Goal: Task Accomplishment & Management: Complete application form

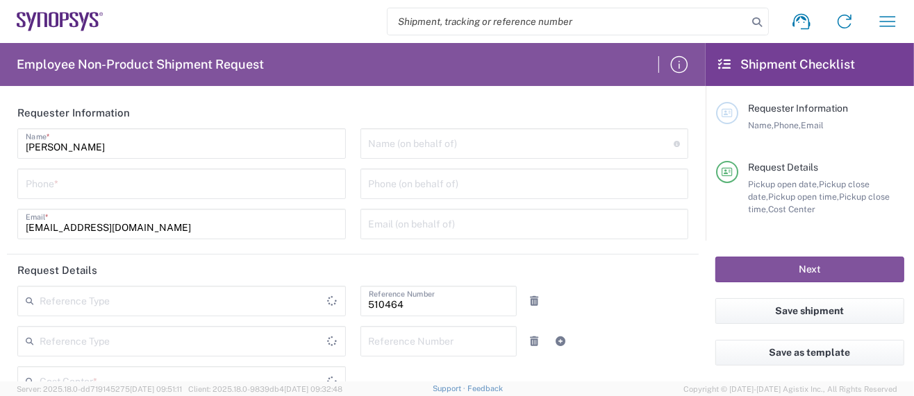
type input "Department"
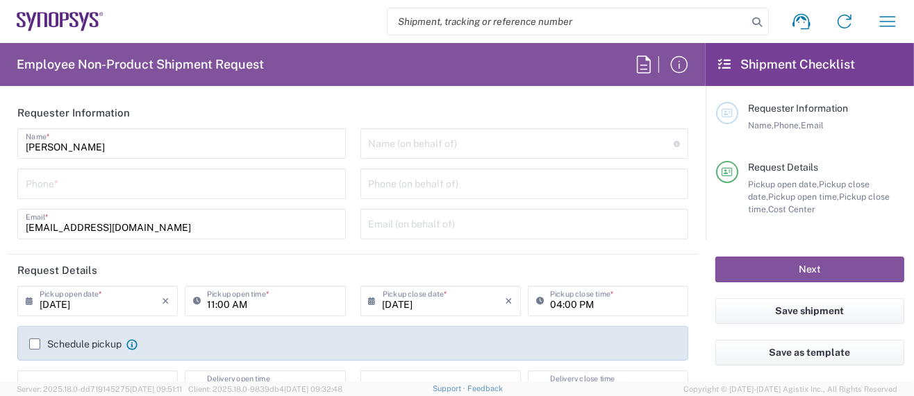
type input "US01, SG, MSIP2, R&D 510464"
type input "Delivered at Place"
type input "United States"
type input "Oregon"
type input "United States"
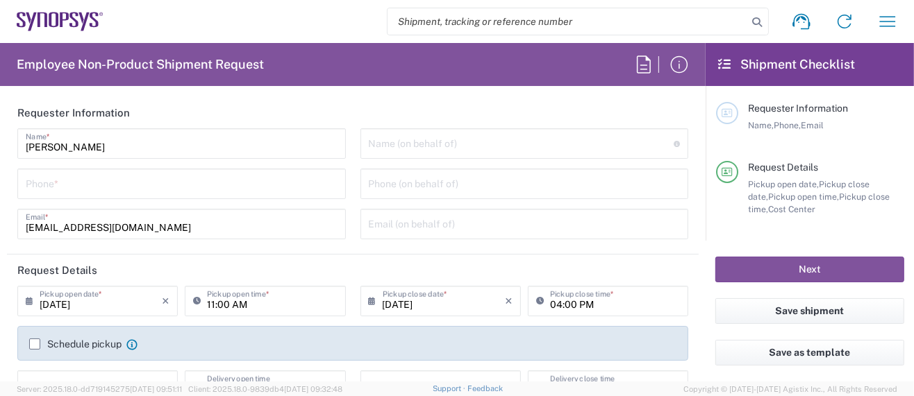
type input "Hillsboro US03"
click at [101, 187] on input "tel" at bounding box center [182, 183] width 312 height 24
type input "5039399670"
type input "sarah.wing@synopsys.com"
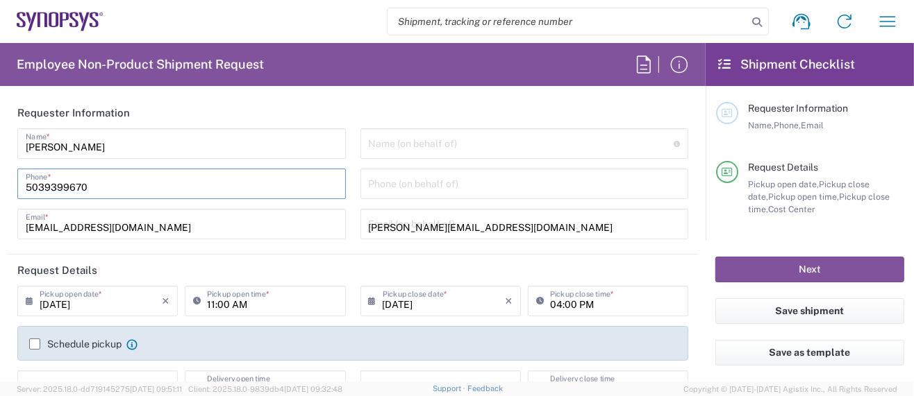
type input "5039399670"
type input "Synopsys Inc."
type input "2025 NE Cornelius Pass Rd."
type input "HILLSBORO"
type input "[US_STATE]"
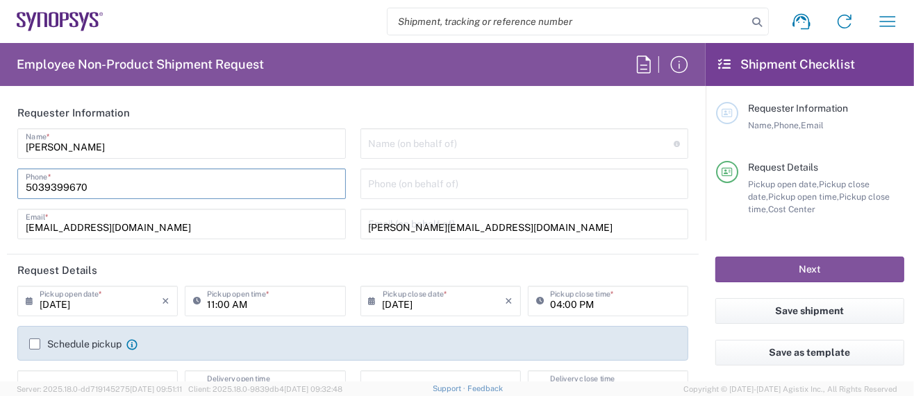
type input "97124"
type input "5039399670"
type input "sarah.wing@synopsys.com"
type input "Sarah K Wing"
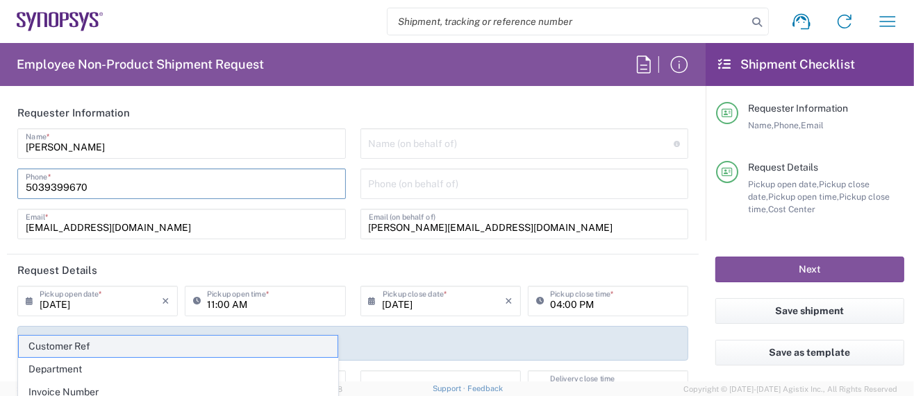
scroll to position [92, 0]
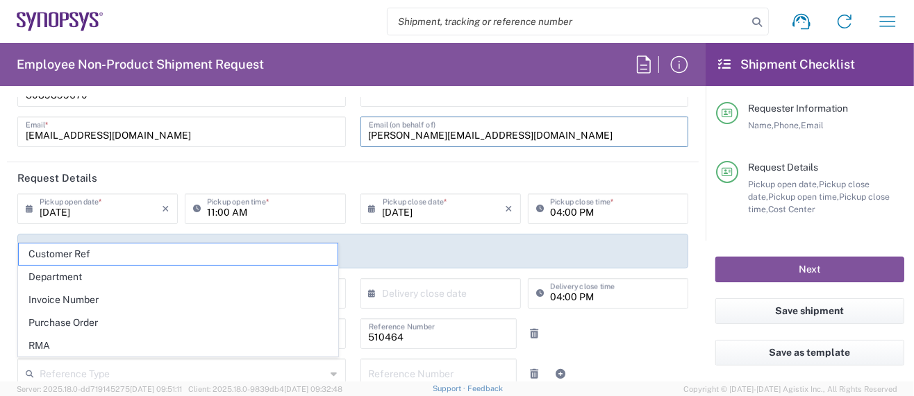
drag, startPoint x: 496, startPoint y: 133, endPoint x: 203, endPoint y: 144, distance: 293.2
click at [203, 144] on div "Sarah Wing Name * 5039399670 Phone * wing@synopsys.com Email * Name (on behalf …" at bounding box center [352, 96] width 685 height 121
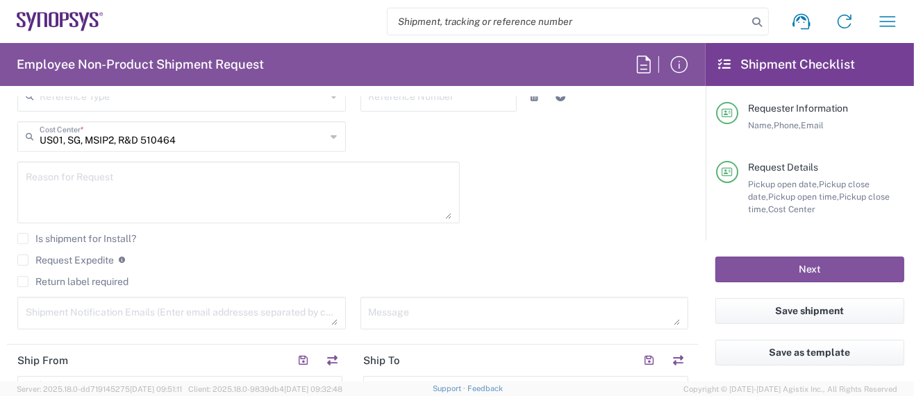
scroll to position [462, 0]
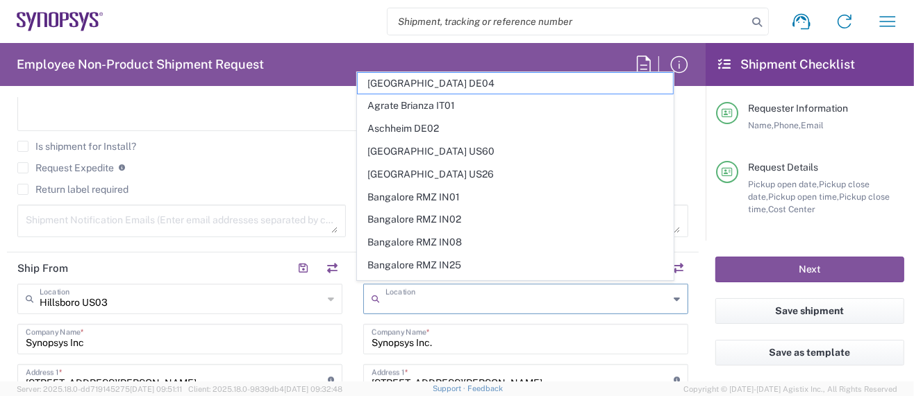
click at [442, 298] on input "text" at bounding box center [526, 298] width 283 height 24
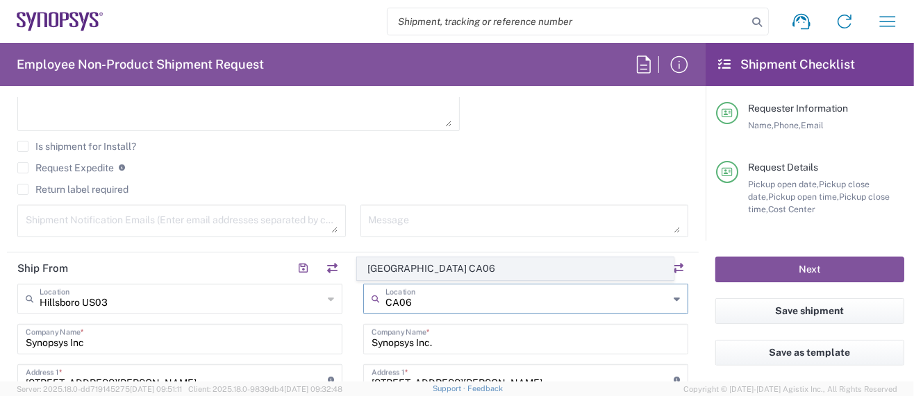
click at [437, 271] on span "[GEOGRAPHIC_DATA] CA06" at bounding box center [515, 269] width 315 height 22
type input "[GEOGRAPHIC_DATA] CA06"
type input "Synopsys Mississauga CA06"
type input "1 City Centre Drive"
type input "Suite 900"
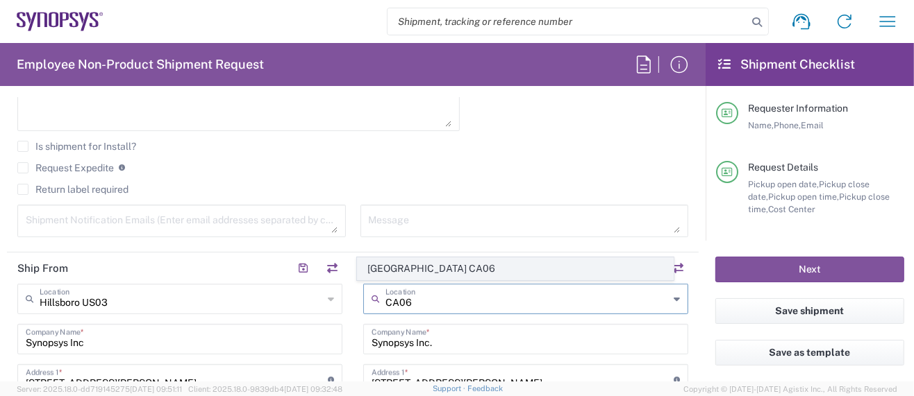
type input "Mississauga"
type input "[GEOGRAPHIC_DATA]"
type input "L5B 1M2"
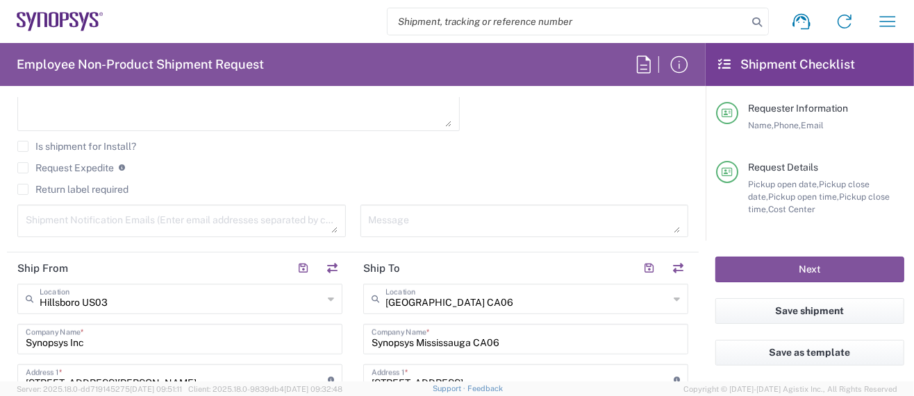
type input "Ontario"
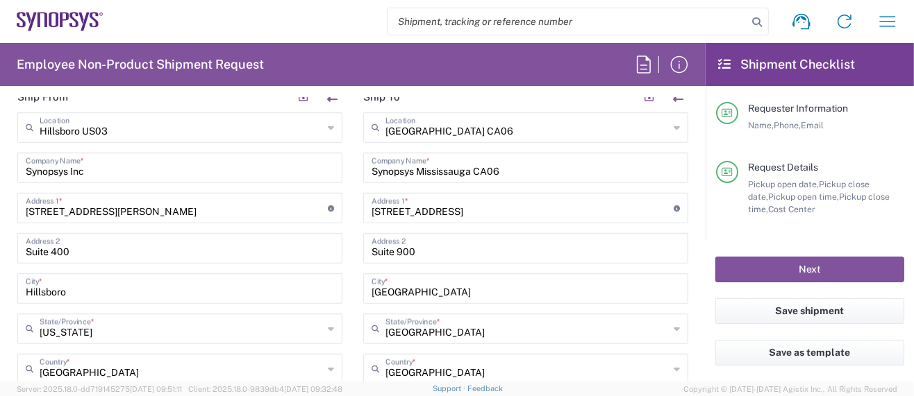
scroll to position [740, 0]
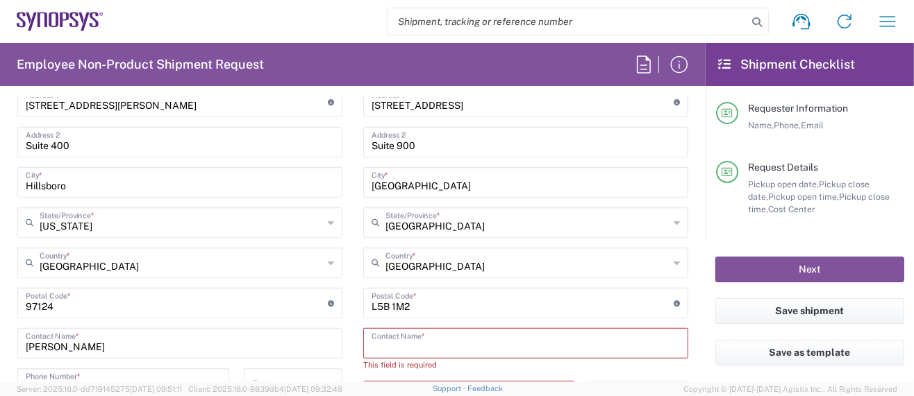
click at [385, 344] on input "text" at bounding box center [525, 342] width 308 height 24
paste input "[PERSON_NAME]"
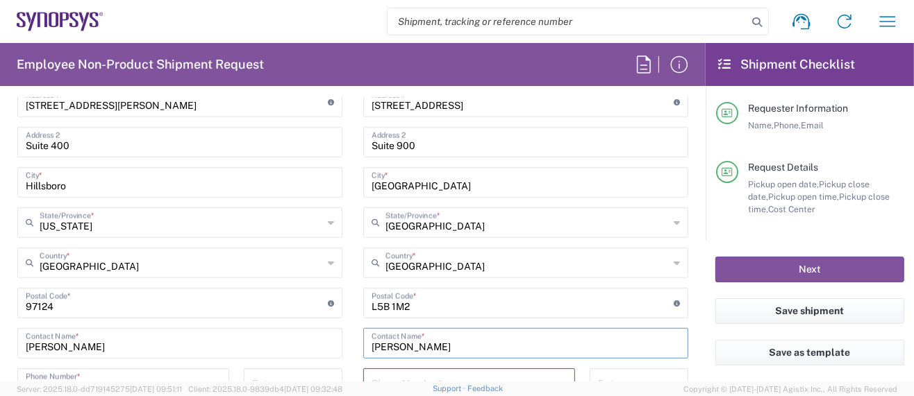
type input "[PERSON_NAME]"
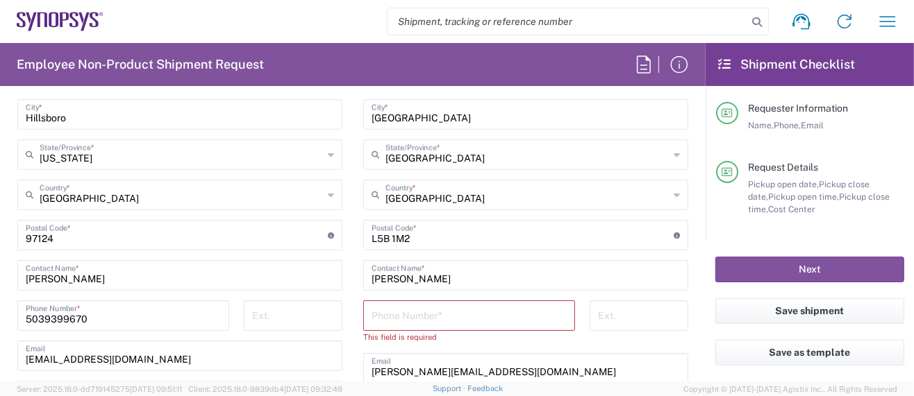
scroll to position [832, 0]
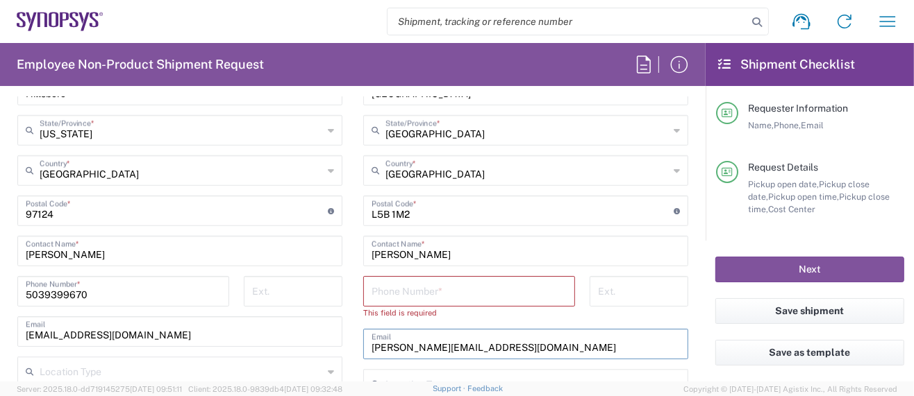
drag, startPoint x: 498, startPoint y: 346, endPoint x: 237, endPoint y: 335, distance: 261.3
click at [237, 335] on div "Ship From [GEOGRAPHIC_DATA] [GEOGRAPHIC_DATA] Location [GEOGRAPHIC_DATA] [GEOGR…" at bounding box center [352, 199] width 691 height 632
paste input "idrosale"
type input "idrosale@synopsys.com"
click at [431, 288] on input "tel" at bounding box center [468, 290] width 195 height 24
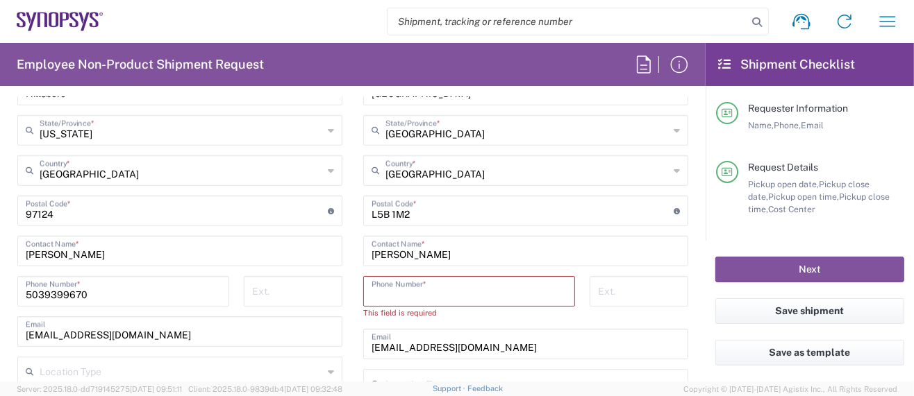
paste input "+1.437.755.5348"
click at [414, 295] on input "+1.437.755.5348" at bounding box center [468, 290] width 195 height 24
click at [394, 292] on input "+1.437.7555348" at bounding box center [468, 290] width 195 height 24
click at [376, 292] on input "+1.4377555348" at bounding box center [468, 290] width 195 height 24
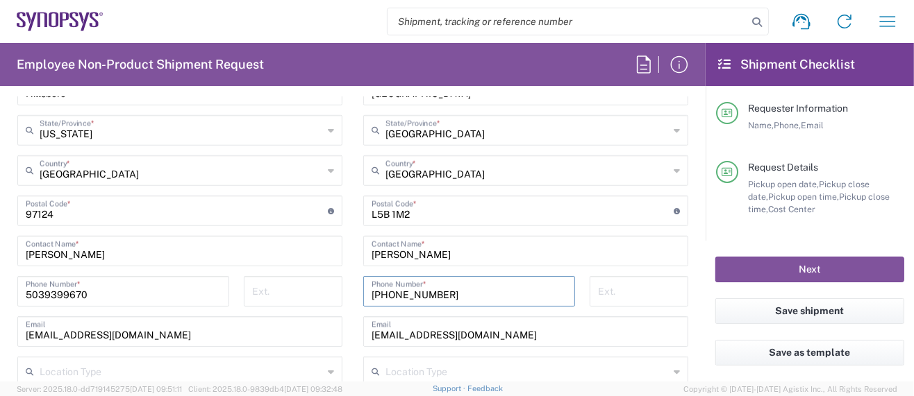
type input "+14377555348"
click at [277, 327] on input "[EMAIL_ADDRESS][DOMAIN_NAME]" at bounding box center [180, 331] width 308 height 24
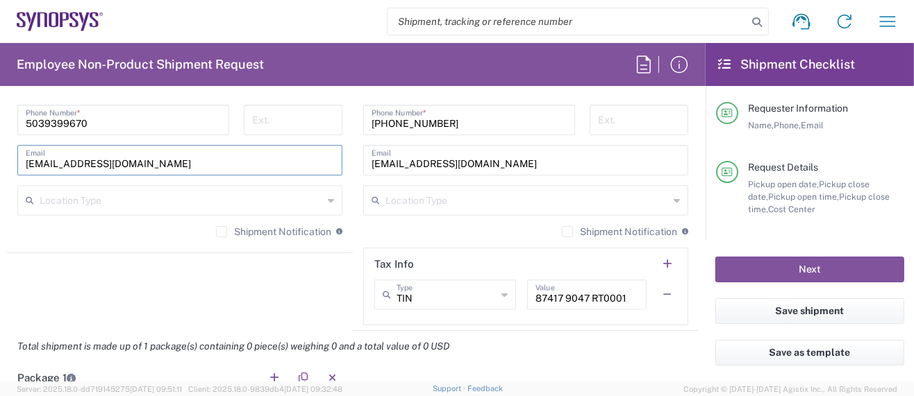
scroll to position [1018, 0]
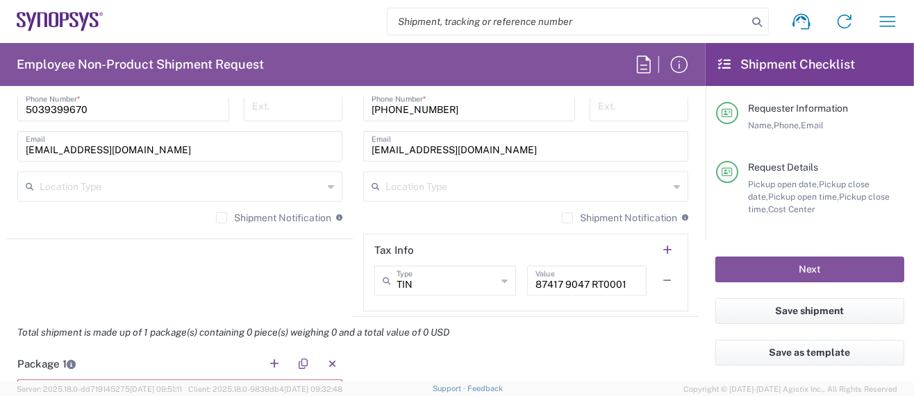
click at [31, 289] on agx-shipment-stop-widget "Ship From [GEOGRAPHIC_DATA] [GEOGRAPHIC_DATA] Location [GEOGRAPHIC_DATA] [GEOGR…" at bounding box center [180, 7] width 346 height 620
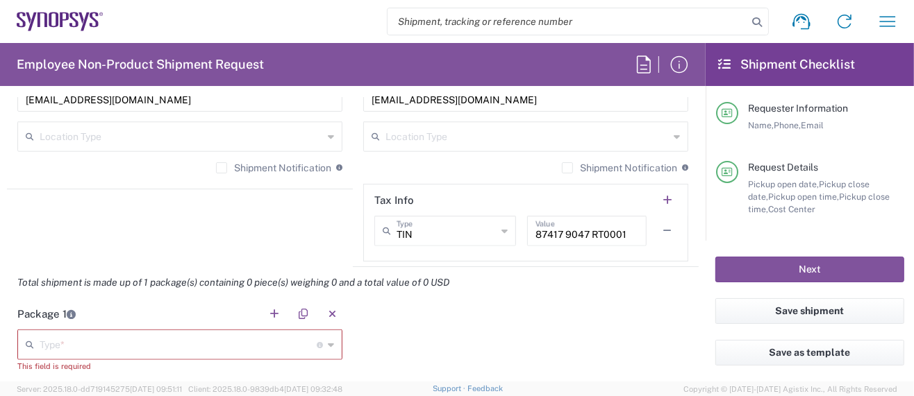
scroll to position [1111, 0]
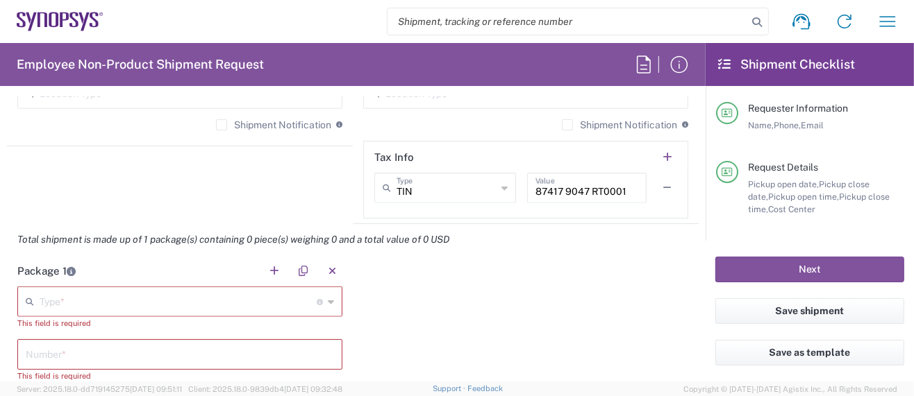
click at [121, 295] on input "text" at bounding box center [178, 301] width 277 height 24
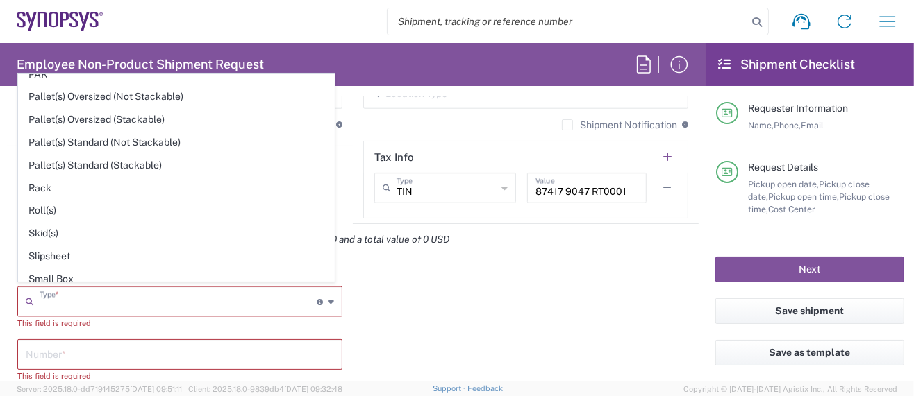
scroll to position [631, 0]
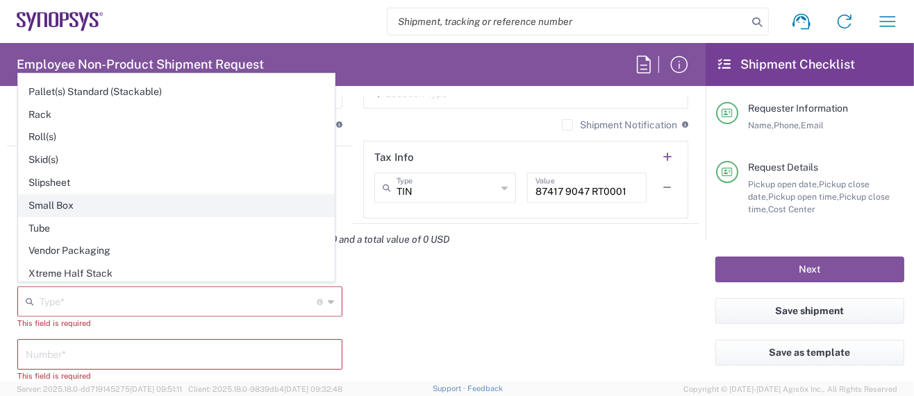
click at [81, 195] on span "Small Box" at bounding box center [176, 206] width 315 height 22
type input "Small Box"
type input "12.25"
type input "11"
type input "1.5"
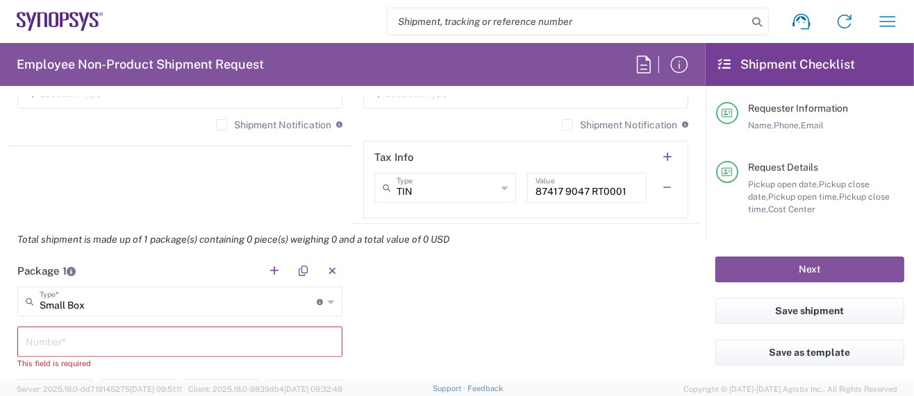
click at [94, 335] on input "text" at bounding box center [180, 341] width 308 height 24
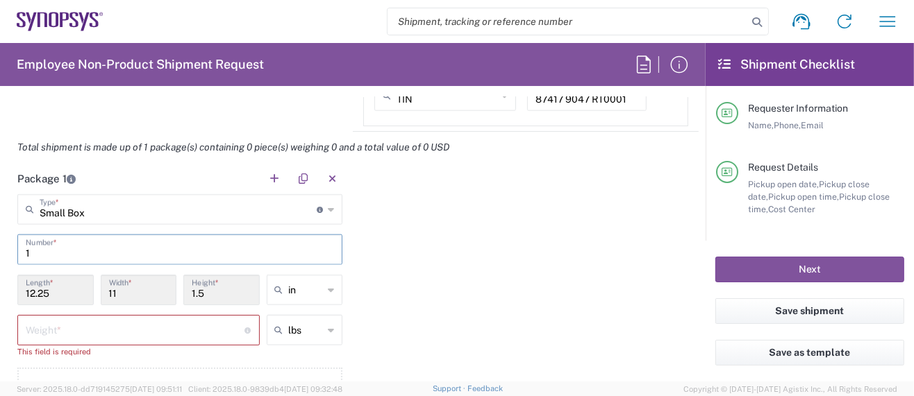
type input "1"
click at [93, 328] on input "number" at bounding box center [135, 329] width 219 height 24
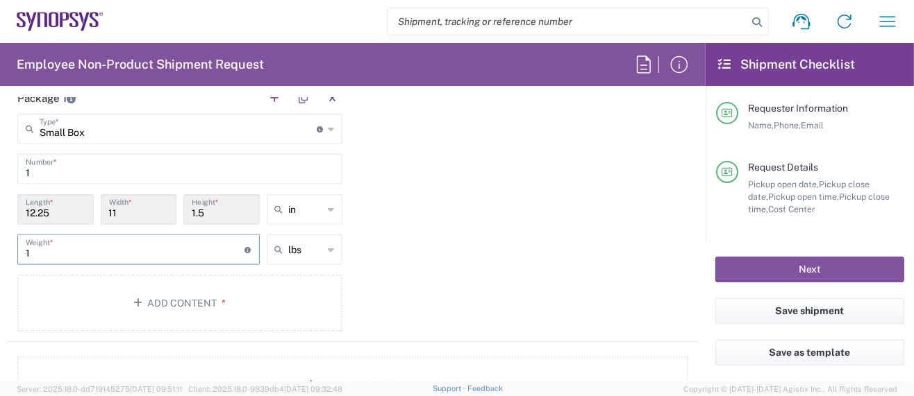
scroll to position [1295, 0]
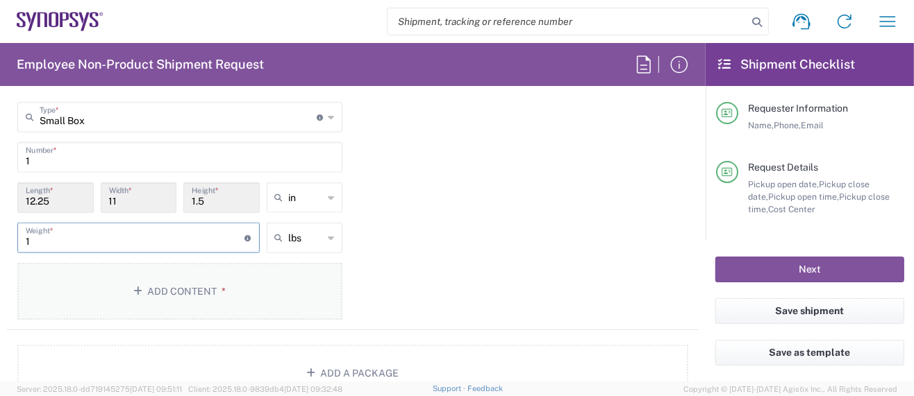
type input "1"
click at [182, 278] on button "Add Content *" at bounding box center [179, 291] width 325 height 57
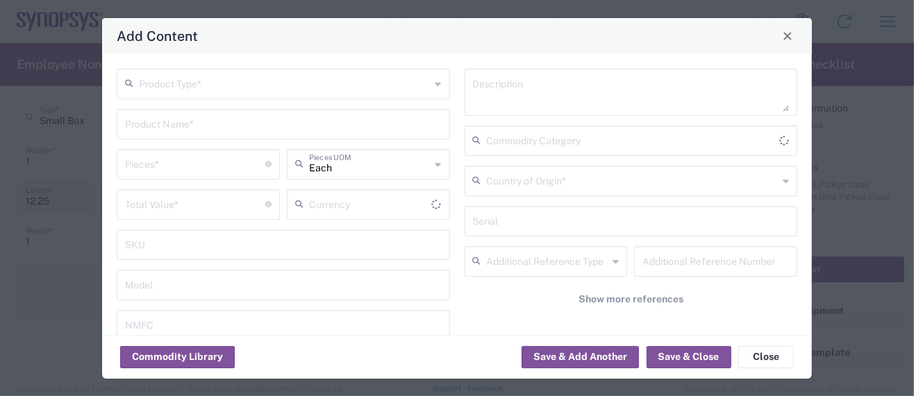
type input "US Dollar"
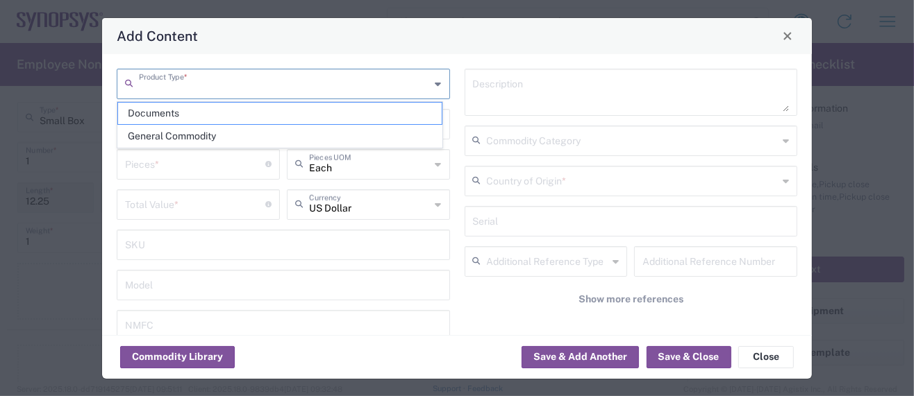
click at [194, 85] on input "text" at bounding box center [285, 83] width 292 height 24
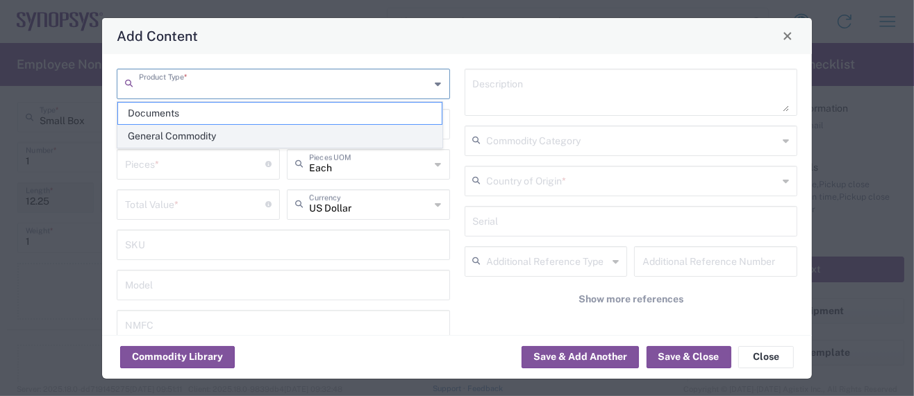
click at [192, 133] on span "General Commodity" at bounding box center [280, 137] width 324 height 22
type input "General Commodity"
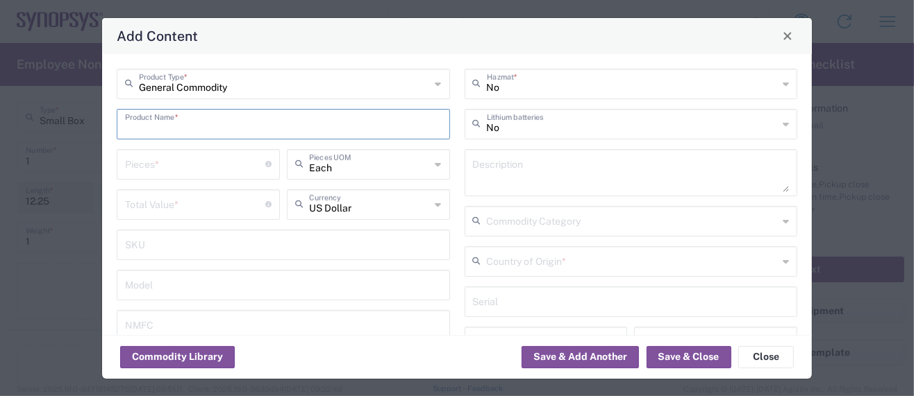
click at [193, 124] on input "text" at bounding box center [283, 123] width 317 height 24
drag, startPoint x: 175, startPoint y: 133, endPoint x: -19, endPoint y: 144, distance: 194.0
click at [0, 144] on html "Shipment request Shipment tracking Employee non-product shipment request My shi…" at bounding box center [457, 198] width 914 height 396
type input "x851 Test Chip"
click at [506, 168] on textarea at bounding box center [631, 172] width 317 height 39
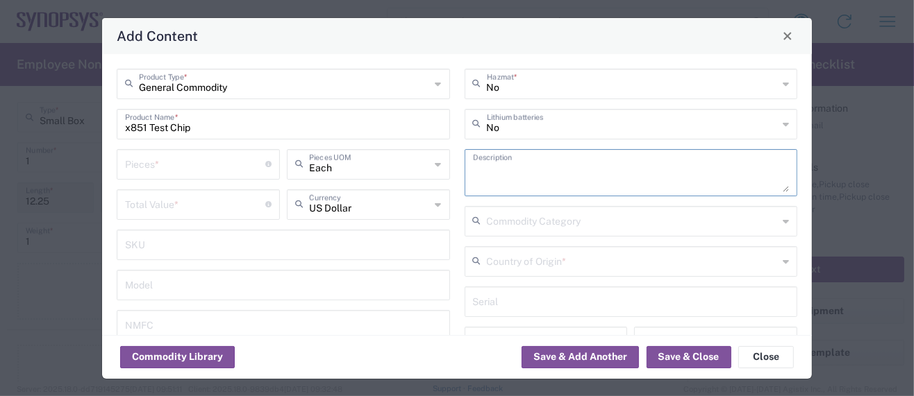
paste textarea "x851 Test Chip"
click at [566, 174] on textarea "x851 Test Chip -" at bounding box center [631, 172] width 317 height 39
paste textarea "This is an integrated circuit containing Synopsys IP"
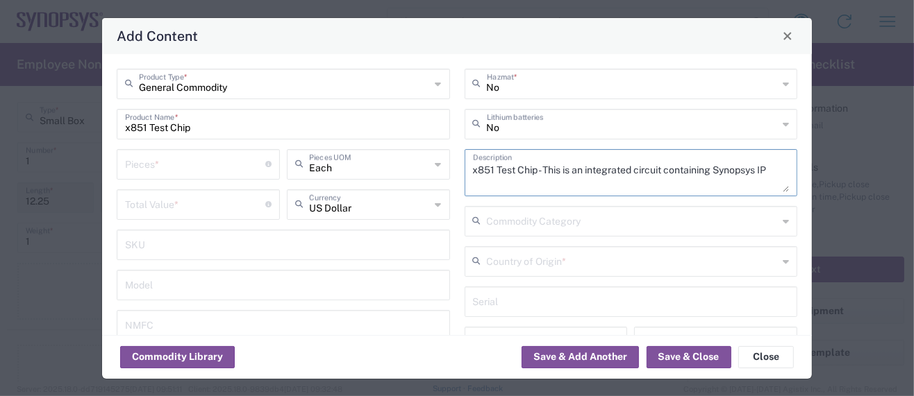
type textarea "x851 Test Chip - This is an integrated circuit containing Synopsys IP"
click at [192, 168] on input "number" at bounding box center [195, 163] width 140 height 24
type input "1"
click at [152, 208] on input "number" at bounding box center [195, 204] width 140 height 24
paste input "758.43"
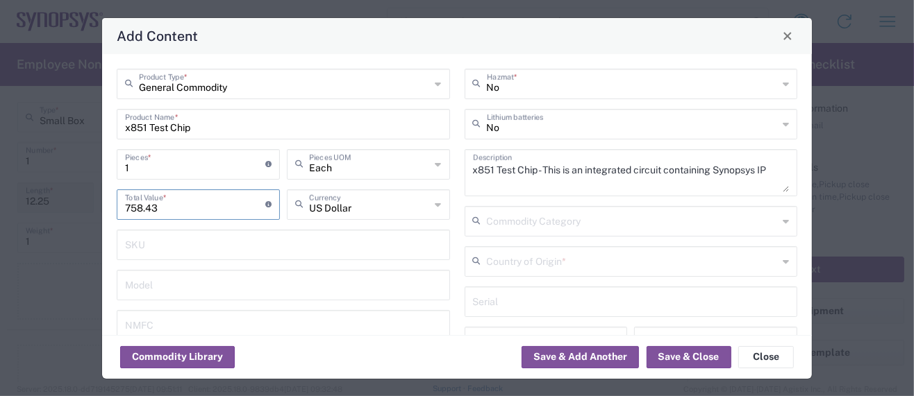
type input "758.43"
drag, startPoint x: 131, startPoint y: 167, endPoint x: 95, endPoint y: 167, distance: 35.4
click at [94, 167] on div "Add Content General Commodity Product Type * x851 Test Chip Product Name * 1 Pi…" at bounding box center [457, 198] width 914 height 396
type input "2"
type input "1516.86"
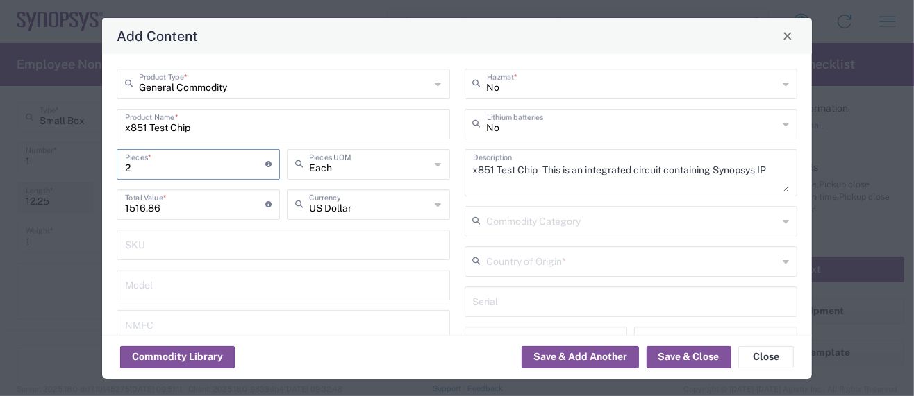
type input "2"
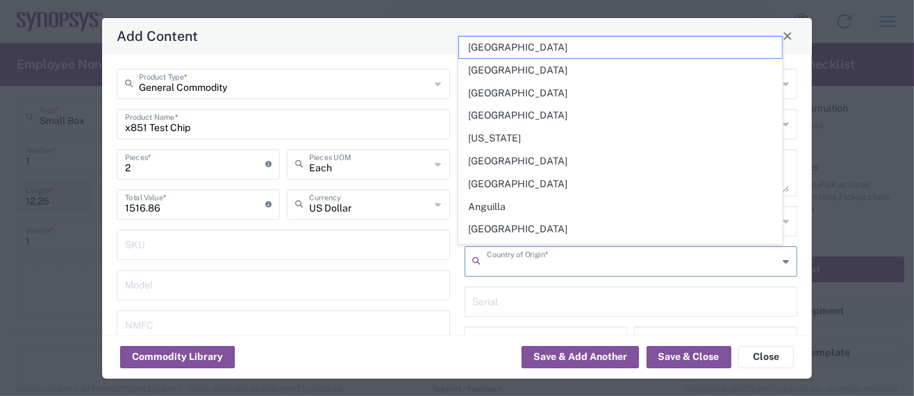
click at [544, 263] on input "text" at bounding box center [633, 261] width 292 height 24
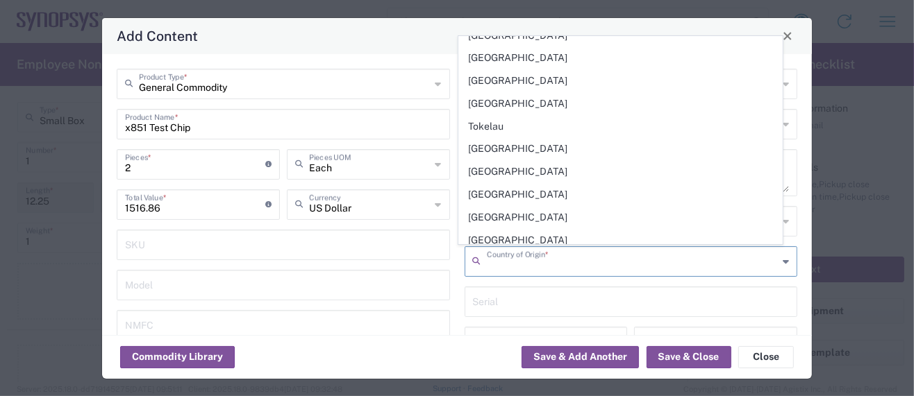
scroll to position [5183, 0]
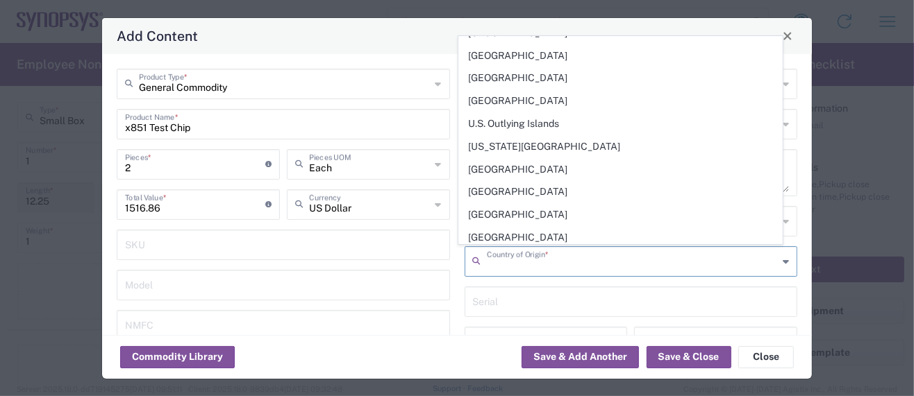
click at [522, 250] on span "[GEOGRAPHIC_DATA]" at bounding box center [621, 261] width 324 height 22
type input "[GEOGRAPHIC_DATA]"
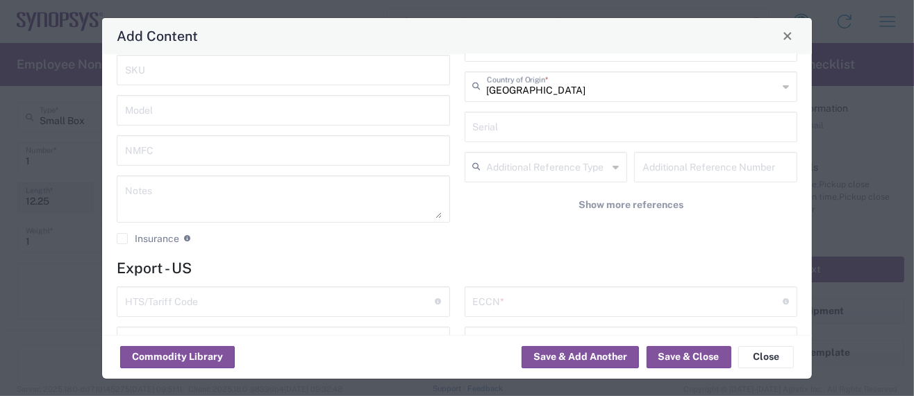
scroll to position [185, 0]
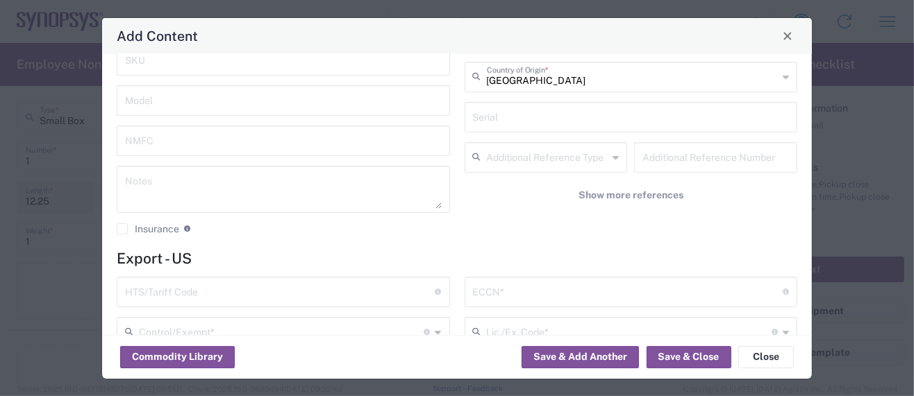
click at [140, 288] on input "text" at bounding box center [280, 291] width 310 height 24
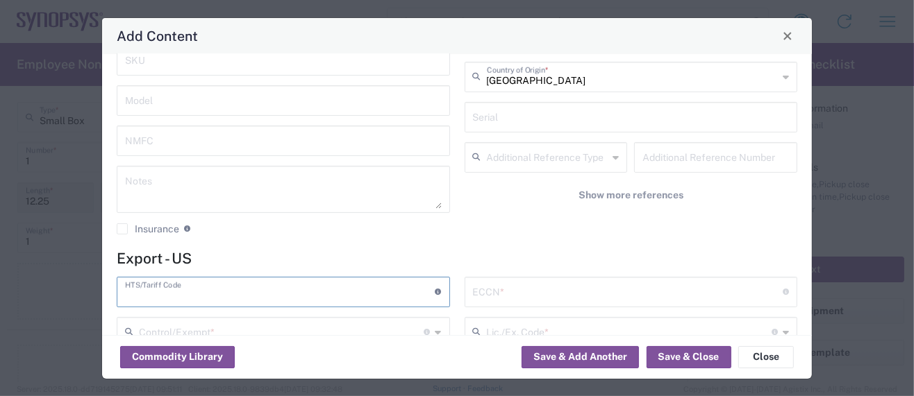
paste input "8542.31.0030 3A991/NLR"
drag, startPoint x: 195, startPoint y: 293, endPoint x: 249, endPoint y: 295, distance: 54.2
click at [249, 295] on input "8542.31.0030 3A991/NLR" at bounding box center [280, 291] width 310 height 24
type input "8542.31.0030 3A991/NLR"
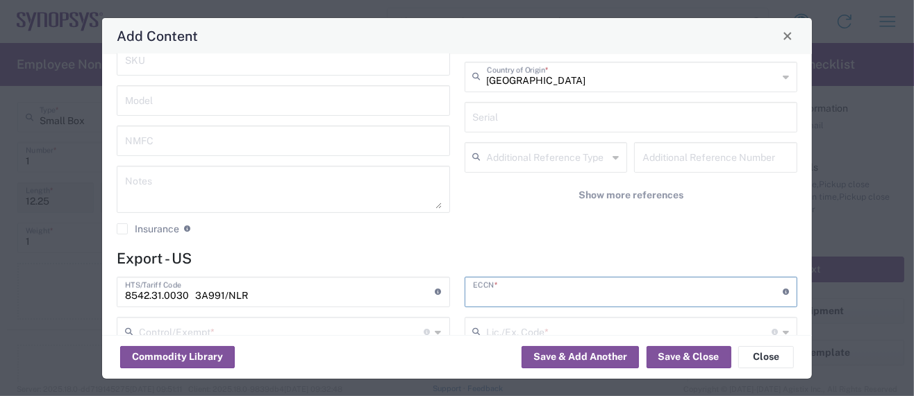
click at [474, 284] on input "text" at bounding box center [628, 291] width 310 height 24
paste input "3A991/NLR"
type input "3A991/NLR"
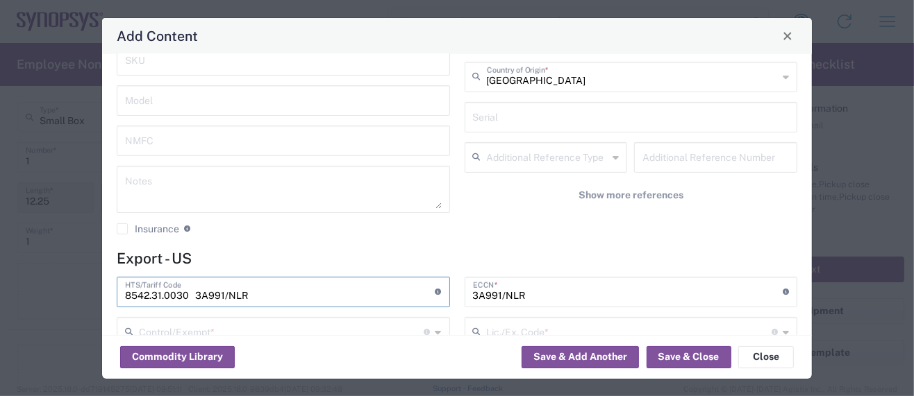
click at [274, 294] on input "8542.31.0030 3A991/NLR" at bounding box center [280, 291] width 310 height 24
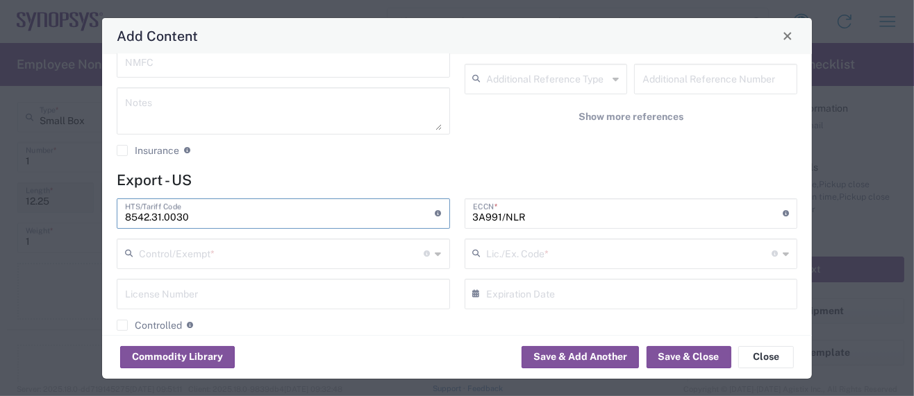
scroll to position [277, 0]
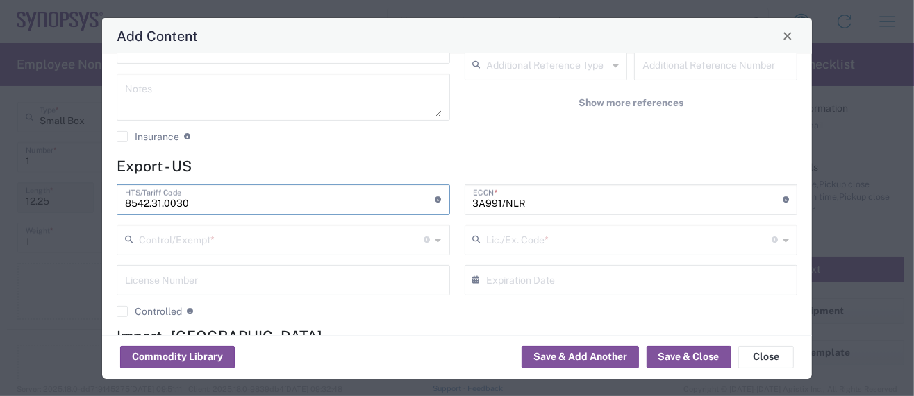
type input "8542.31.0030"
click at [207, 240] on input "text" at bounding box center [281, 239] width 285 height 24
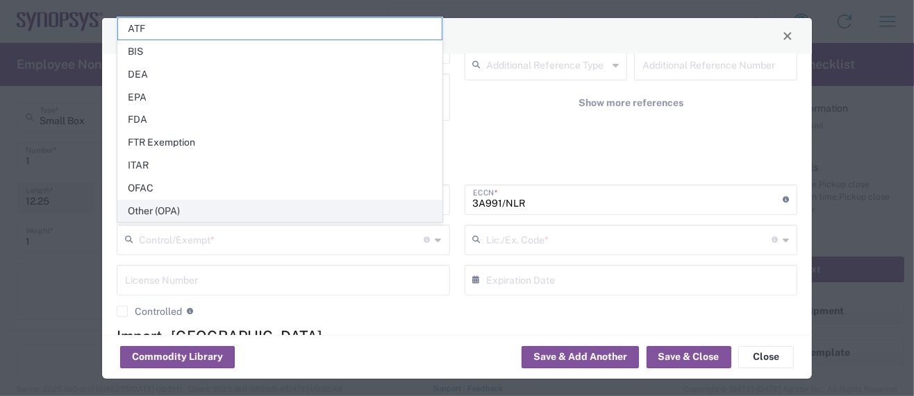
click at [171, 212] on span "Other (OPA)" at bounding box center [280, 212] width 324 height 22
type input "Other (OPA)"
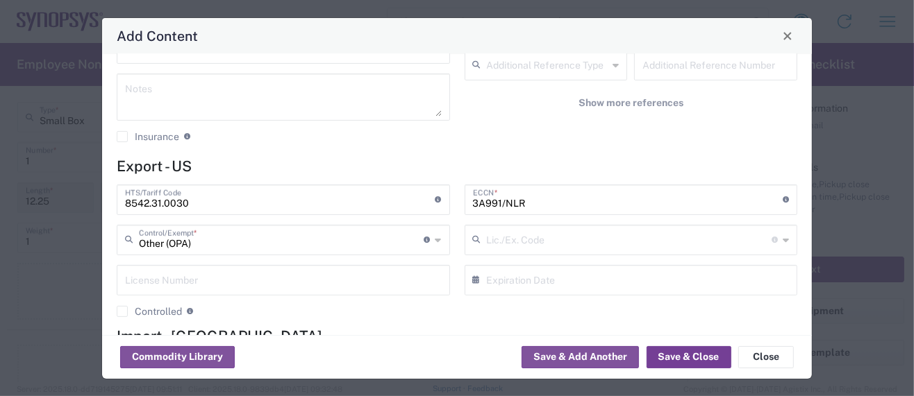
click at [671, 355] on button "Save & Close" at bounding box center [688, 357] width 85 height 22
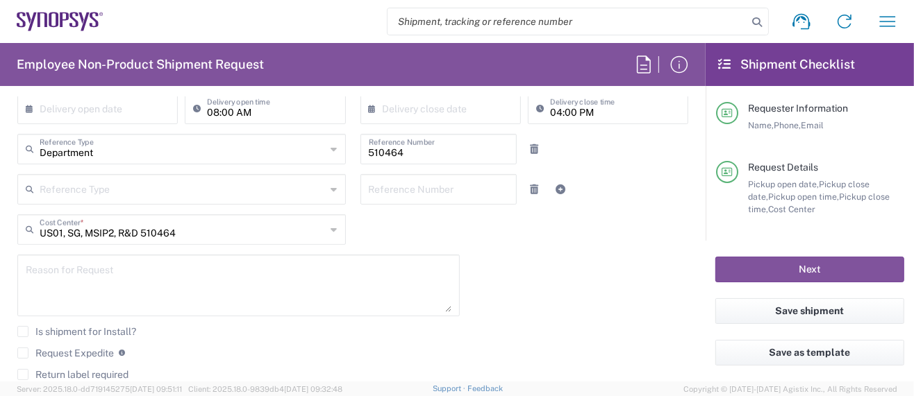
click at [24, 351] on label "Request Expedite" at bounding box center [65, 353] width 96 height 11
click at [23, 353] on input "Request Expedite" at bounding box center [23, 353] width 0 height 0
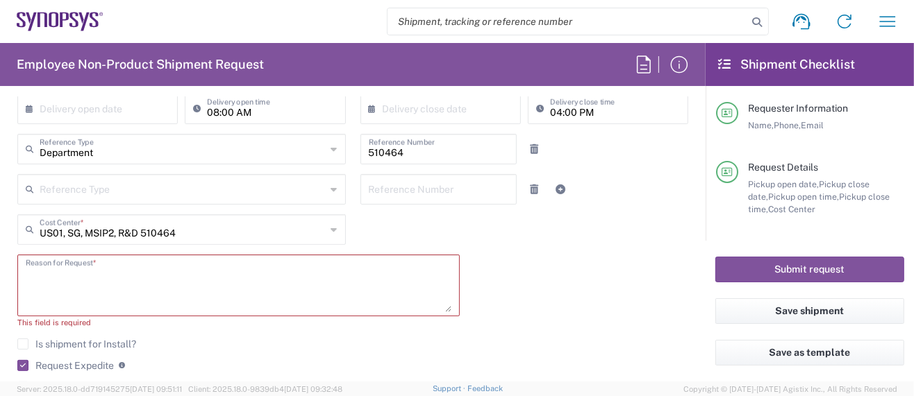
click at [26, 265] on textarea at bounding box center [239, 285] width 426 height 53
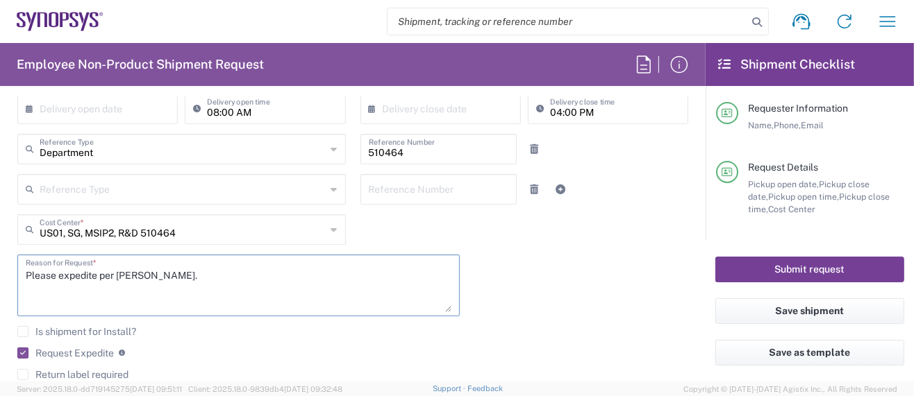
type textarea "Please expedite per [PERSON_NAME]."
click at [753, 273] on button "Submit request" at bounding box center [809, 270] width 189 height 26
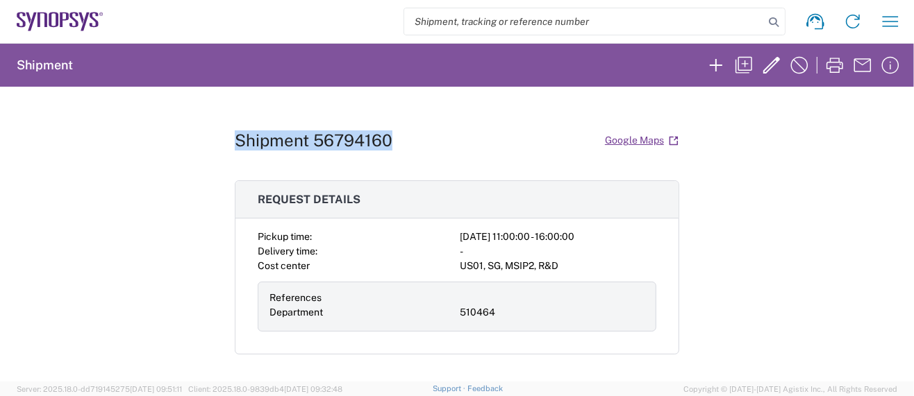
drag, startPoint x: 236, startPoint y: 137, endPoint x: 401, endPoint y: 140, distance: 165.2
click at [401, 140] on div "Shipment 56794160 Google Maps" at bounding box center [457, 140] width 444 height 24
copy h1 "Shipment 56794160"
click at [745, 66] on icon "button" at bounding box center [743, 65] width 17 height 17
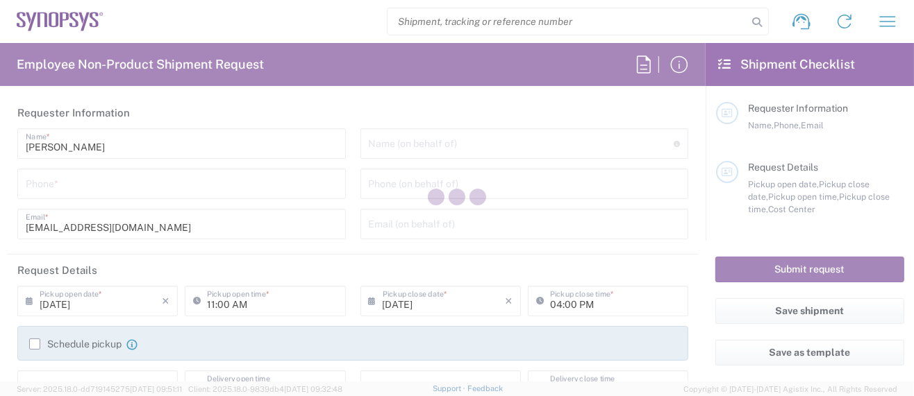
type input "5039399670"
type input "510464"
type textarea "Please expedite per [PERSON_NAME]."
type textarea "[EMAIL_ADDRESS][DOMAIN_NAME]"
type input "Hillsboro US03"
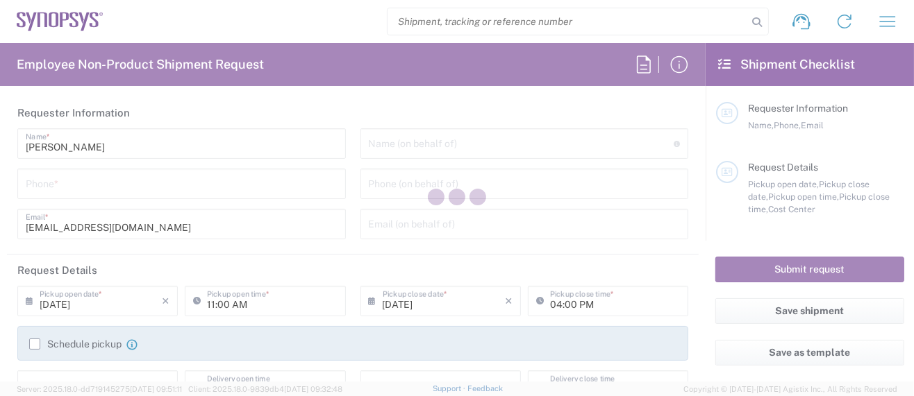
type input "Synopsys Inc"
type input "[STREET_ADDRESS][PERSON_NAME]"
type input "Suite 400"
type input "Hillsboro"
type input "[US_STATE]"
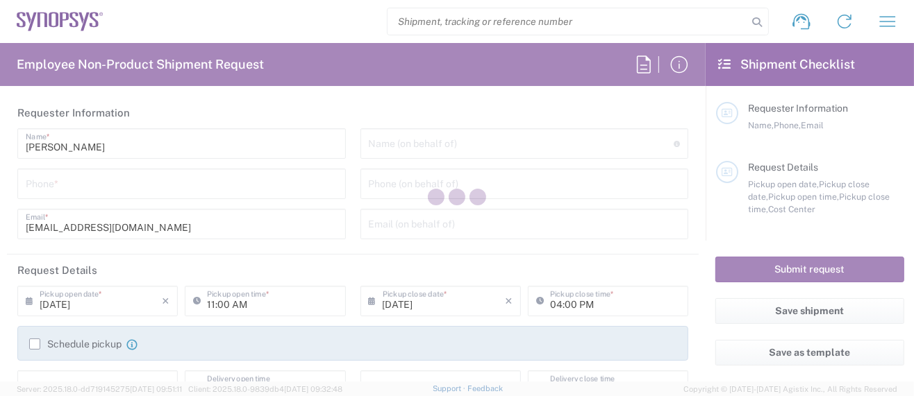
type input "97124"
type input "[PERSON_NAME]"
type input "5039399670"
type input "[EMAIL_ADDRESS][DOMAIN_NAME]"
type input "[GEOGRAPHIC_DATA] CA06"
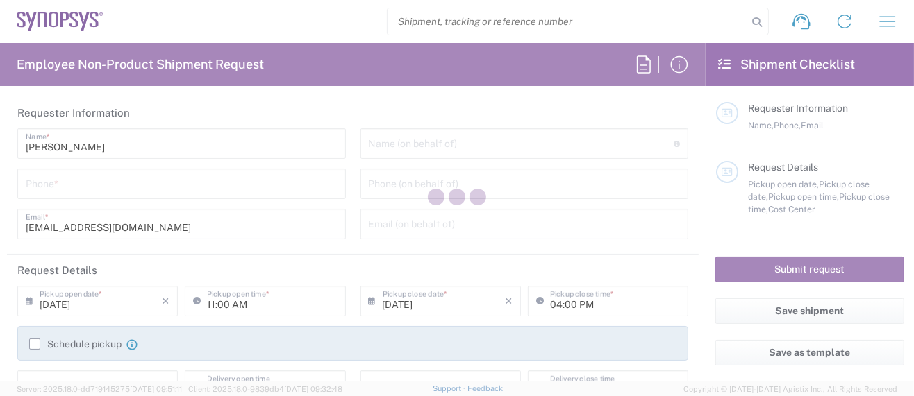
type input "Synopsys Mississauga CA06"
type input "1 City Centre Drive"
type input "Suite 900"
type input "Mississauga"
type input "[GEOGRAPHIC_DATA]"
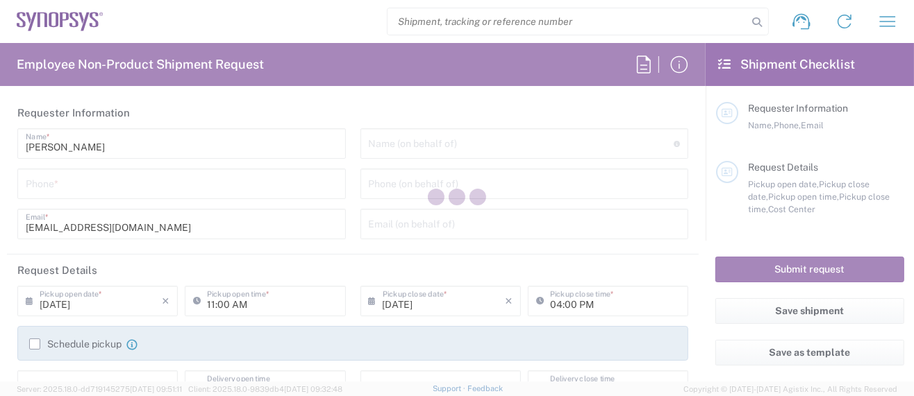
type input "L5B 1M2"
type input "[PERSON_NAME]"
type input "+14377555348"
type input "idrosale@synopsys.com"
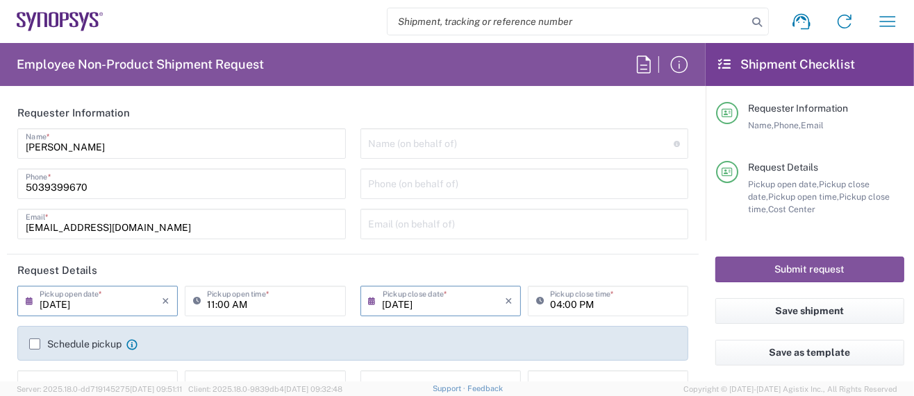
type input "Ontario"
type input "Small Box"
type input "US01, SG, MSIP2, R&D 510464"
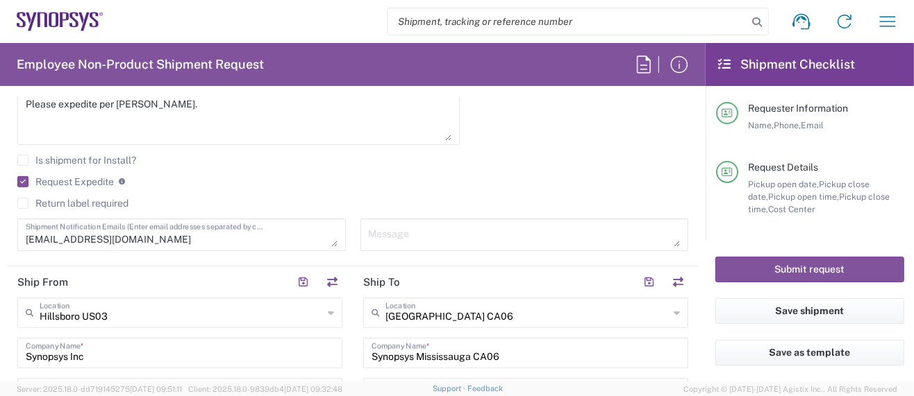
scroll to position [462, 0]
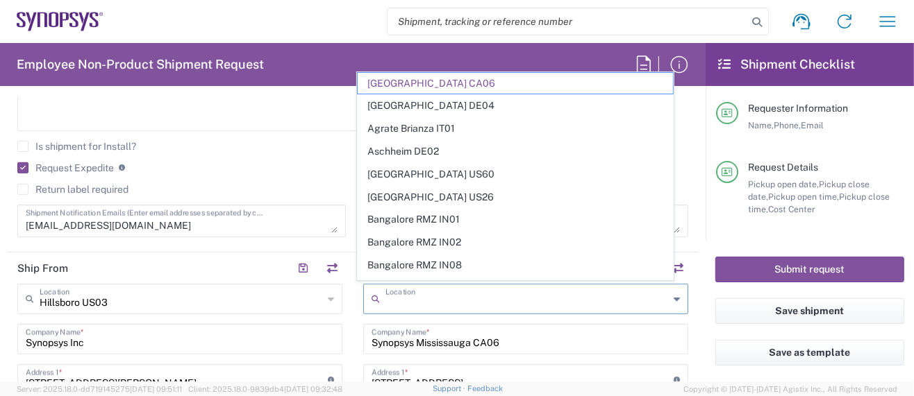
drag, startPoint x: 478, startPoint y: 299, endPoint x: 347, endPoint y: 294, distance: 130.6
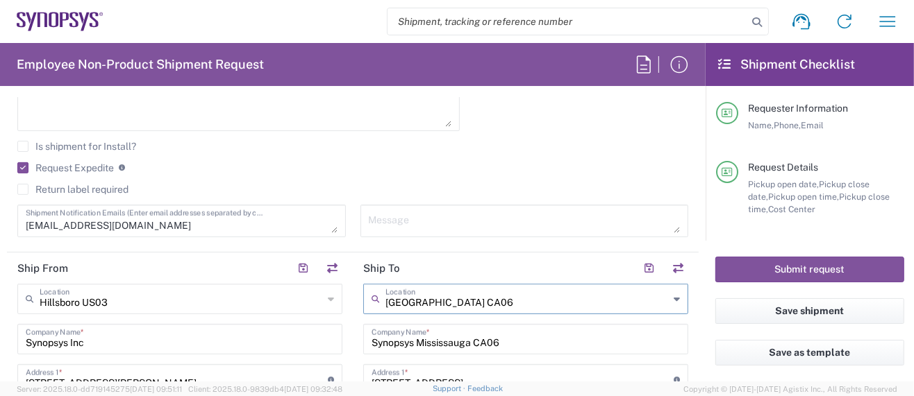
drag, startPoint x: 420, startPoint y: 296, endPoint x: 333, endPoint y: 294, distance: 86.8
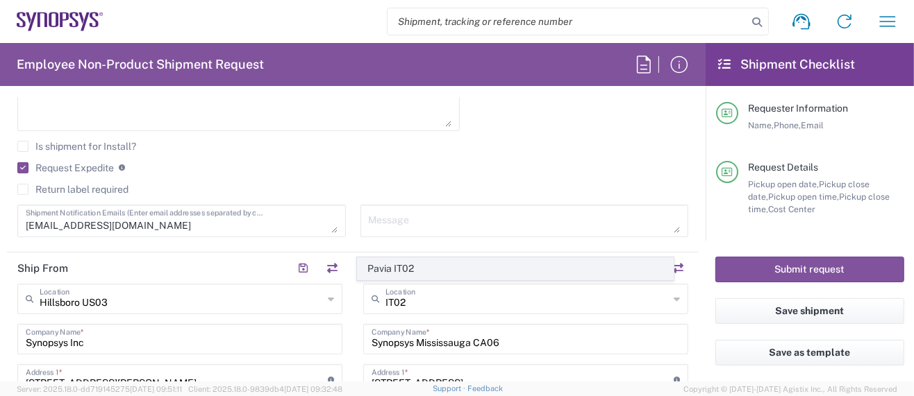
click at [387, 267] on span "Pavia IT02" at bounding box center [515, 269] width 315 height 22
type input "Pavia IT02"
type input "Synopsys SRL"
type input "[STREET_ADDRESS]"
type input "[GEOGRAPHIC_DATA]"
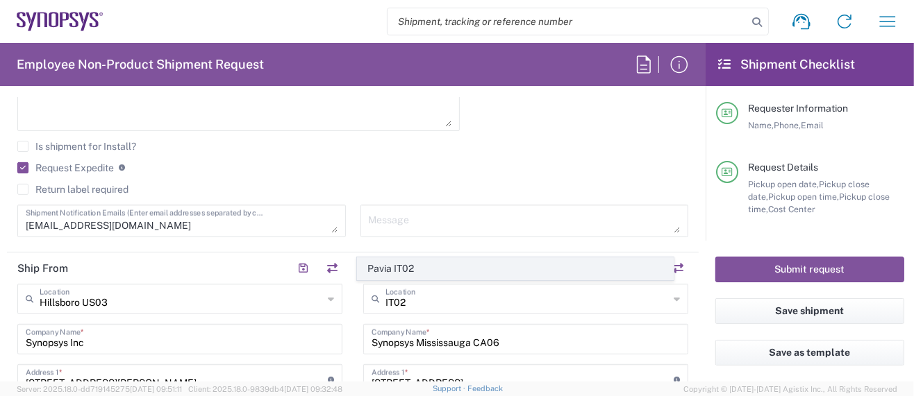
type input "[GEOGRAPHIC_DATA]"
type input "27100"
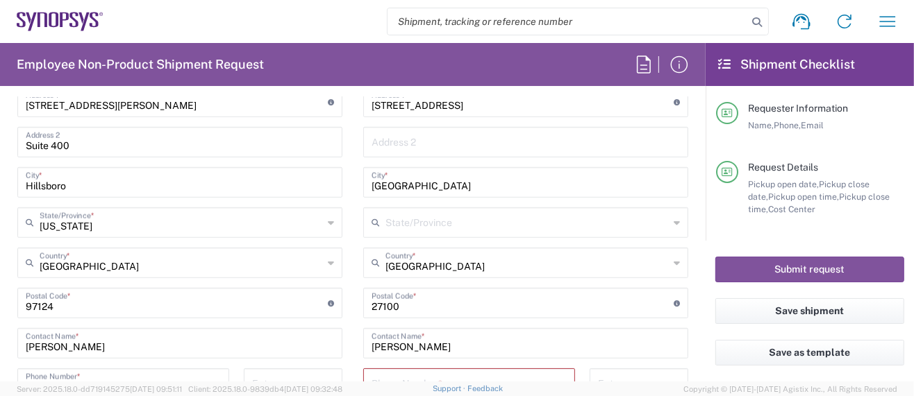
scroll to position [925, 0]
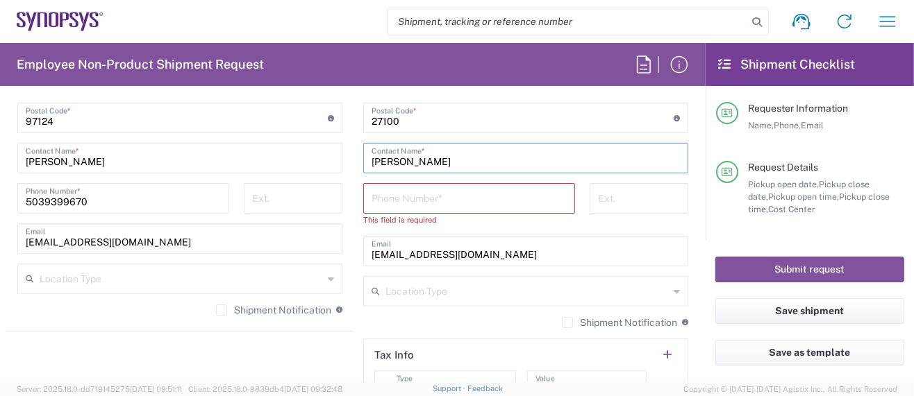
drag, startPoint x: 481, startPoint y: 165, endPoint x: 218, endPoint y: 158, distance: 263.2
click at [218, 158] on div "Ship From [GEOGRAPHIC_DATA] [GEOGRAPHIC_DATA] Location [GEOGRAPHIC_DATA] [GEOGR…" at bounding box center [352, 106] width 691 height 632
paste input "[PERSON_NAME]"
type input "[PERSON_NAME]"
drag, startPoint x: 494, startPoint y: 255, endPoint x: 211, endPoint y: 254, distance: 282.5
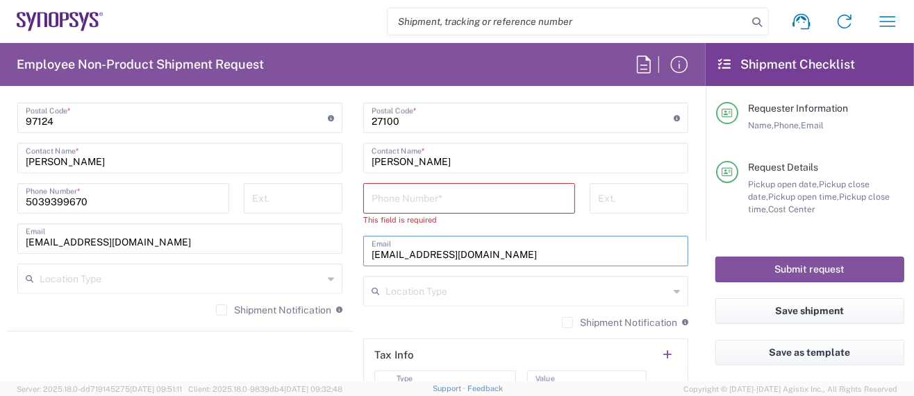
click at [211, 254] on div "Ship From [GEOGRAPHIC_DATA] [GEOGRAPHIC_DATA] Location [GEOGRAPHIC_DATA] [GEOGR…" at bounding box center [352, 106] width 691 height 632
paste input "ressia"
type input "[EMAIL_ADDRESS][DOMAIN_NAME]"
click at [406, 197] on input "tel" at bounding box center [468, 197] width 195 height 24
paste input "39.0382.1891650"
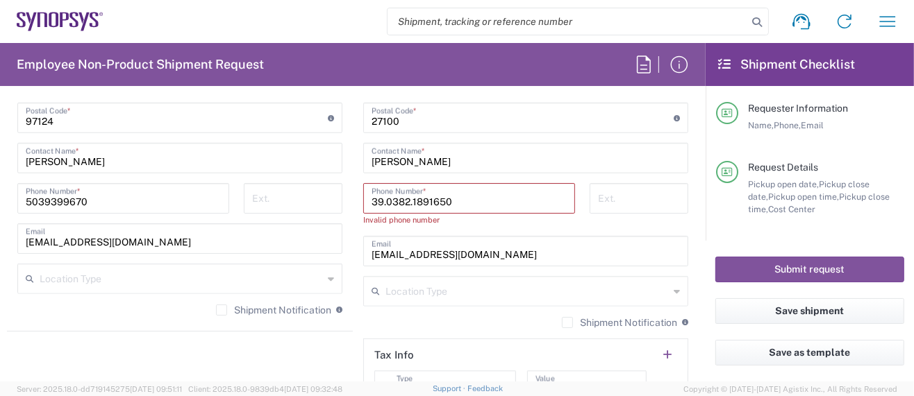
click at [406, 200] on input "39.0382.1891650" at bounding box center [468, 197] width 195 height 24
click at [378, 201] on input "39.03821891650" at bounding box center [468, 197] width 195 height 24
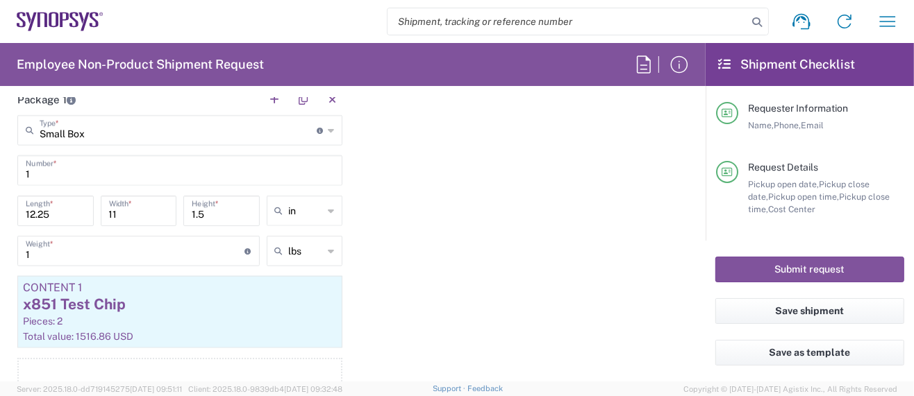
scroll to position [1295, 0]
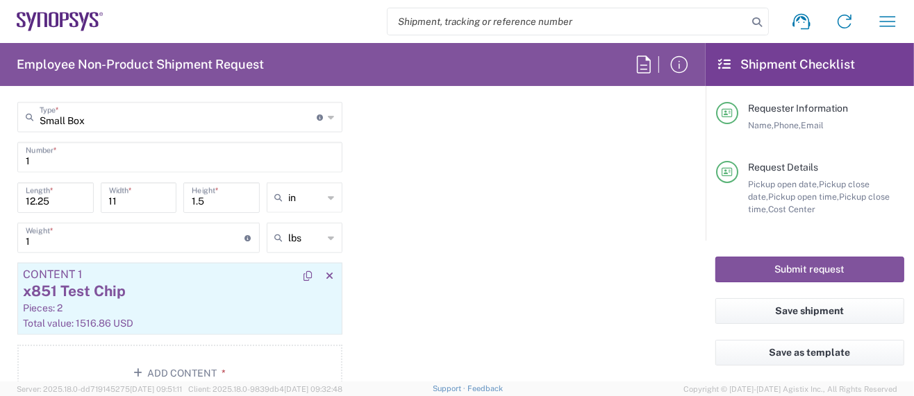
type input "3903821891650"
click at [154, 307] on div "Pieces: 2" at bounding box center [180, 308] width 314 height 12
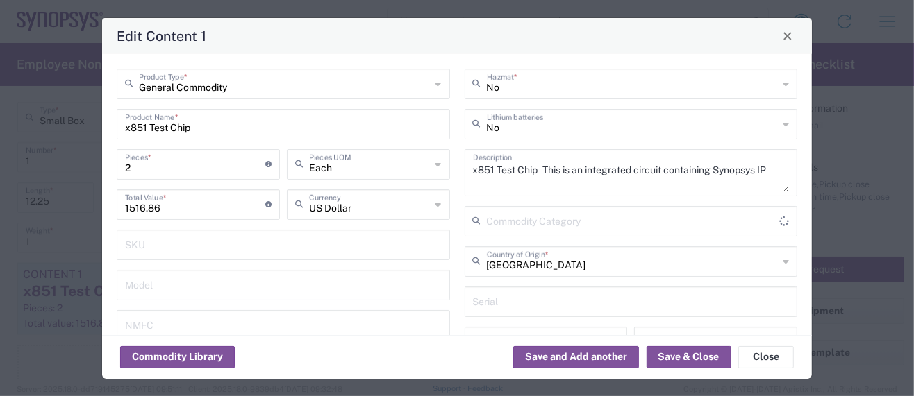
type input "Other (OPA)"
click at [154, 307] on div "General Commodity Product Type * x851 Test Chip Product Name * 2 Pieces * Numbe…" at bounding box center [284, 249] width 348 height 361
drag, startPoint x: 138, startPoint y: 167, endPoint x: 112, endPoint y: 168, distance: 26.4
click at [112, 168] on div "General Commodity Product Type * x851 Test Chip Product Name * 2 Pieces * Numbe…" at bounding box center [284, 249] width 348 height 361
type input "4"
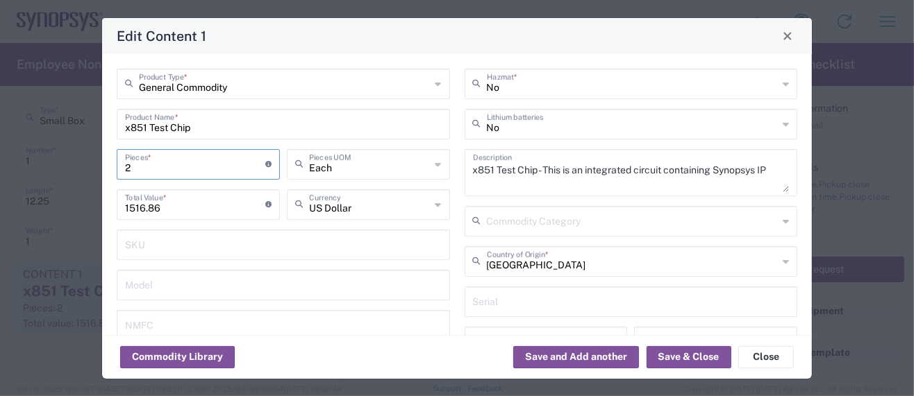
type input "3033.72"
type input "4"
click at [674, 355] on button "Save & Close" at bounding box center [688, 357] width 85 height 22
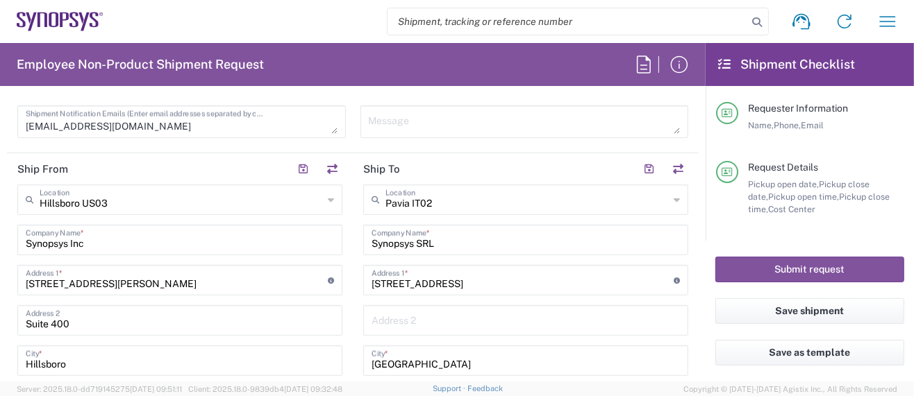
scroll to position [648, 0]
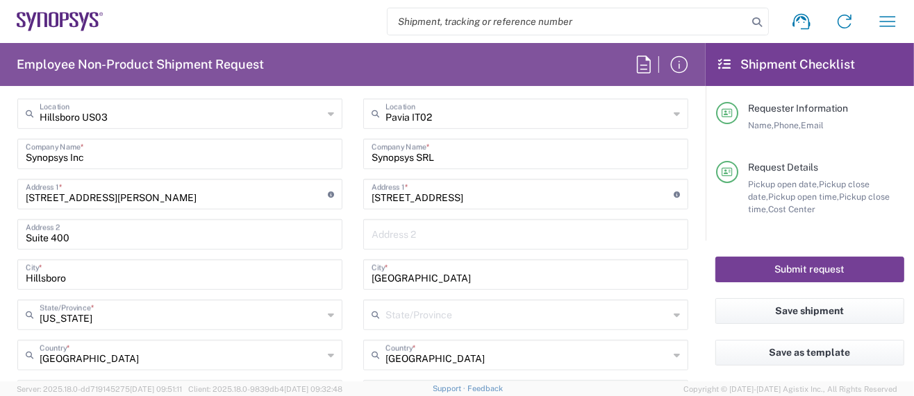
click at [753, 268] on button "Submit request" at bounding box center [809, 270] width 189 height 26
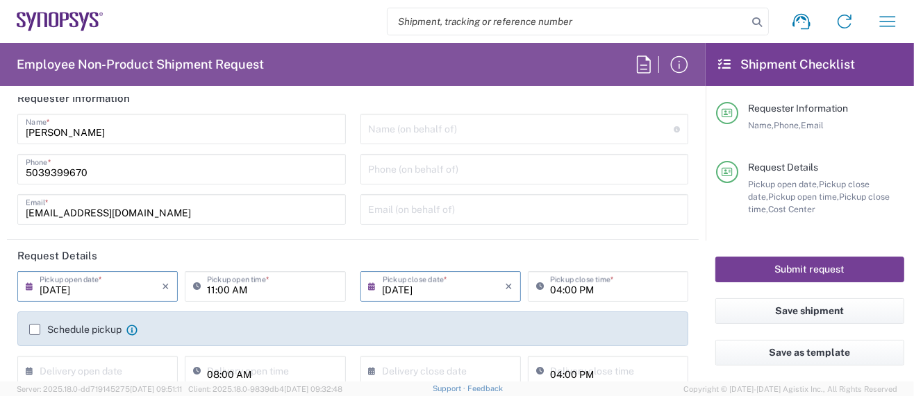
scroll to position [0, 0]
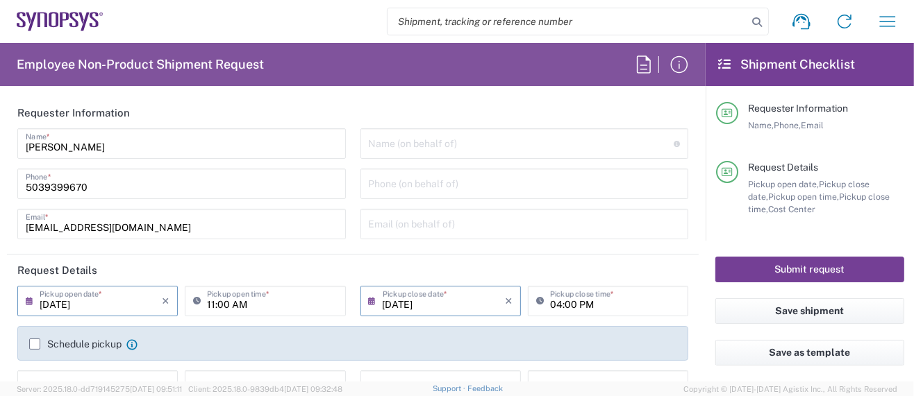
click at [771, 274] on button "Submit request" at bounding box center [809, 270] width 189 height 26
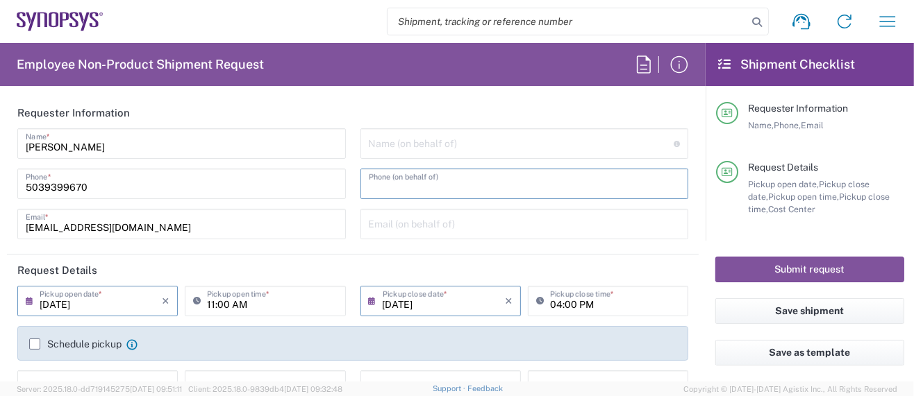
click at [569, 190] on input "tel" at bounding box center [525, 183] width 312 height 24
click at [656, 266] on header "Request Details" at bounding box center [352, 270] width 691 height 31
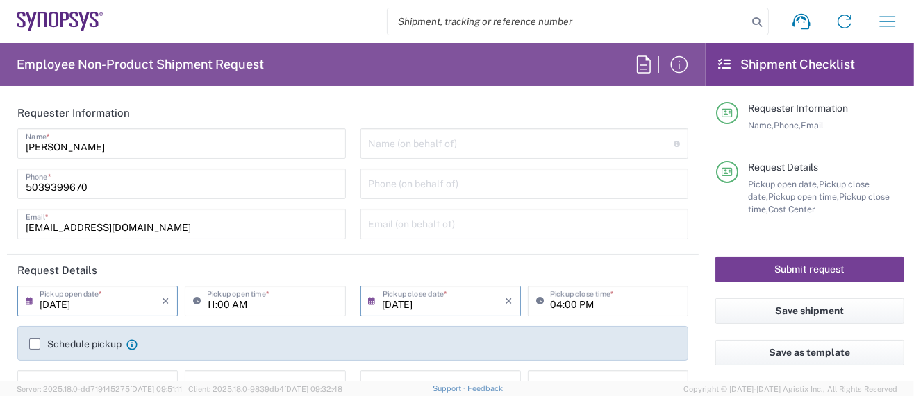
click at [803, 265] on button "Submit request" at bounding box center [809, 270] width 189 height 26
click at [782, 269] on button "Submit request" at bounding box center [809, 270] width 189 height 26
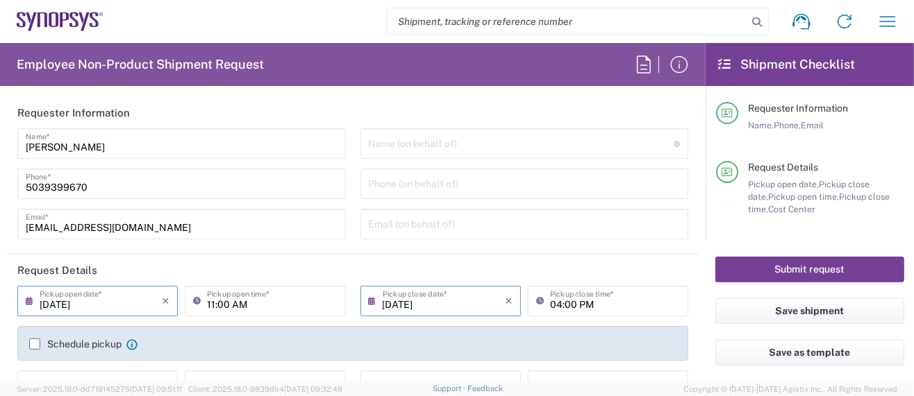
click at [782, 269] on button "Submit request" at bounding box center [809, 270] width 189 height 26
click at [783, 269] on button "Submit request" at bounding box center [809, 270] width 189 height 26
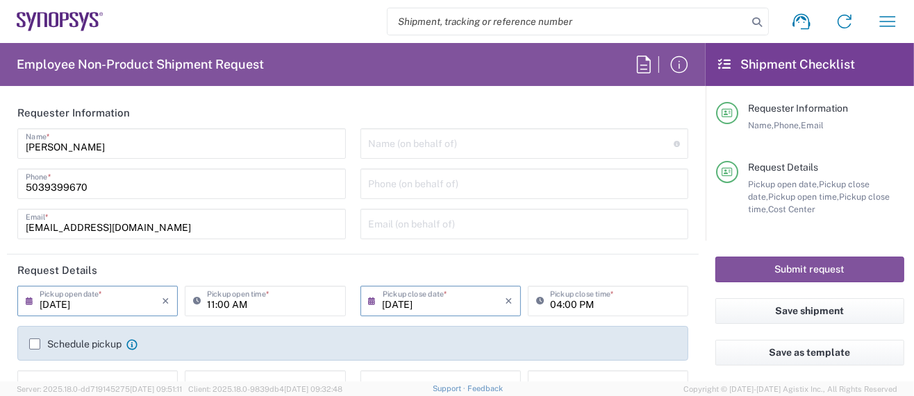
click at [261, 114] on header "Requester Information" at bounding box center [352, 112] width 691 height 31
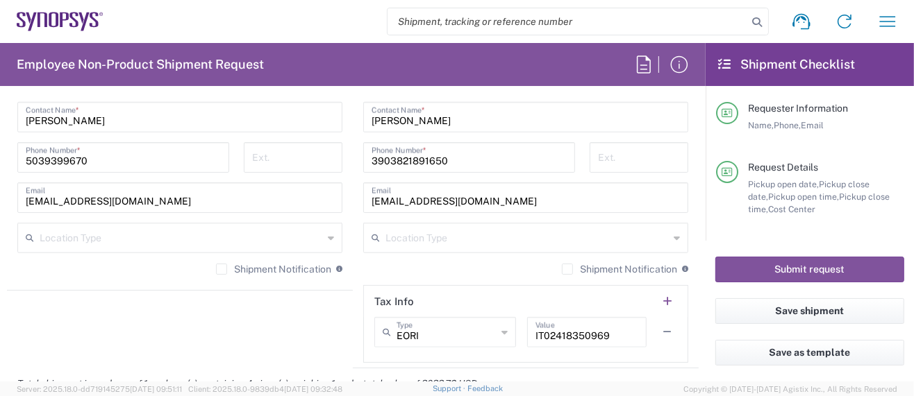
scroll to position [1203, 0]
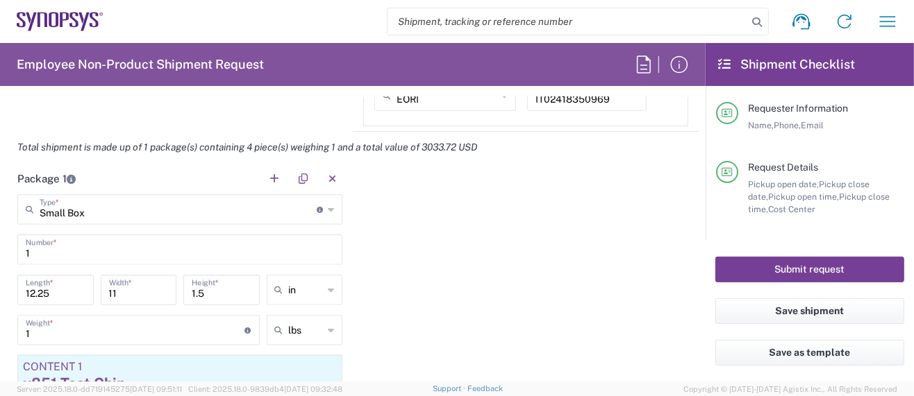
click at [739, 260] on button "Submit request" at bounding box center [809, 270] width 189 height 26
click at [741, 265] on button "Submit request" at bounding box center [809, 270] width 189 height 26
click at [742, 265] on button "Submit request" at bounding box center [809, 270] width 189 height 26
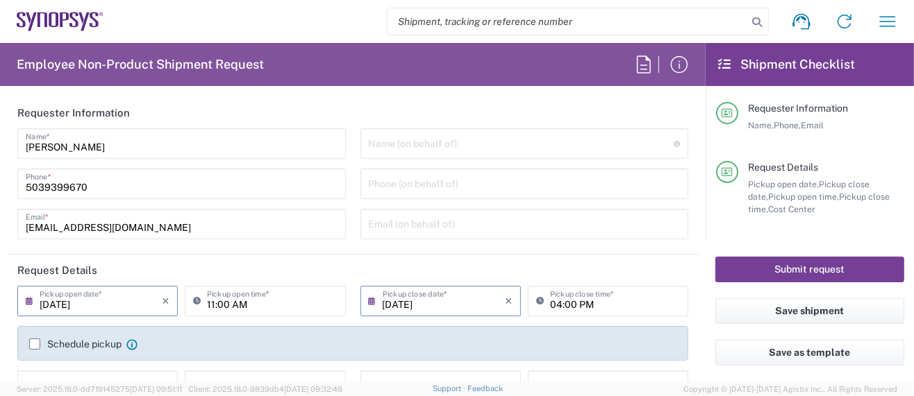
scroll to position [185, 0]
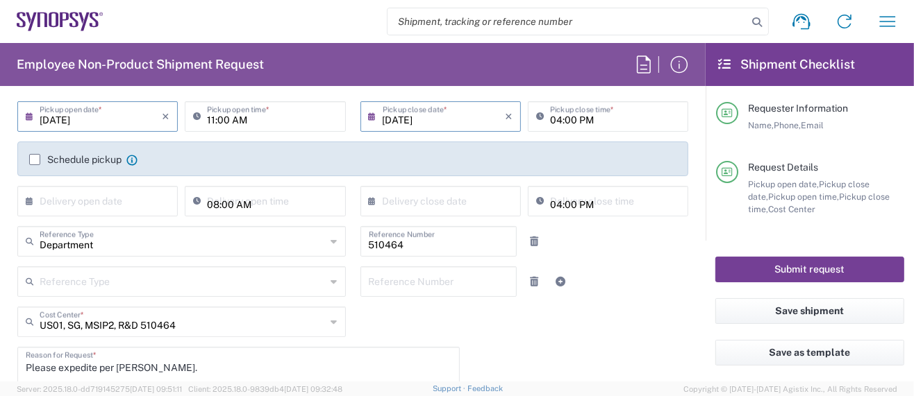
click at [744, 264] on button "Submit request" at bounding box center [809, 270] width 189 height 26
click at [745, 264] on button "Submit request" at bounding box center [809, 270] width 189 height 26
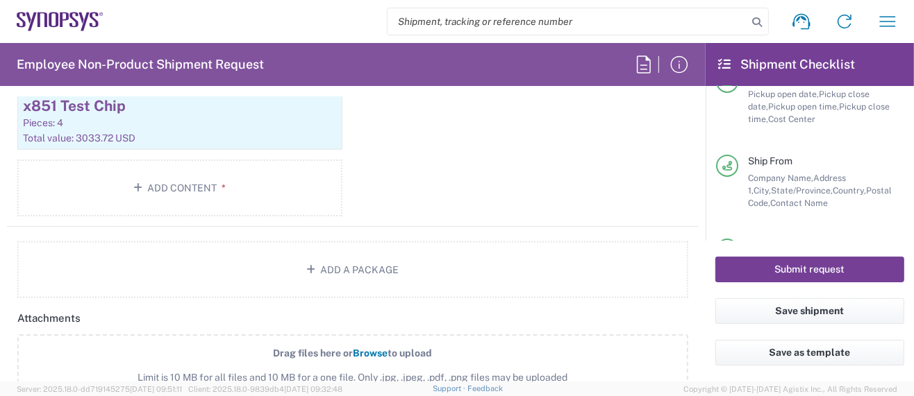
scroll to position [0, 0]
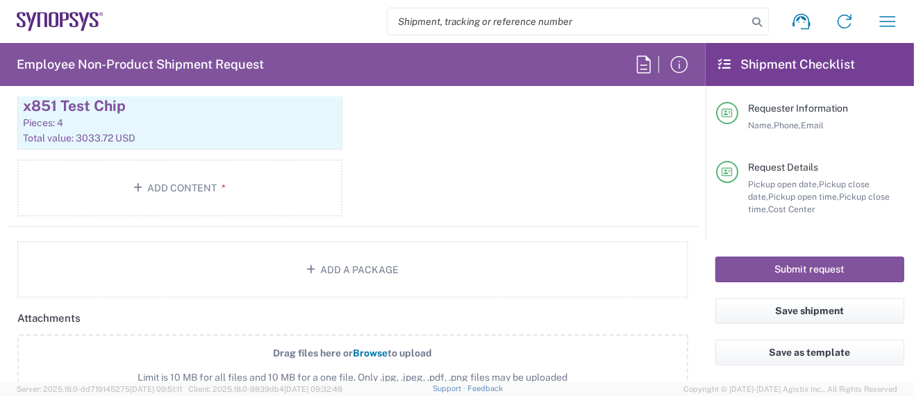
click at [485, 161] on div "Package 1 Small Box Type * Material used to package goods Small Box Bale(s) Bas…" at bounding box center [352, 56] width 691 height 342
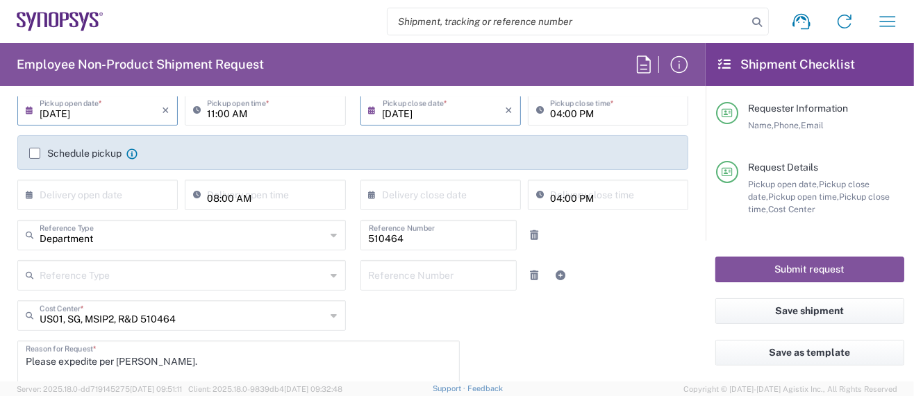
scroll to position [185, 0]
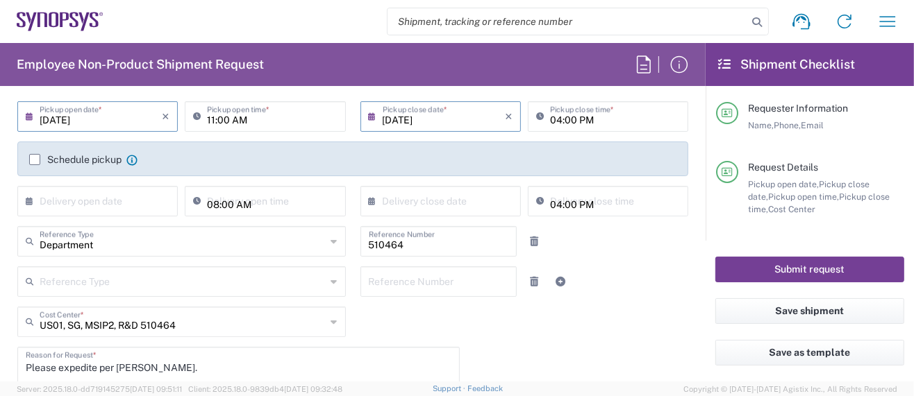
click at [744, 264] on button "Submit request" at bounding box center [809, 270] width 189 height 26
click at [744, 263] on button "Submit request" at bounding box center [809, 270] width 189 height 26
click at [744, 262] on button "Submit request" at bounding box center [809, 270] width 189 height 26
click at [744, 261] on button "Submit request" at bounding box center [809, 270] width 189 height 26
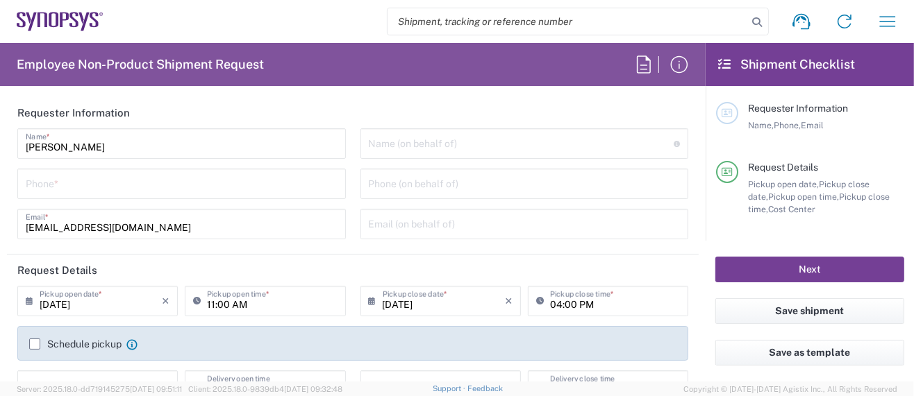
type input "Department"
type input "Delivered at Place"
type input "Oregon"
type input "United States"
type input "US01, SG, MSIP2, R&D 510464"
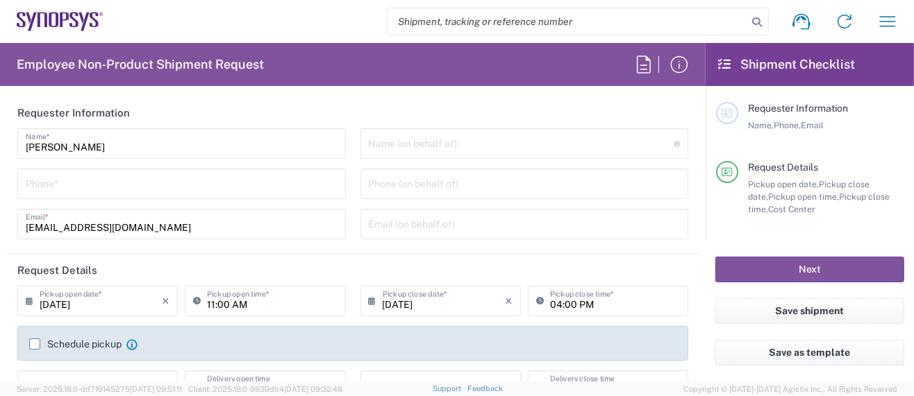
type input "United States"
type input "Hillsboro US03"
click at [891, 28] on icon "button" at bounding box center [887, 21] width 22 height 22
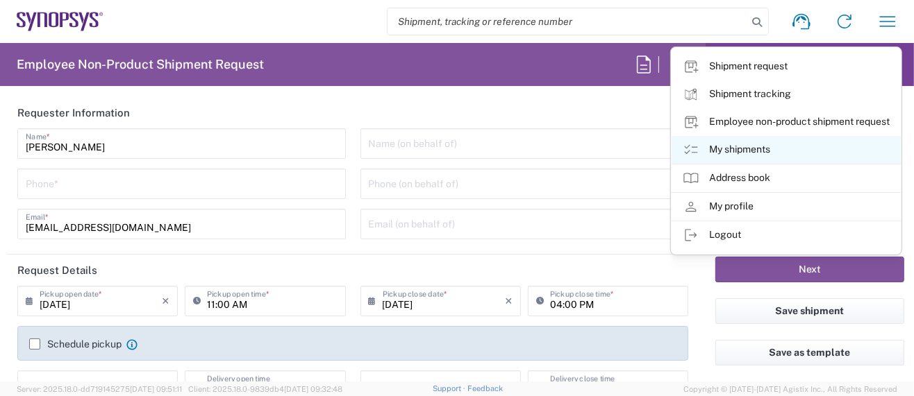
click at [759, 147] on link "My shipments" at bounding box center [785, 150] width 229 height 28
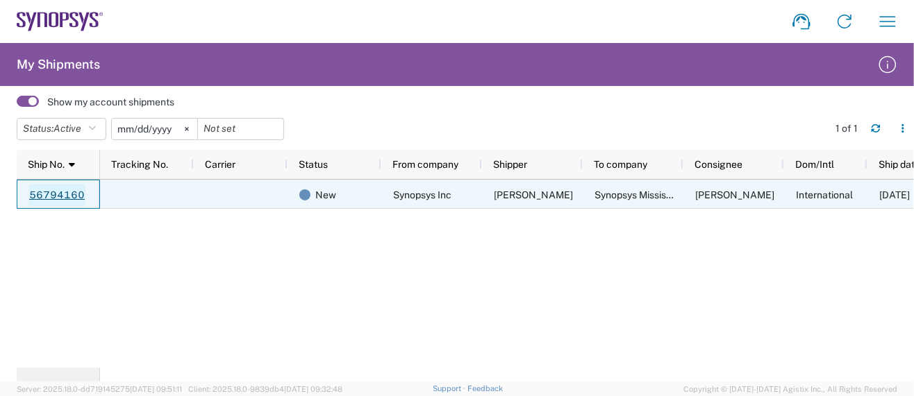
click at [58, 190] on link "56794160" at bounding box center [56, 195] width 57 height 22
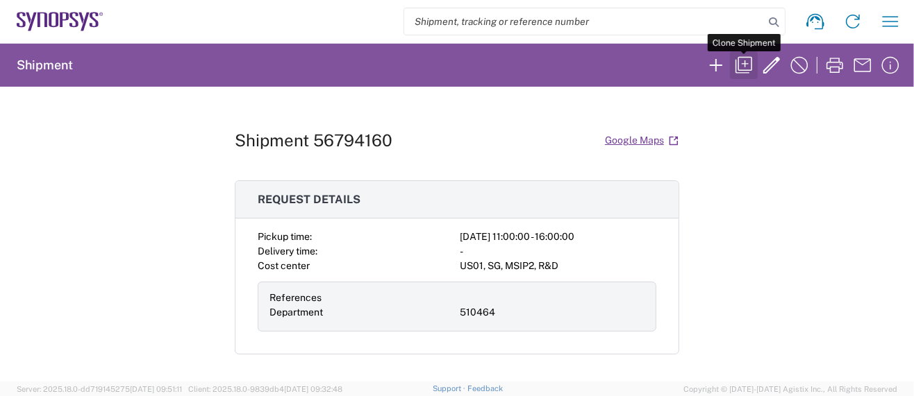
click at [746, 64] on icon "button" at bounding box center [743, 65] width 22 height 22
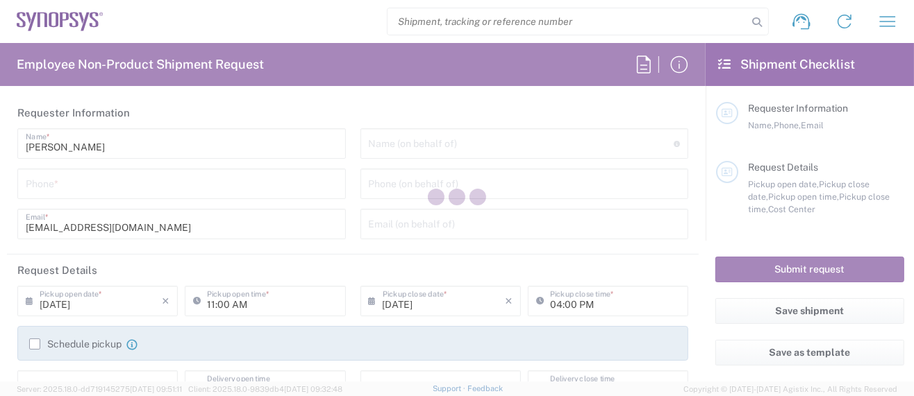
type input "5039399670"
type input "510464"
type textarea "Please expedite per [PERSON_NAME]."
type textarea "[EMAIL_ADDRESS][DOMAIN_NAME]"
type input "Hillsboro US03"
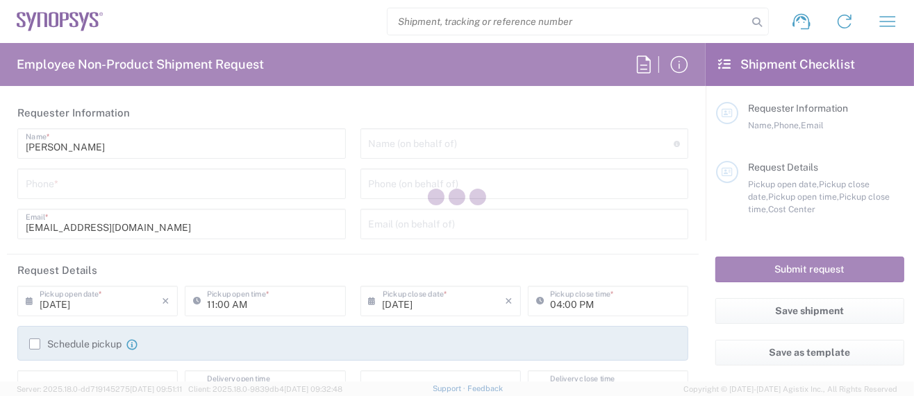
type input "Synopsys Inc"
type input "[STREET_ADDRESS][PERSON_NAME]"
type input "Suite 400"
type input "Hillsboro"
type input "[US_STATE]"
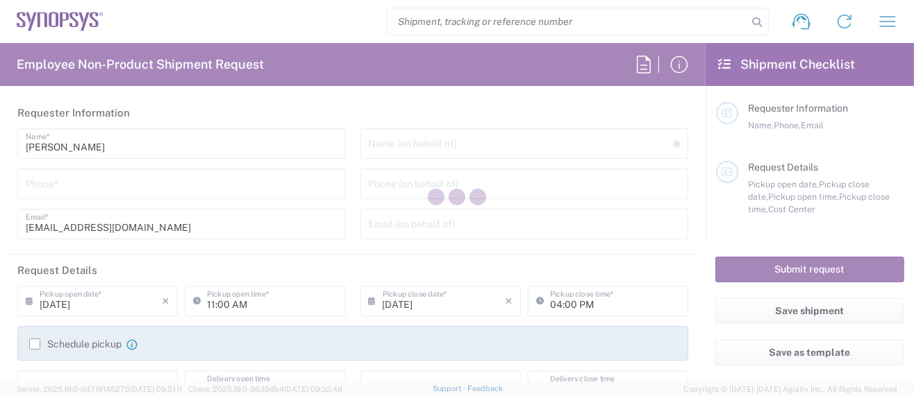
type input "97124"
type input "[PERSON_NAME]"
type input "5039399670"
type input "[EMAIL_ADDRESS][DOMAIN_NAME]"
type input "[GEOGRAPHIC_DATA] CA06"
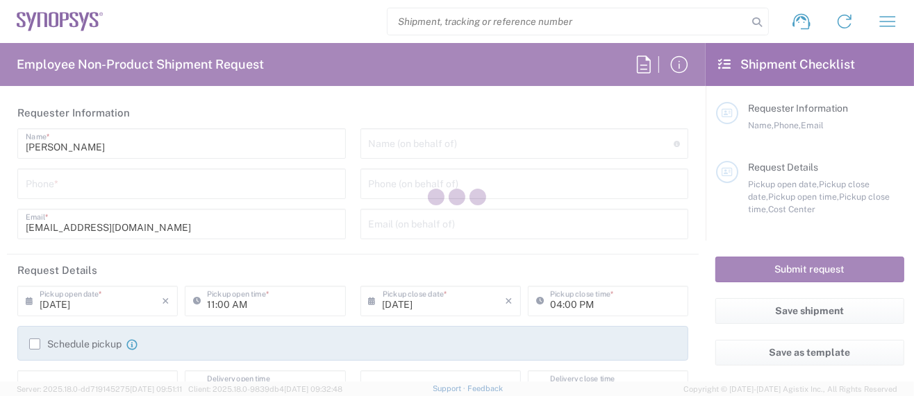
type input "Synopsys Mississauga CA06"
type input "1 City Centre Drive"
type input "Suite 900"
type input "Mississauga"
type input "[GEOGRAPHIC_DATA]"
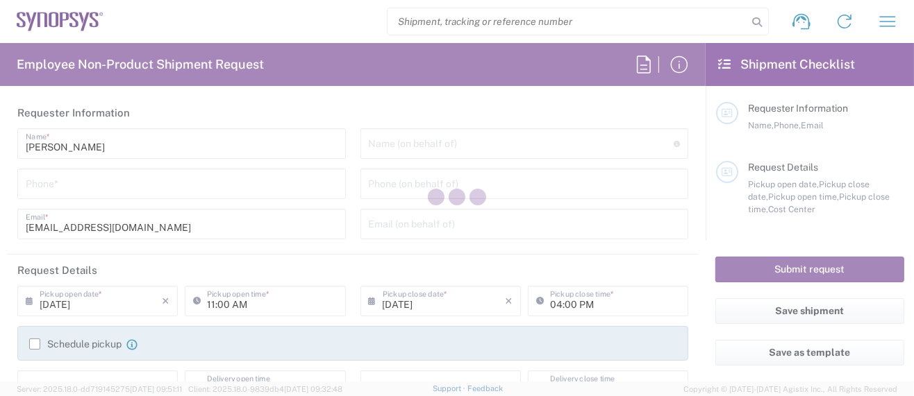
type input "L5B 1M2"
type input "[PERSON_NAME]"
type input "+14377555348"
type input "idrosale@synopsys.com"
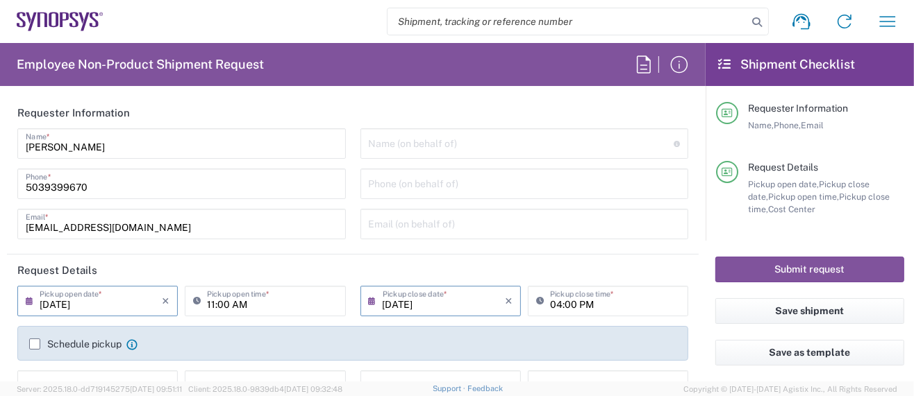
type input "US01, SG, MSIP2, R&D 510464"
type input "Ontario"
type input "Small Box"
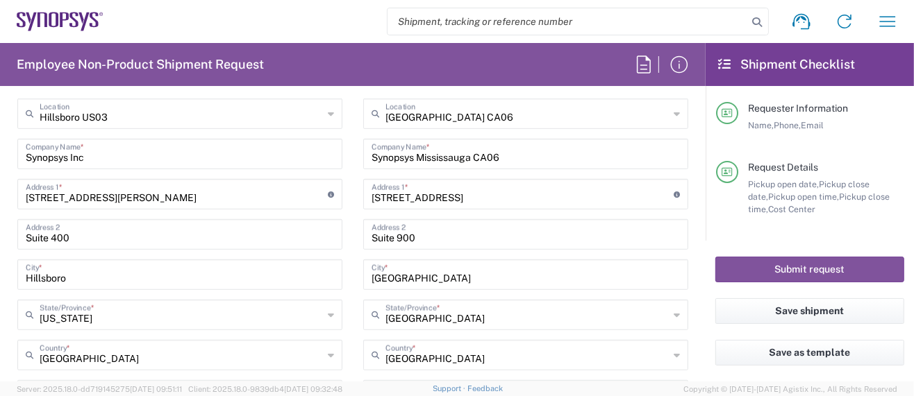
scroll to position [555, 0]
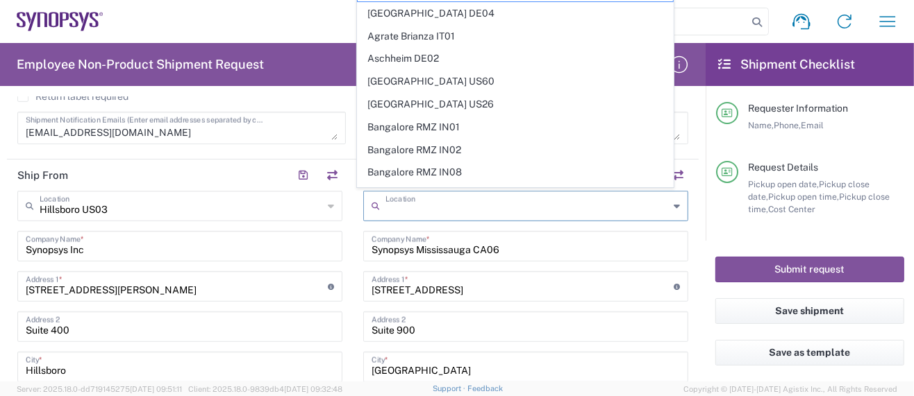
click at [482, 204] on input "text" at bounding box center [526, 205] width 283 height 24
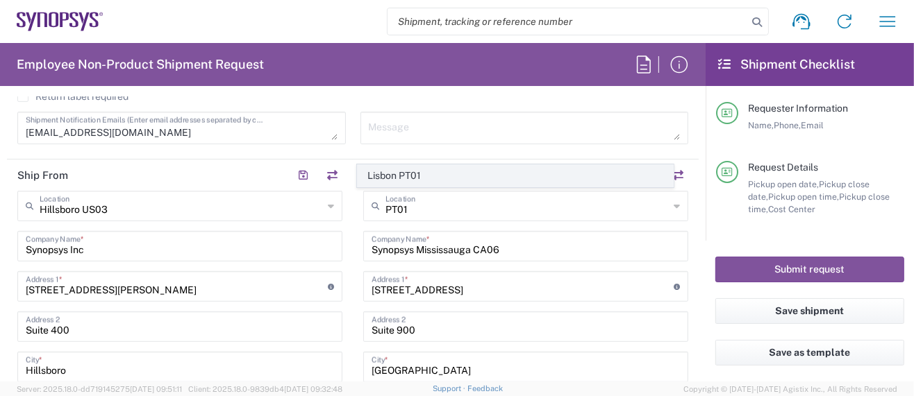
click at [414, 178] on span "Lisbon PT01" at bounding box center [515, 176] width 315 height 22
type input "Lisbon PT01"
type input "SNPS, [GEOGRAPHIC_DATA] Unipessoal, Lda."
type input "[GEOGRAPHIC_DATA]"
type input "Piso 2"
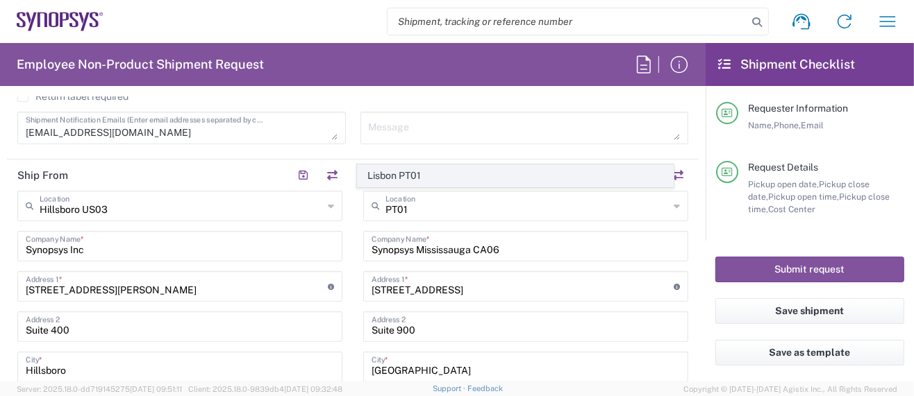
type input "Porto Salvo"
type input "[GEOGRAPHIC_DATA]"
type input "2740-267"
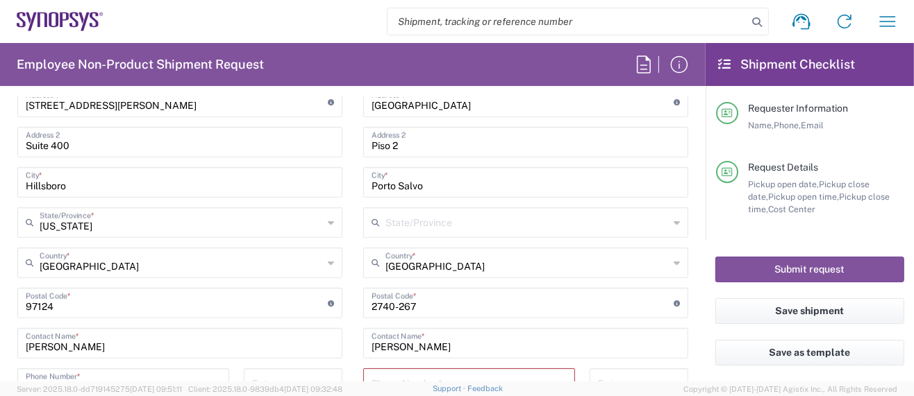
scroll to position [832, 0]
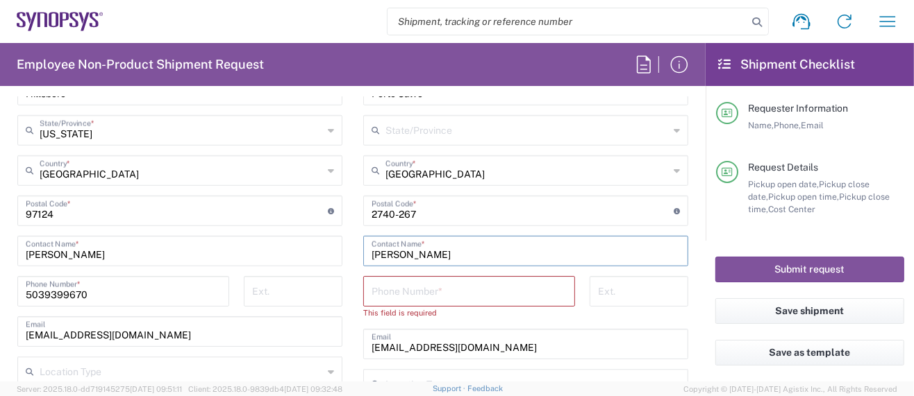
drag, startPoint x: 483, startPoint y: 251, endPoint x: 260, endPoint y: 224, distance: 225.1
click at [260, 224] on div "Ship From [GEOGRAPHIC_DATA] [GEOGRAPHIC_DATA] Location [GEOGRAPHIC_DATA] [GEOGR…" at bounding box center [352, 199] width 691 height 632
paste input "Tiago Goncalv"
type input "[PERSON_NAME]"
drag, startPoint x: 487, startPoint y: 342, endPoint x: 223, endPoint y: 308, distance: 266.8
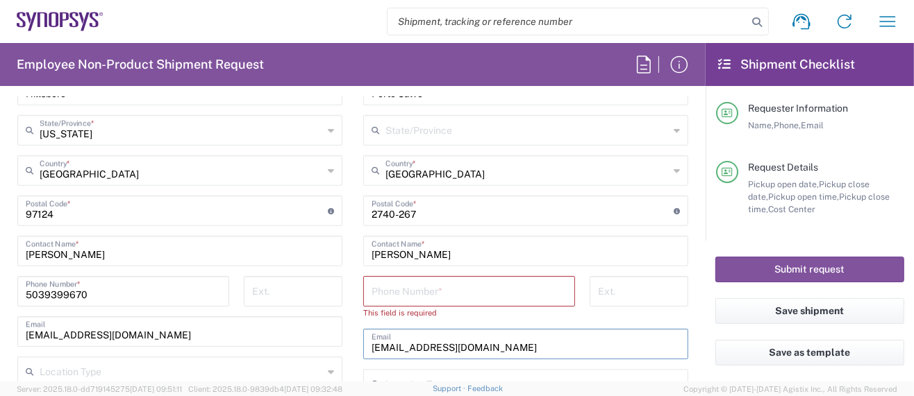
click at [223, 308] on div "Ship From [GEOGRAPHIC_DATA] [GEOGRAPHIC_DATA] Location [GEOGRAPHIC_DATA] [GEOGR…" at bounding box center [352, 199] width 691 height 632
paste input "tiagog"
type input "[EMAIL_ADDRESS][DOMAIN_NAME]"
click at [471, 290] on input "tel" at bounding box center [468, 290] width 195 height 24
paste input "[PHONE_NUMBER]"
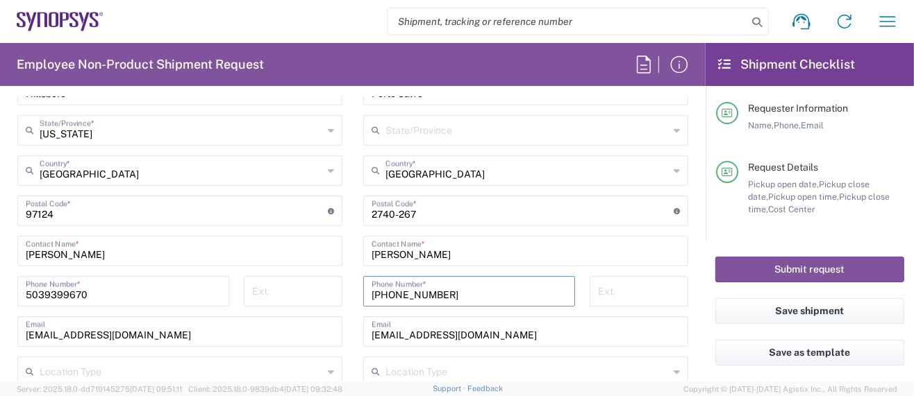
type input "[PHONE_NUMBER]"
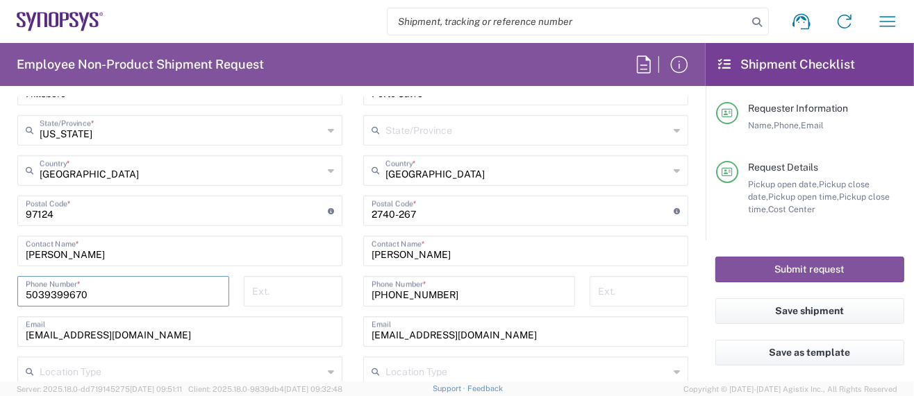
click at [42, 292] on input "5039399670" at bounding box center [123, 290] width 195 height 24
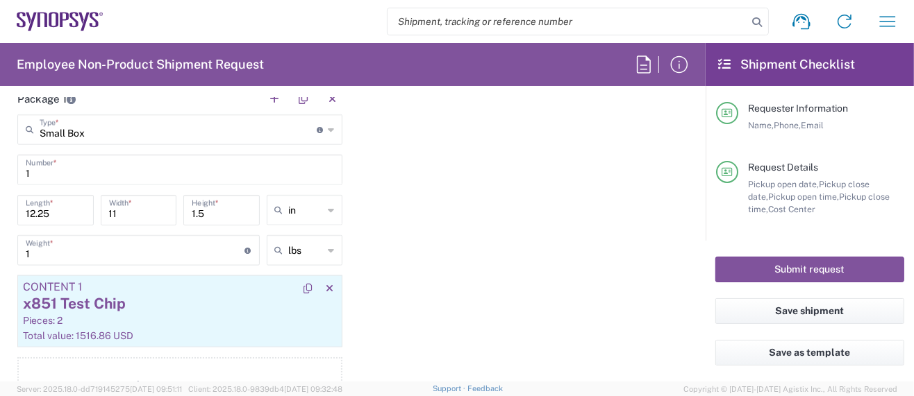
scroll to position [1295, 0]
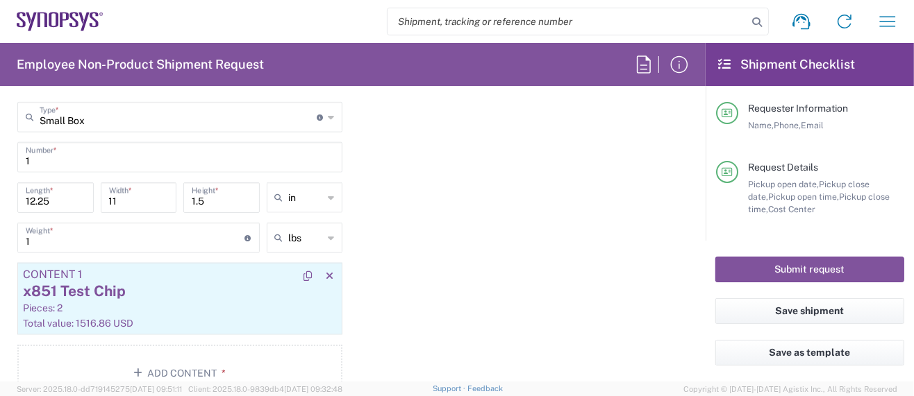
type input "[PHONE_NUMBER]"
click at [156, 305] on div "Pieces: 2" at bounding box center [180, 308] width 314 height 12
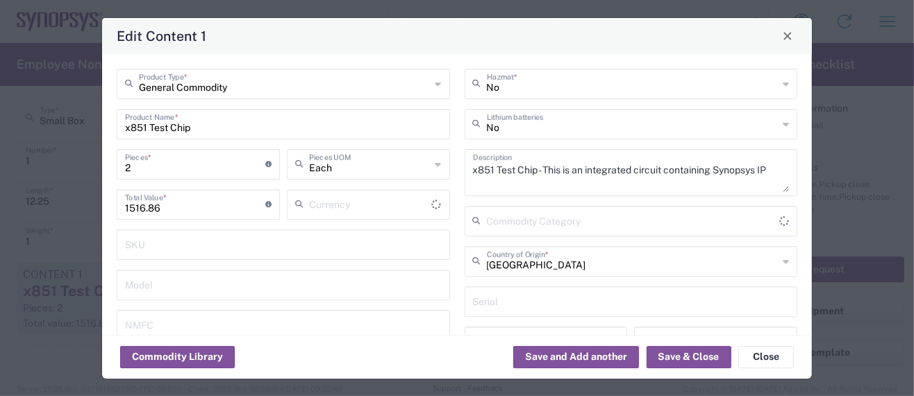
type input "US Dollar"
click at [156, 305] on div "General Commodity Product Type * x851 Test Chip Product Name * 2 Pieces * Numbe…" at bounding box center [284, 249] width 348 height 361
type input "Other (OPA)"
drag, startPoint x: 136, startPoint y: 166, endPoint x: 81, endPoint y: 165, distance: 55.5
click at [81, 165] on div "Edit Content 1 General Commodity Product Type * x851 Test Chip Product Name * 2…" at bounding box center [457, 198] width 914 height 396
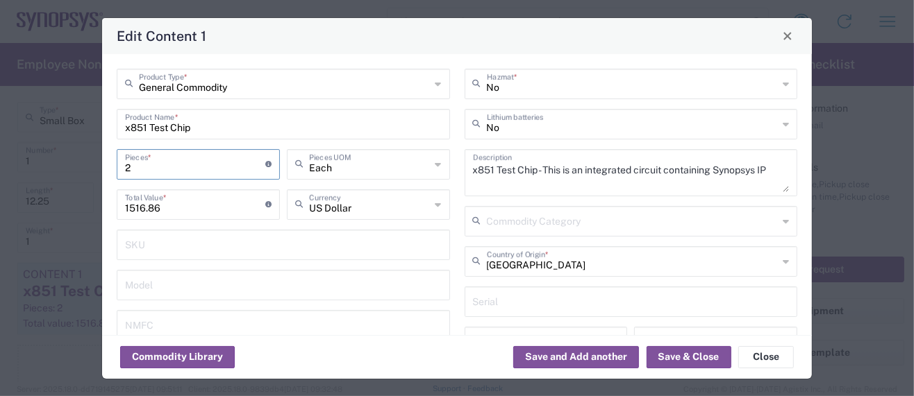
type input "4"
type input "3033.72"
type input "4"
click at [671, 358] on button "Save & Close" at bounding box center [688, 357] width 85 height 22
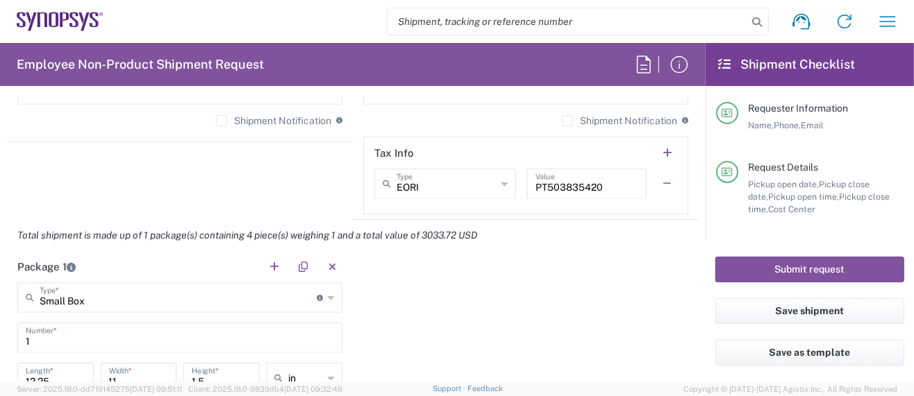
scroll to position [1111, 0]
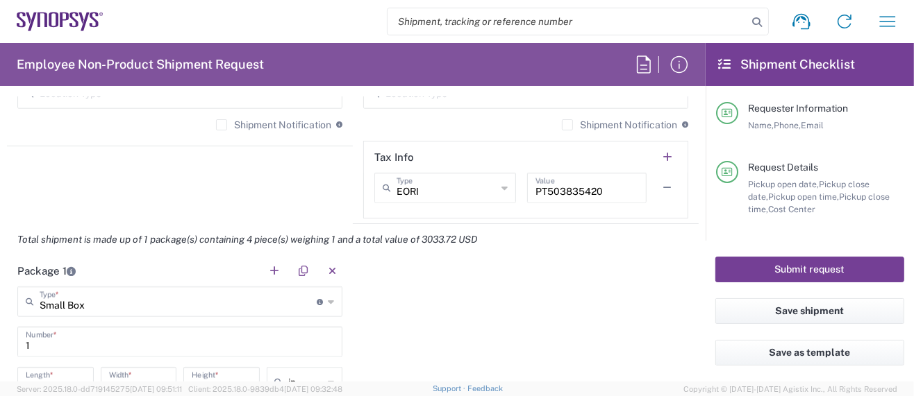
click at [764, 267] on button "Submit request" at bounding box center [809, 270] width 189 height 26
click at [782, 267] on button "Submit request" at bounding box center [809, 270] width 189 height 26
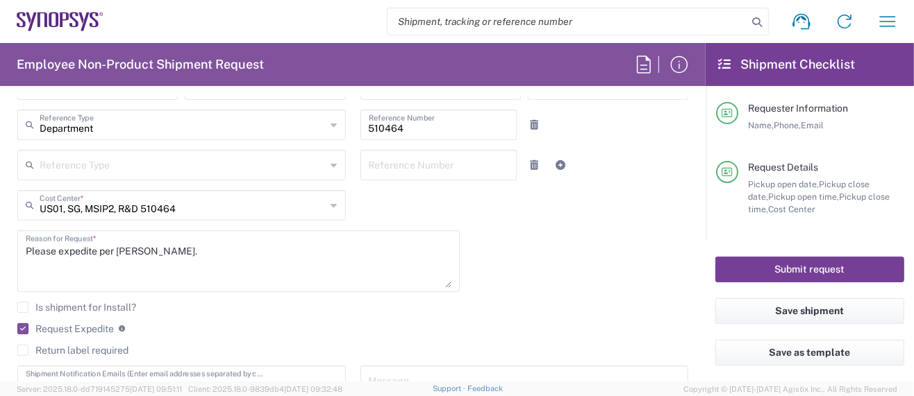
scroll to position [0, 0]
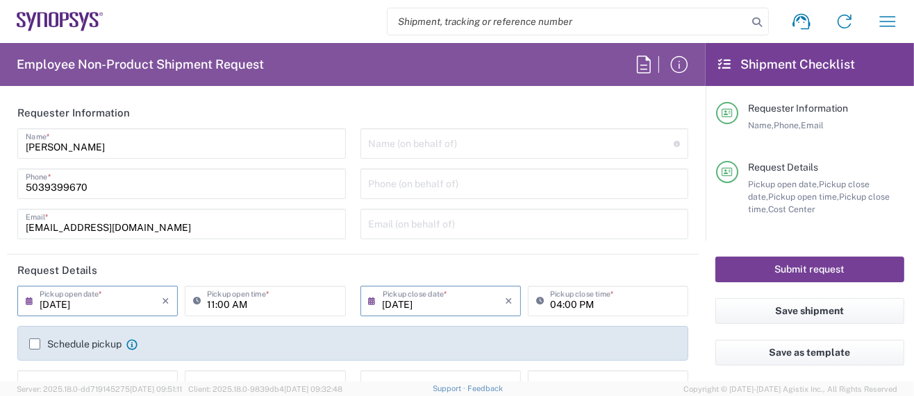
click at [778, 267] on button "Submit request" at bounding box center [809, 270] width 189 height 26
click at [777, 266] on button "Submit request" at bounding box center [809, 270] width 189 height 26
click at [775, 266] on button "Submit request" at bounding box center [809, 270] width 189 height 26
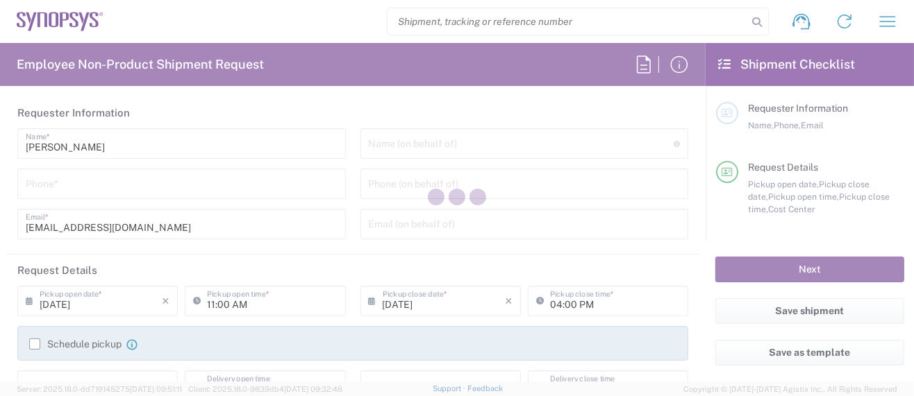
type input "Department"
type input "US01, SG, MSIP2, R&D 510464"
type input "[GEOGRAPHIC_DATA]"
type input "Delivered at Place"
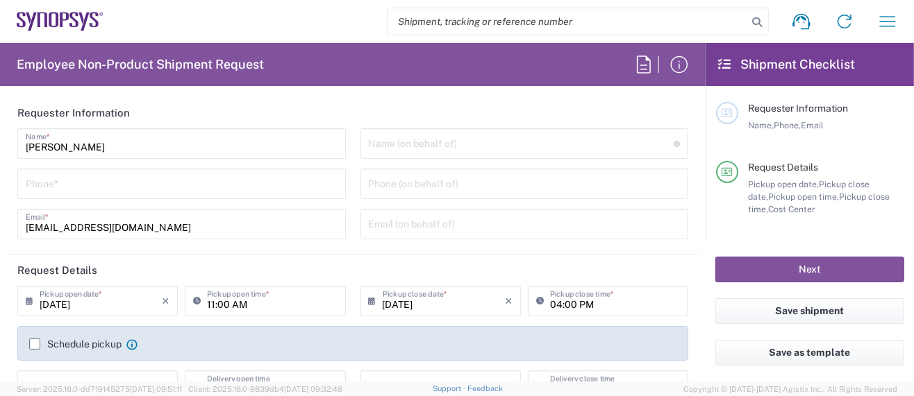
type input "[US_STATE]"
type input "[GEOGRAPHIC_DATA]"
type input "Hillsboro US03"
click at [81, 185] on input "tel" at bounding box center [182, 183] width 312 height 24
type input "5039399670"
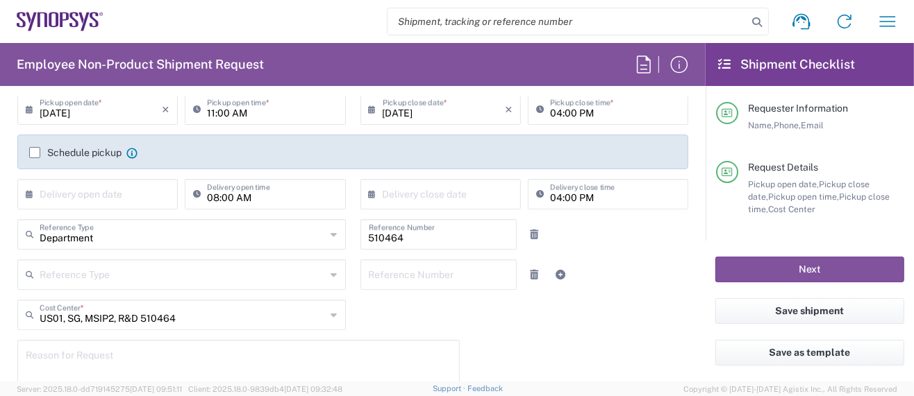
scroll to position [277, 0]
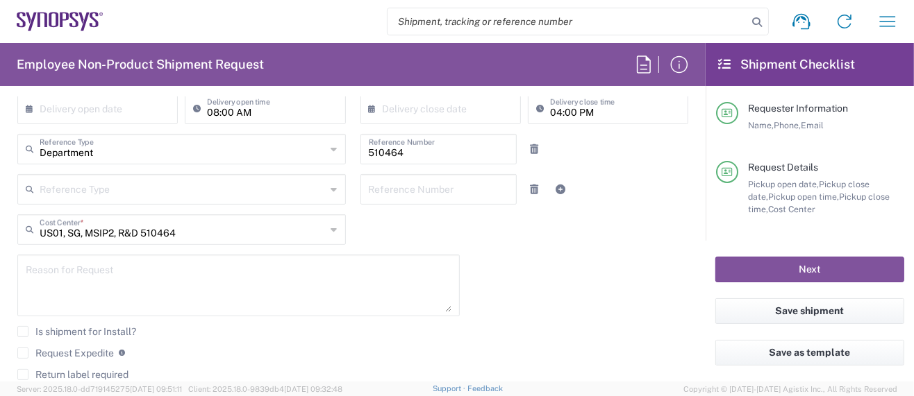
click at [53, 274] on textarea at bounding box center [239, 285] width 426 height 53
type textarea "Please expedite per [PERSON_NAME]."
click at [26, 352] on label "Request Expedite" at bounding box center [65, 353] width 96 height 11
click at [23, 353] on input "Request Expedite" at bounding box center [23, 353] width 0 height 0
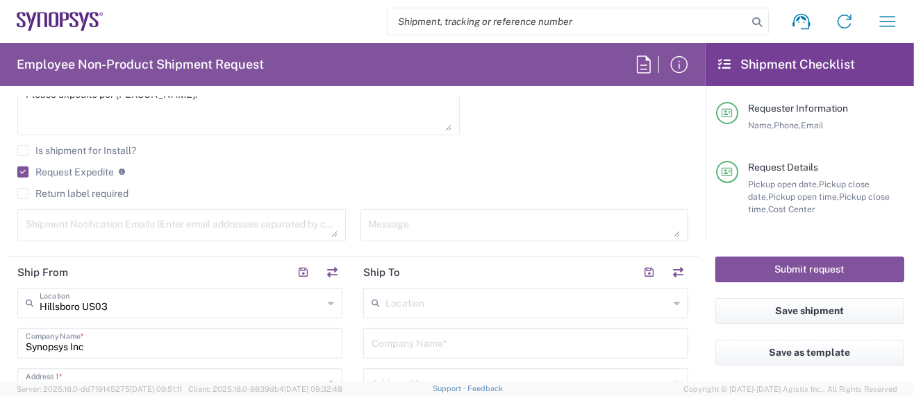
scroll to position [462, 0]
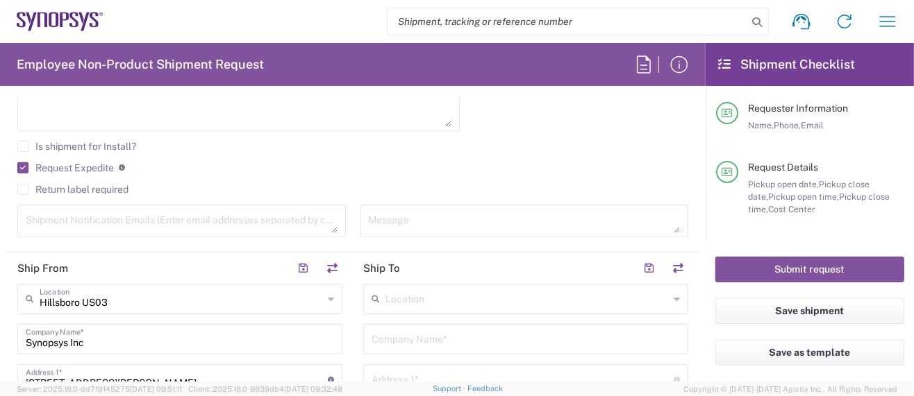
click at [419, 292] on input "text" at bounding box center [526, 298] width 283 height 24
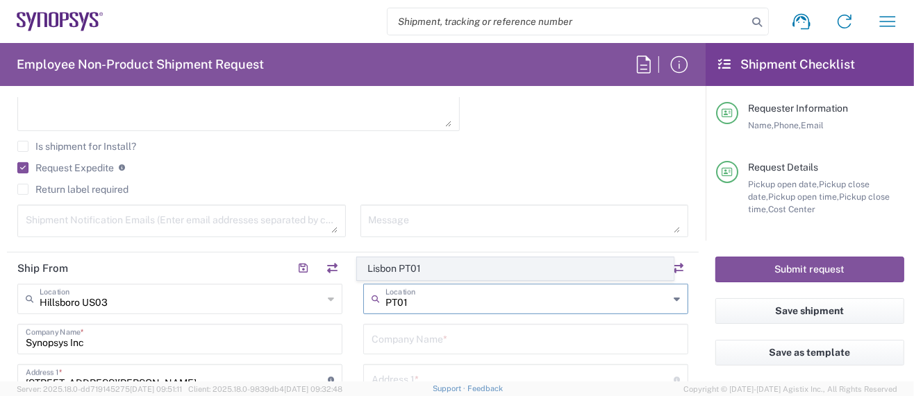
click at [419, 271] on span "Lisbon PT01" at bounding box center [515, 269] width 315 height 22
type input "Lisbon PT01"
type input "SNPS, [GEOGRAPHIC_DATA] Unipessoal, Lda."
type input "[GEOGRAPHIC_DATA]"
type input "Piso 2"
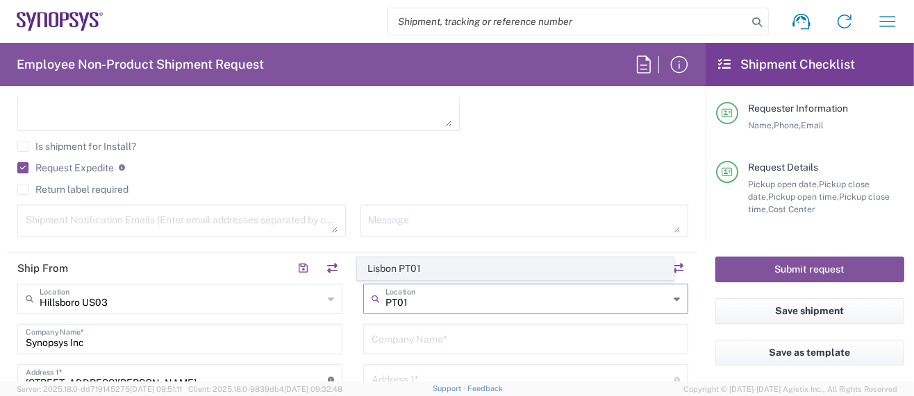
type input "Porto Salvo"
type input "[GEOGRAPHIC_DATA]"
type input "2740-267"
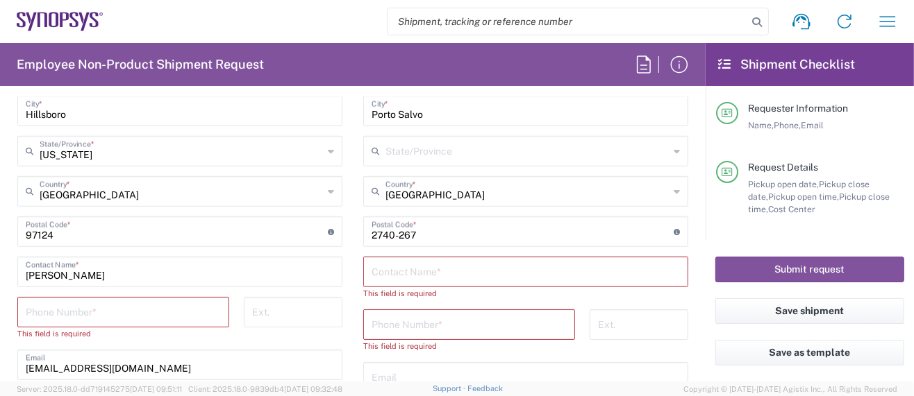
scroll to position [832, 0]
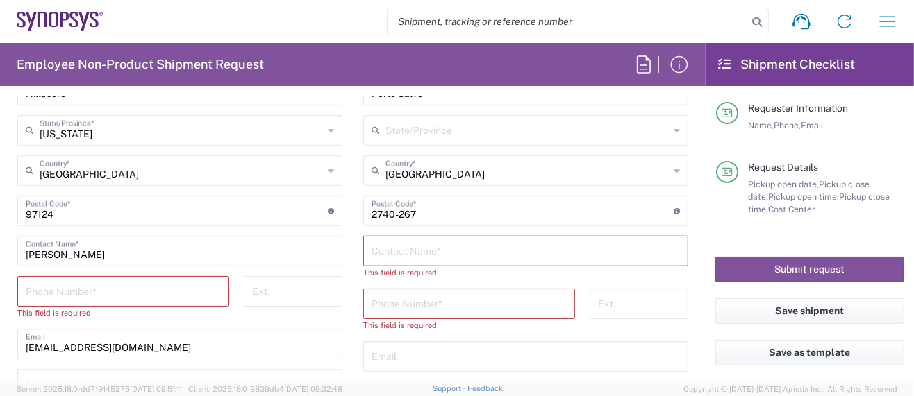
click at [442, 296] on input "tel" at bounding box center [468, 303] width 195 height 24
paste input "[PHONE_NUMBER]"
type input "[PHONE_NUMBER]"
click at [74, 294] on input "tel" at bounding box center [123, 290] width 195 height 24
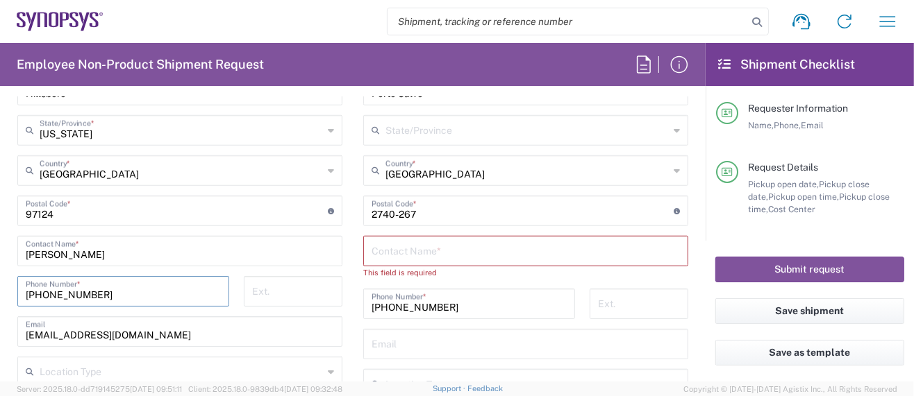
type input "[PHONE_NUMBER]"
click at [462, 246] on input "text" at bounding box center [525, 250] width 308 height 24
paste input "[PERSON_NAME]"
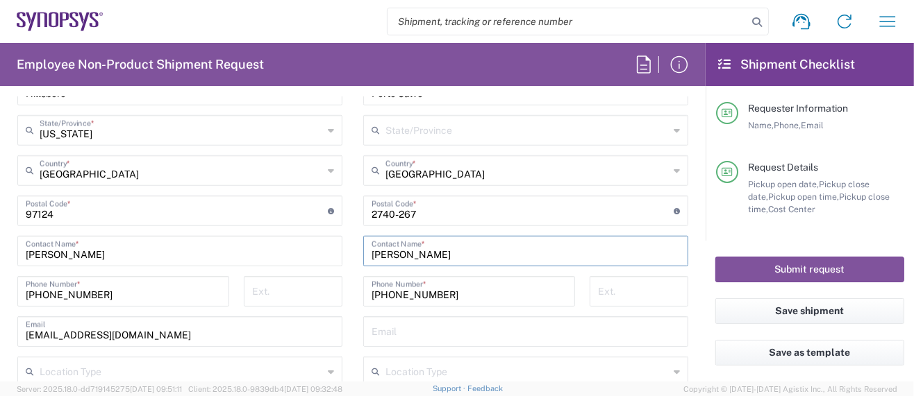
type input "[PERSON_NAME]"
click at [450, 328] on input "text" at bounding box center [525, 331] width 308 height 24
paste input "[EMAIL_ADDRESS][DOMAIN_NAME]"
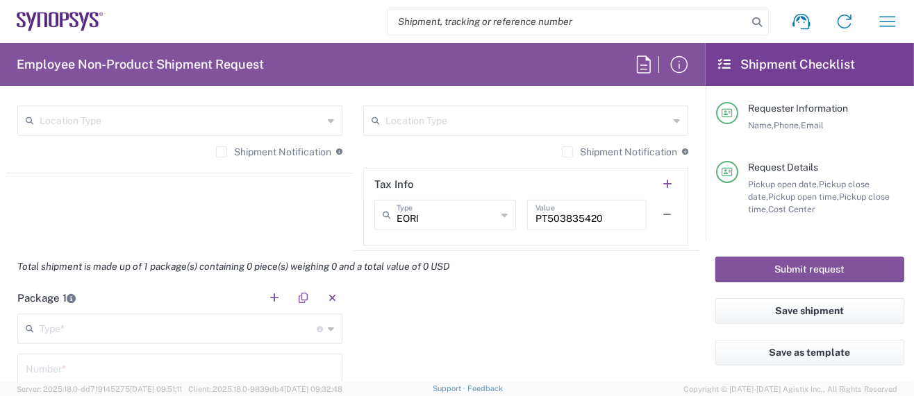
scroll to position [1111, 0]
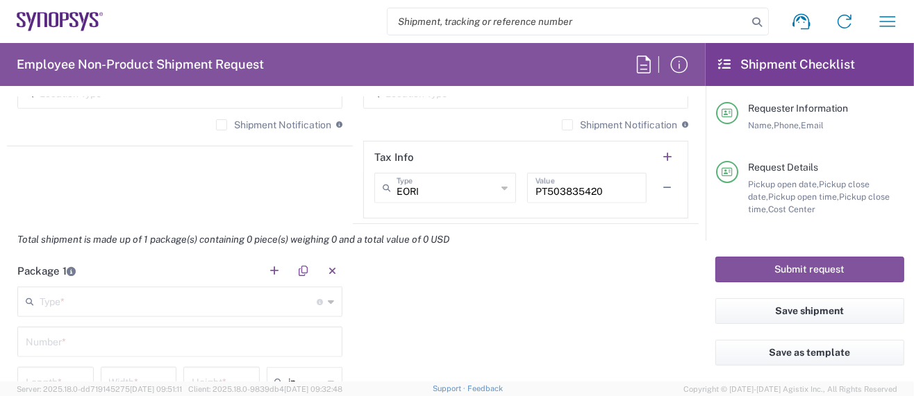
type input "[EMAIL_ADDRESS][DOMAIN_NAME]"
click at [116, 299] on input "text" at bounding box center [178, 301] width 277 height 24
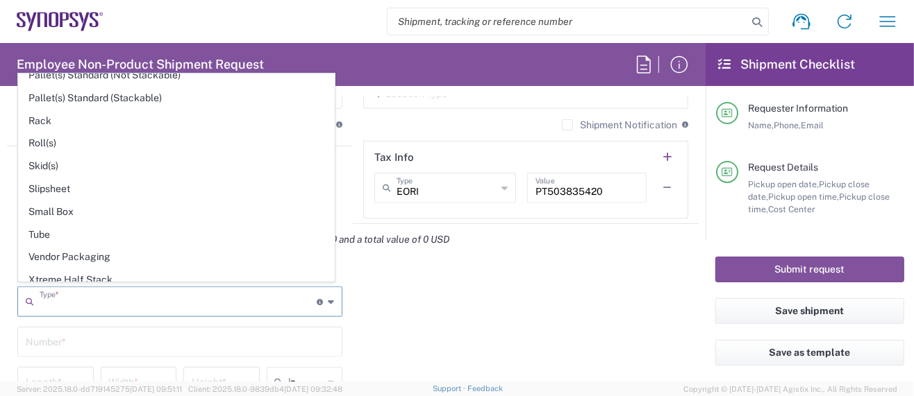
scroll to position [631, 0]
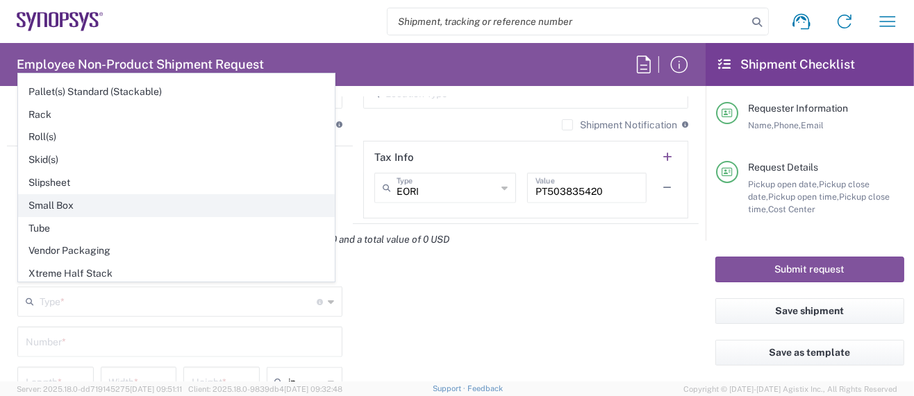
click at [75, 195] on span "Small Box" at bounding box center [176, 206] width 315 height 22
type input "Small Box"
type input "12.25"
type input "11"
type input "1.5"
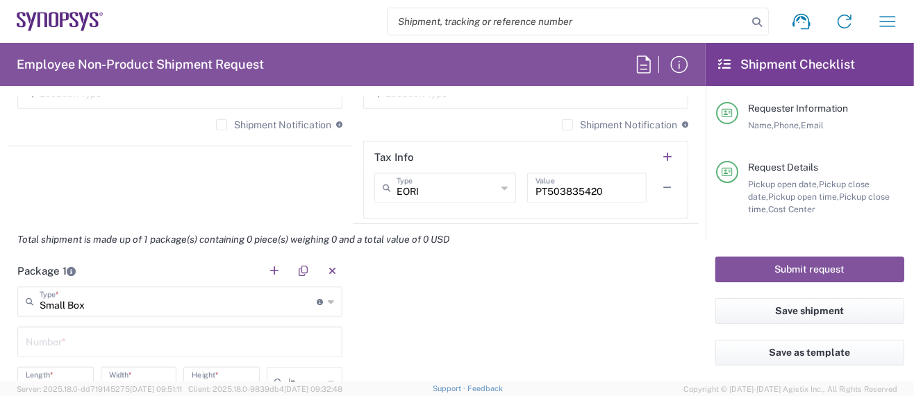
scroll to position [1203, 0]
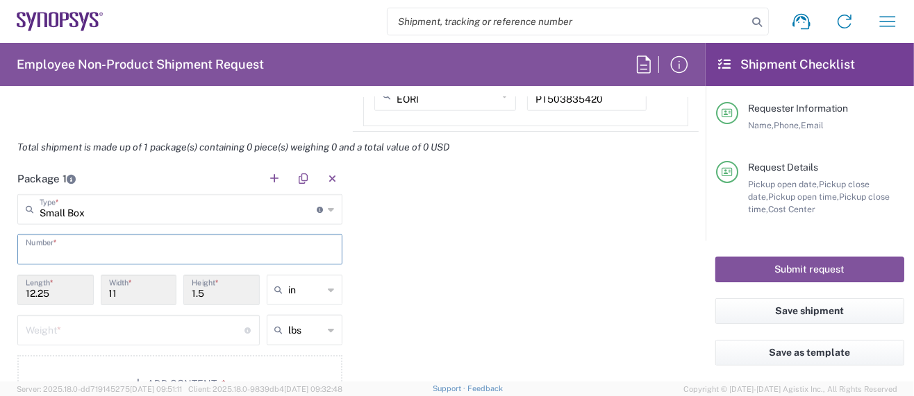
click at [83, 245] on input "text" at bounding box center [180, 249] width 308 height 24
type input "1"
click at [55, 328] on input "number" at bounding box center [135, 329] width 219 height 24
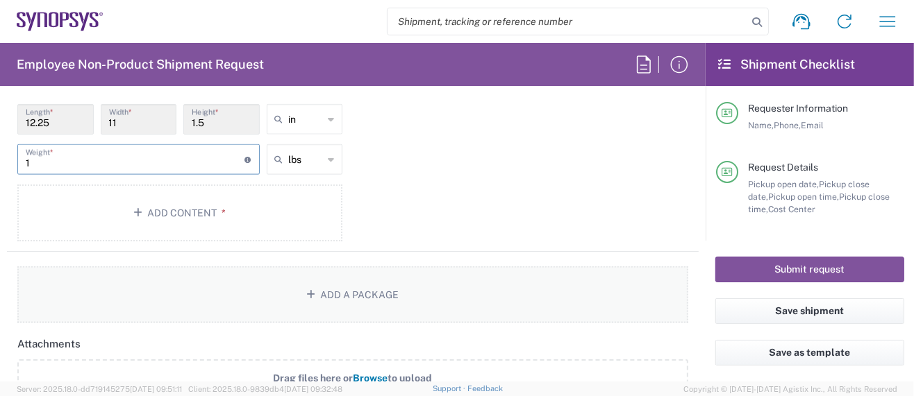
scroll to position [1388, 0]
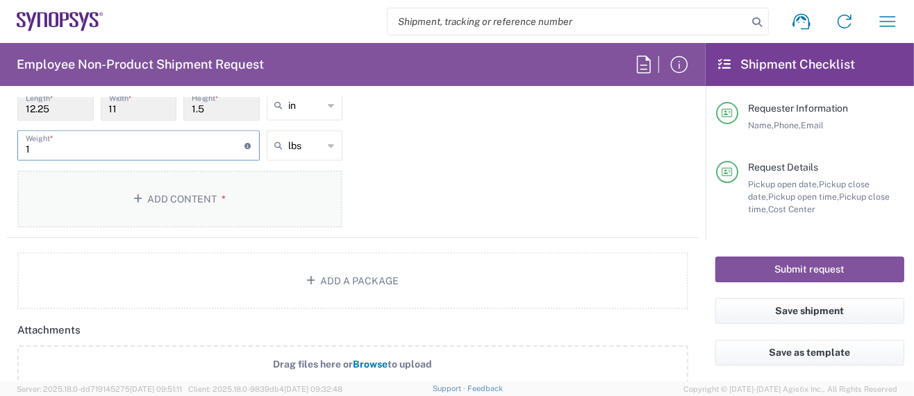
type input "1"
click at [187, 196] on button "Add Content *" at bounding box center [179, 199] width 325 height 57
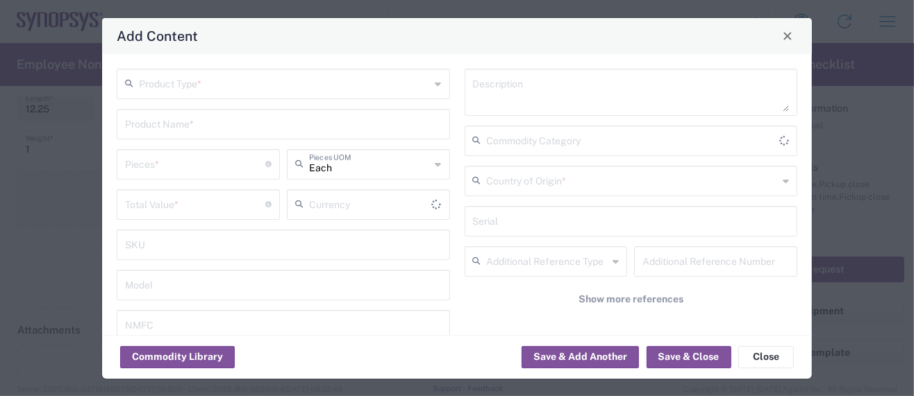
type input "US Dollar"
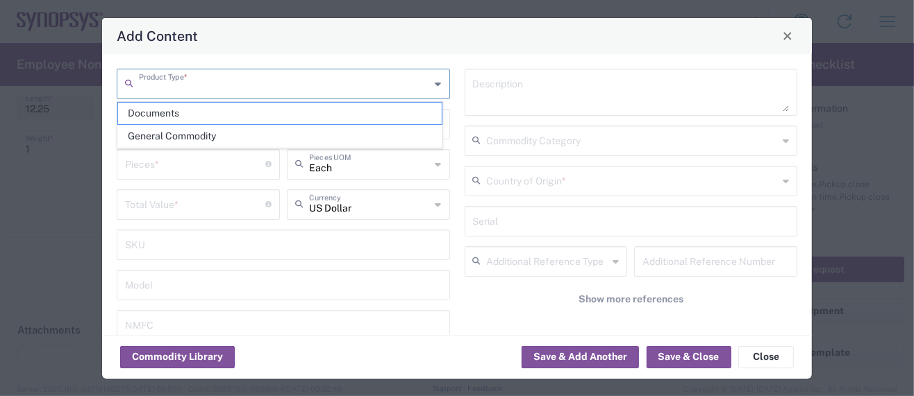
click at [200, 85] on input "text" at bounding box center [285, 83] width 292 height 24
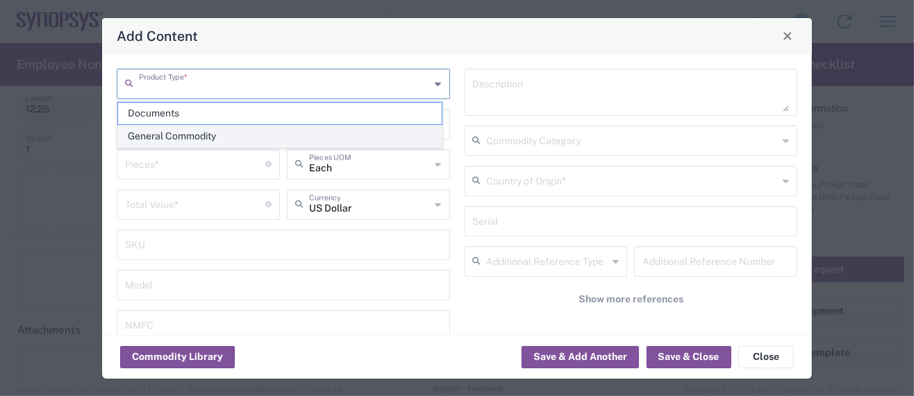
click at [181, 137] on span "General Commodity" at bounding box center [280, 137] width 324 height 22
type input "General Commodity"
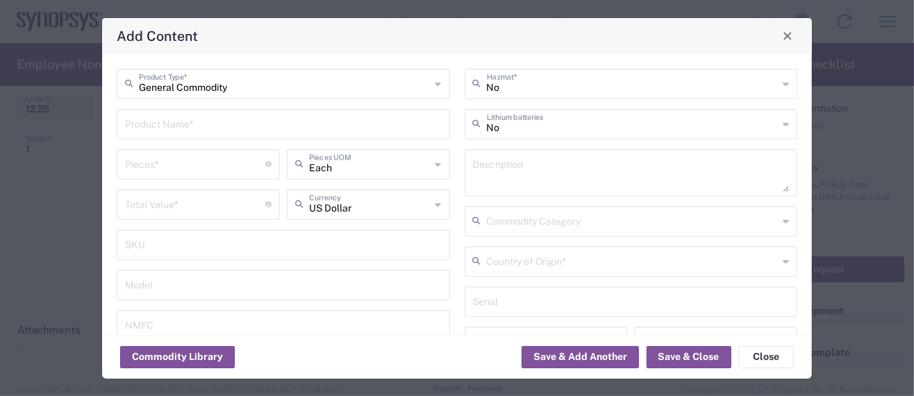
click at [187, 117] on input "text" at bounding box center [283, 123] width 317 height 24
click at [170, 127] on input "x851 Test chip" at bounding box center [283, 123] width 317 height 24
drag, startPoint x: 201, startPoint y: 134, endPoint x: -14, endPoint y: 118, distance: 215.8
click at [0, 118] on html "Shipment request Shipment tracking Employee non-product shipment request My shi…" at bounding box center [457, 198] width 914 height 396
type input "x851 Test Chip"
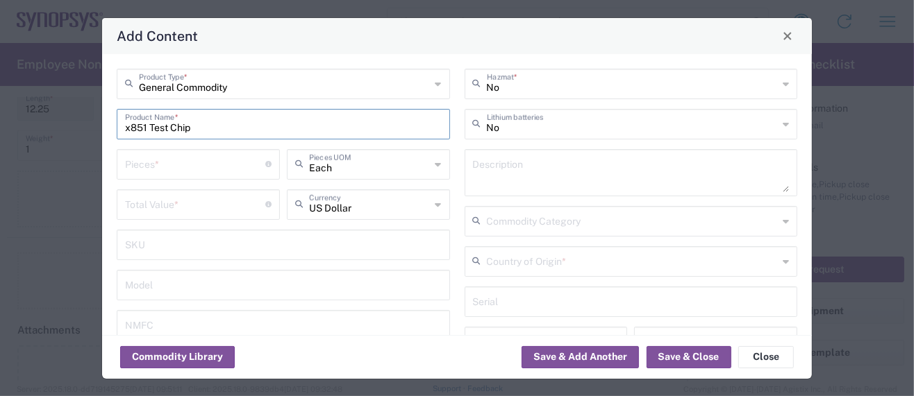
click at [519, 181] on textarea at bounding box center [631, 172] width 317 height 39
paste textarea "x851 Test Chip"
click at [576, 171] on textarea "x851 Test Chip -" at bounding box center [631, 172] width 317 height 39
paste textarea "This is an integrated circuit containing Synopsys IP"
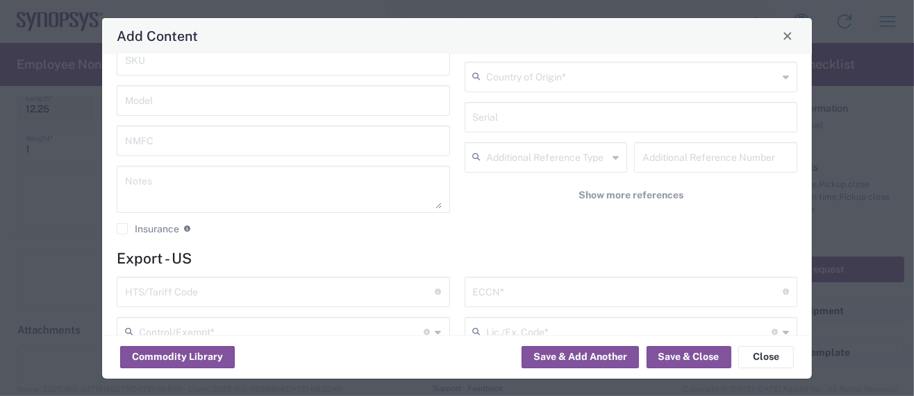
scroll to position [277, 0]
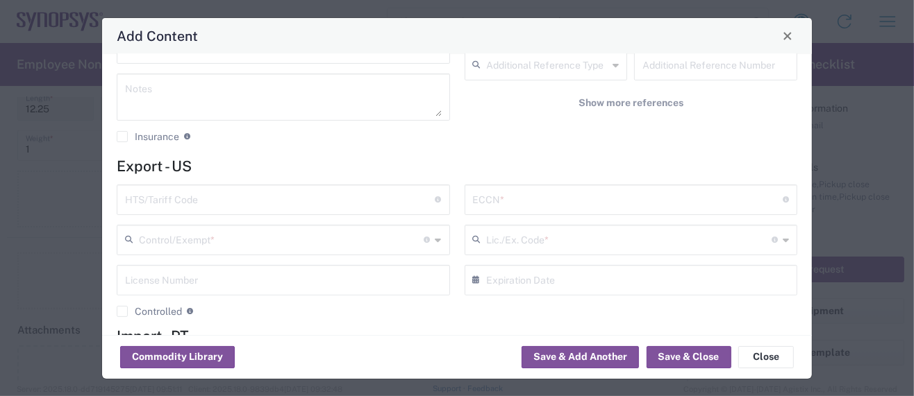
type textarea "x851 Test Chip - This is an integrated circuit containing Synopsys IP"
click at [160, 201] on input "text" at bounding box center [280, 199] width 310 height 24
click at [188, 201] on input "text" at bounding box center [280, 199] width 310 height 24
paste input "8542.31.0030 3A991/NLR"
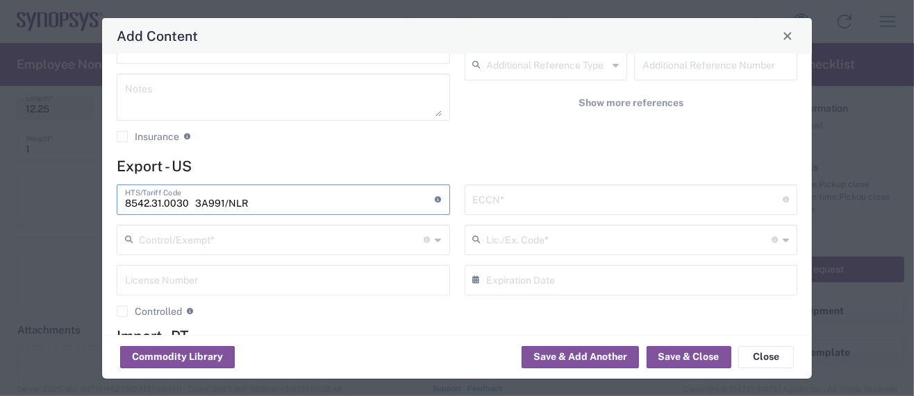
drag, startPoint x: 195, startPoint y: 201, endPoint x: 244, endPoint y: 202, distance: 48.6
click at [244, 202] on input "8542.31.0030 3A991/NLR" at bounding box center [280, 199] width 310 height 24
type input "8542.31.0030 3A991/NLR"
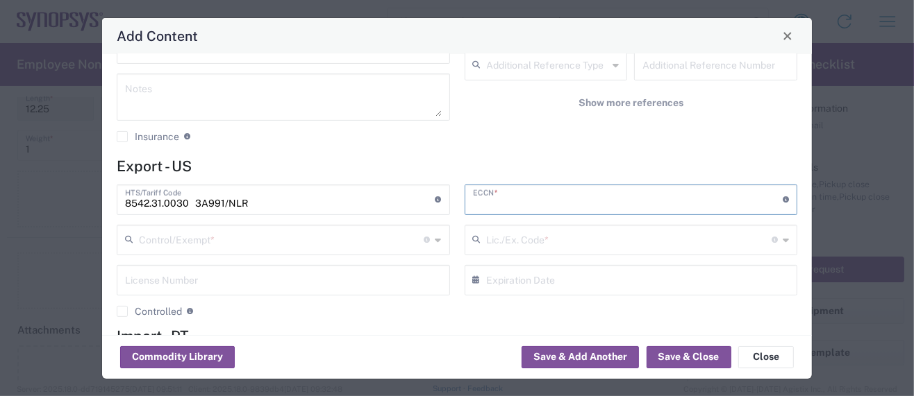
click at [515, 201] on input "text" at bounding box center [628, 199] width 310 height 24
paste input "3A991/NLR"
type input "3A991/NLR"
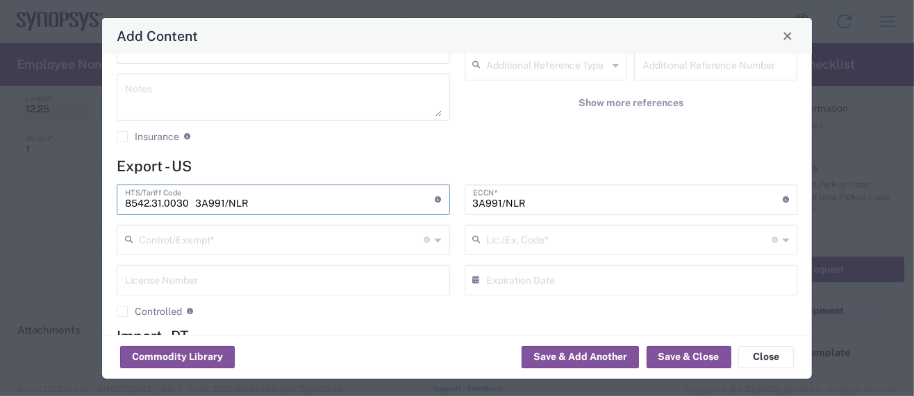
click at [275, 204] on input "8542.31.0030 3A991/NLR" at bounding box center [280, 199] width 310 height 24
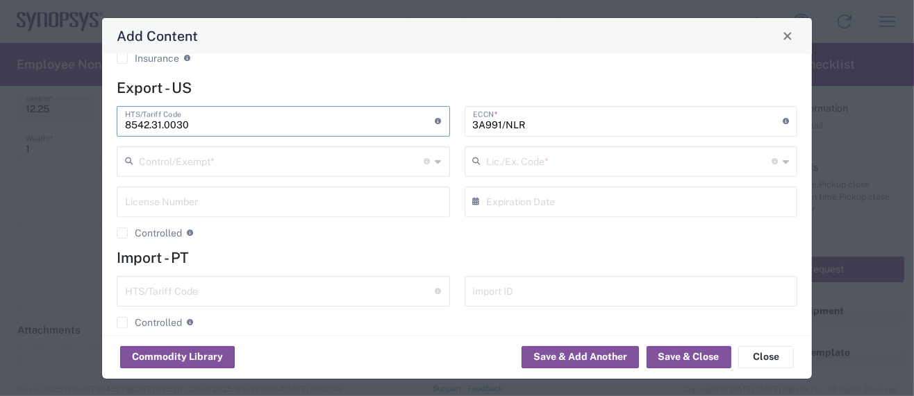
scroll to position [370, 0]
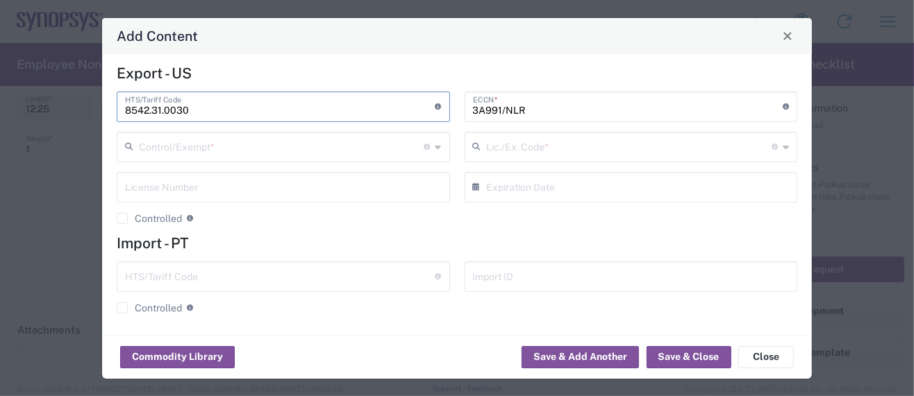
type input "8542.31.0030"
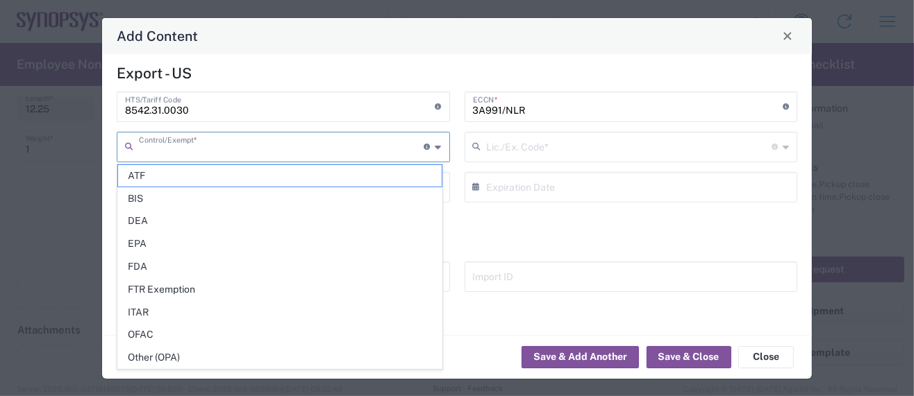
click at [206, 152] on input "text" at bounding box center [281, 146] width 285 height 24
drag, startPoint x: 156, startPoint y: 347, endPoint x: 178, endPoint y: 338, distance: 23.3
click at [157, 347] on span "Other (OPA)" at bounding box center [280, 358] width 324 height 22
type input "Other (OPA)"
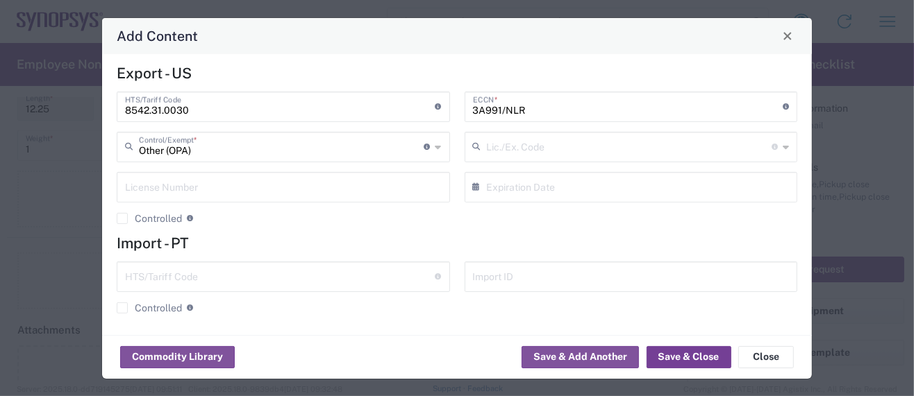
click at [695, 357] on button "Save & Close" at bounding box center [688, 357] width 85 height 22
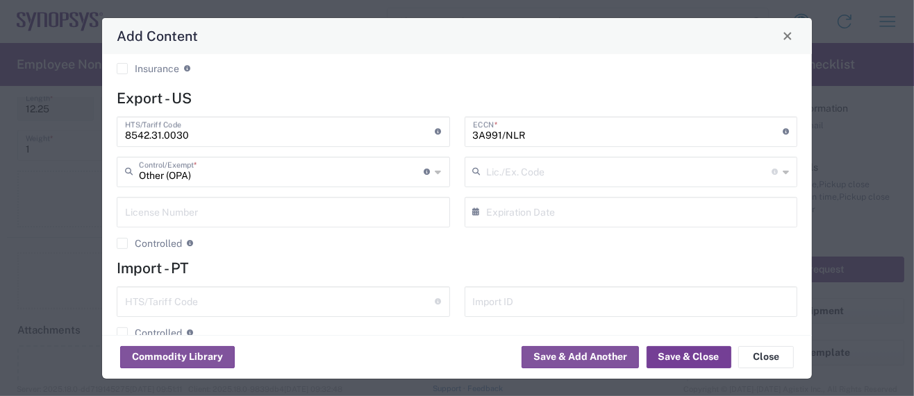
click at [671, 353] on button "Save & Close" at bounding box center [688, 357] width 85 height 22
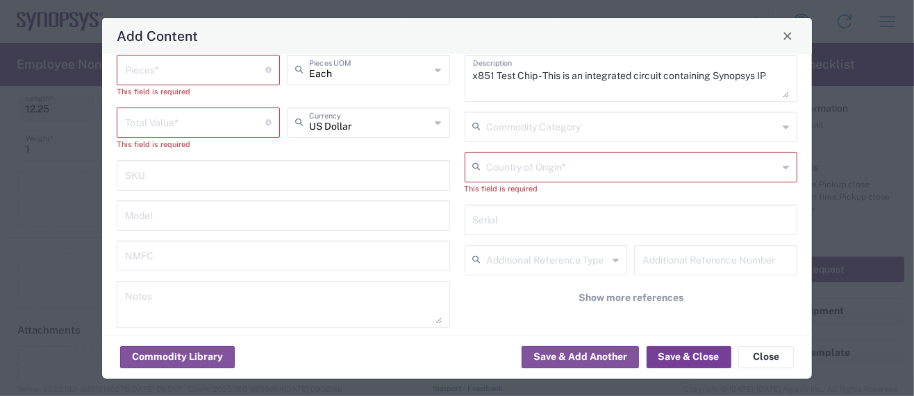
scroll to position [0, 0]
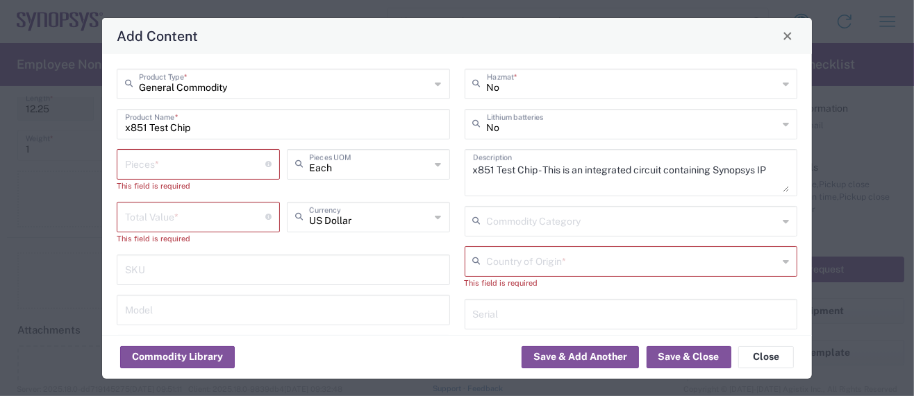
click at [487, 260] on input "text" at bounding box center [633, 261] width 292 height 24
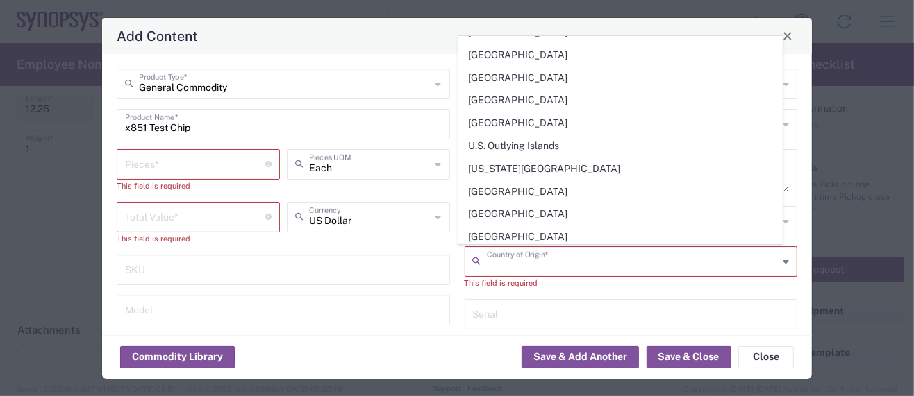
scroll to position [5109, 0]
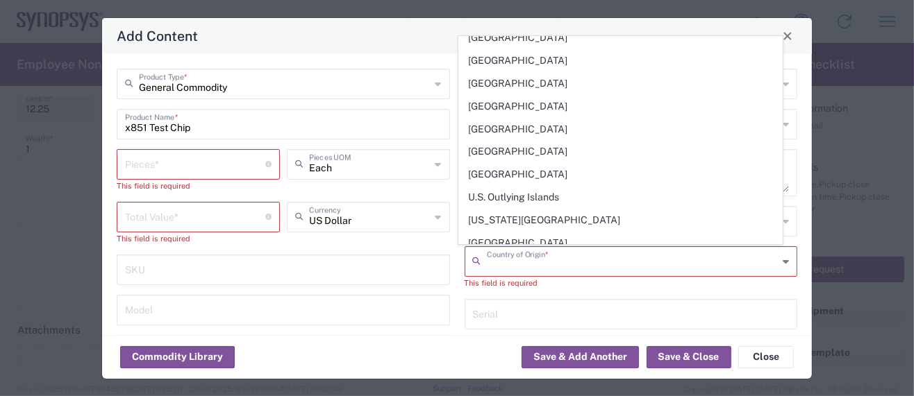
click at [510, 324] on span "[GEOGRAPHIC_DATA]" at bounding box center [621, 335] width 324 height 22
type input "[GEOGRAPHIC_DATA]"
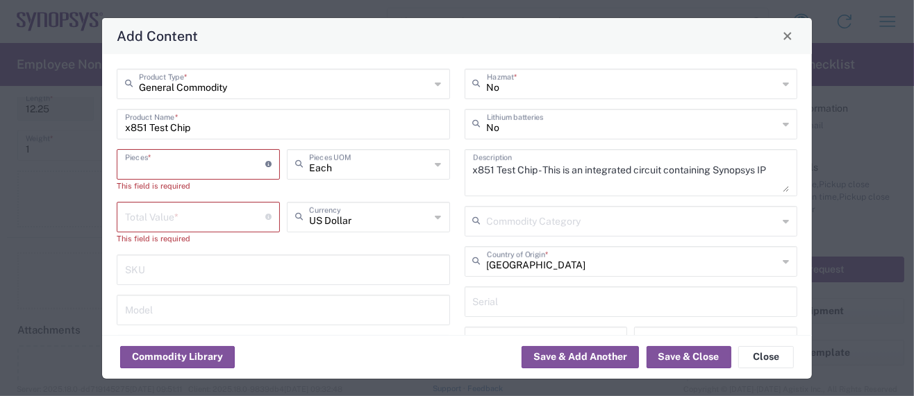
click at [156, 162] on input "number" at bounding box center [195, 163] width 140 height 24
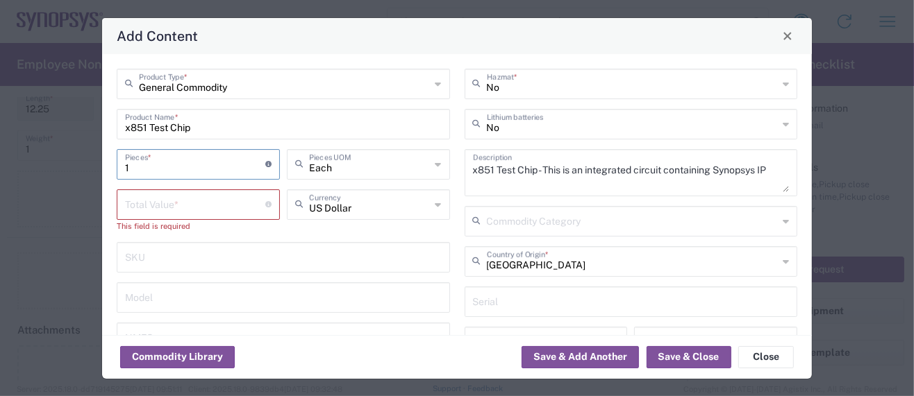
type input "1"
click at [159, 208] on input "number" at bounding box center [195, 204] width 140 height 24
paste input "758.43"
type input "758.43"
drag, startPoint x: 133, startPoint y: 168, endPoint x: 74, endPoint y: 162, distance: 59.3
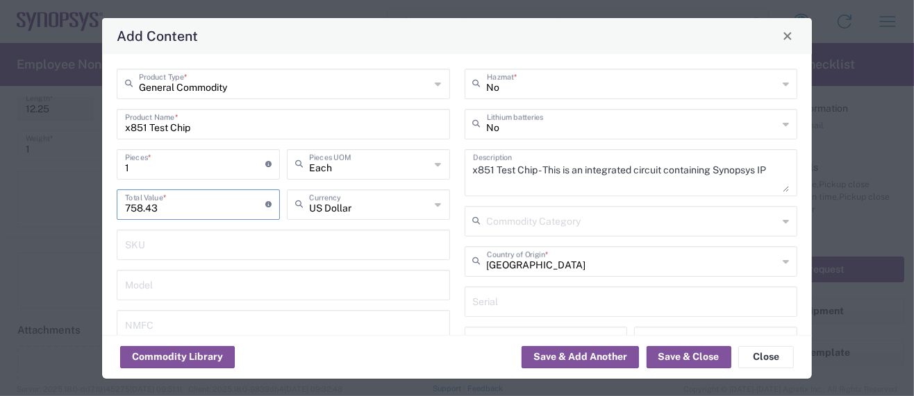
click at [74, 162] on div "Add Content General Commodity Product Type * x851 Test Chip Product Name * 1 Pi…" at bounding box center [457, 198] width 914 height 396
type input "4"
type input "3033.72"
type input "4"
click at [688, 362] on button "Save & Close" at bounding box center [688, 357] width 85 height 22
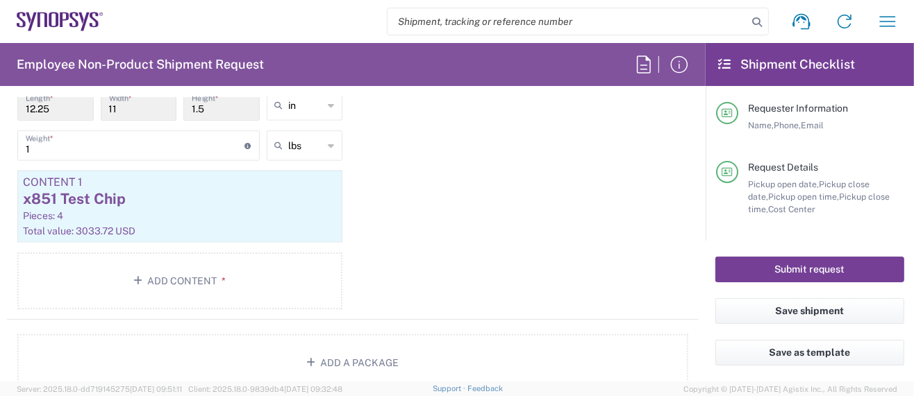
click at [769, 271] on button "Submit request" at bounding box center [809, 270] width 189 height 26
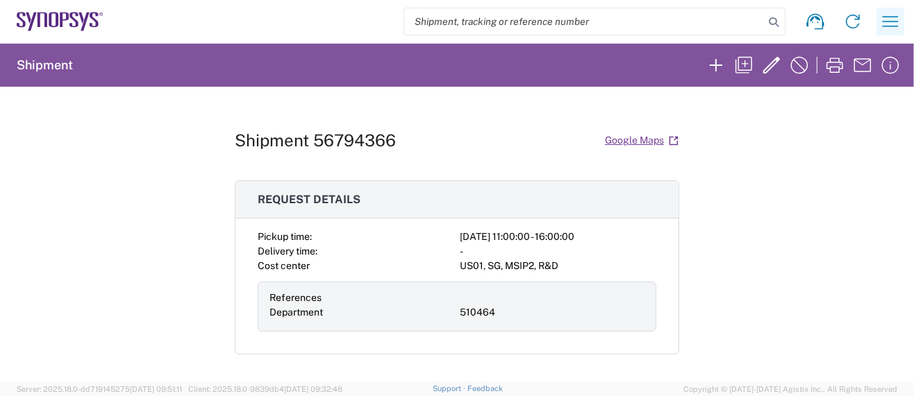
click at [887, 22] on icon "button" at bounding box center [890, 21] width 22 height 22
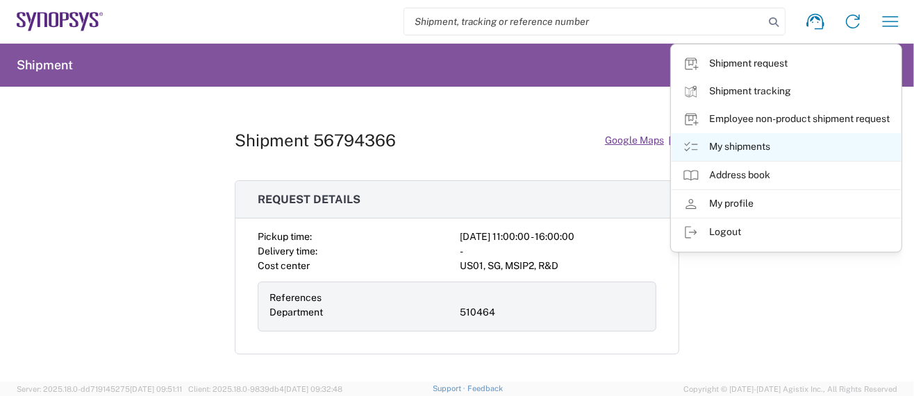
click at [739, 148] on link "My shipments" at bounding box center [785, 147] width 229 height 28
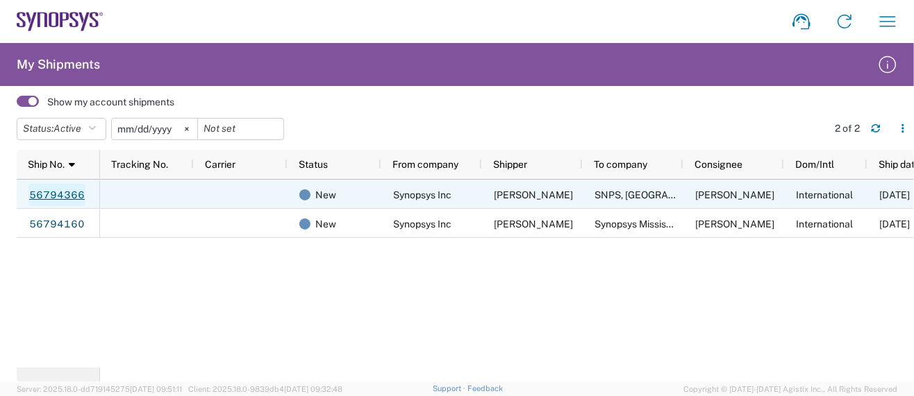
click at [58, 194] on link "56794366" at bounding box center [56, 195] width 57 height 22
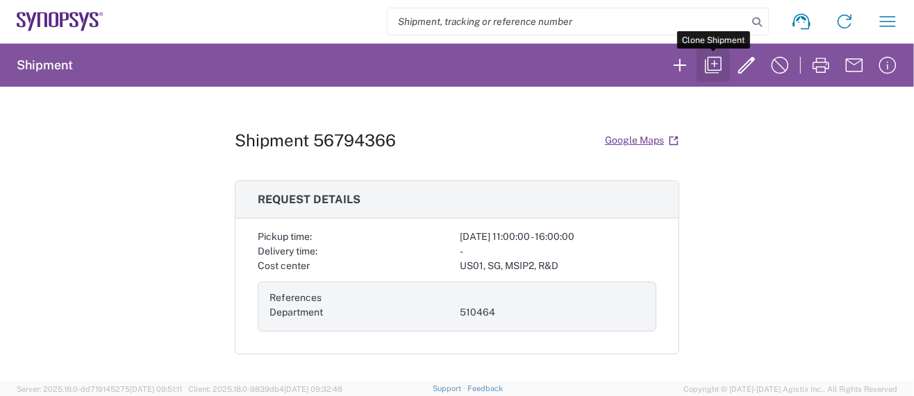
click at [715, 65] on icon "button" at bounding box center [713, 65] width 22 height 22
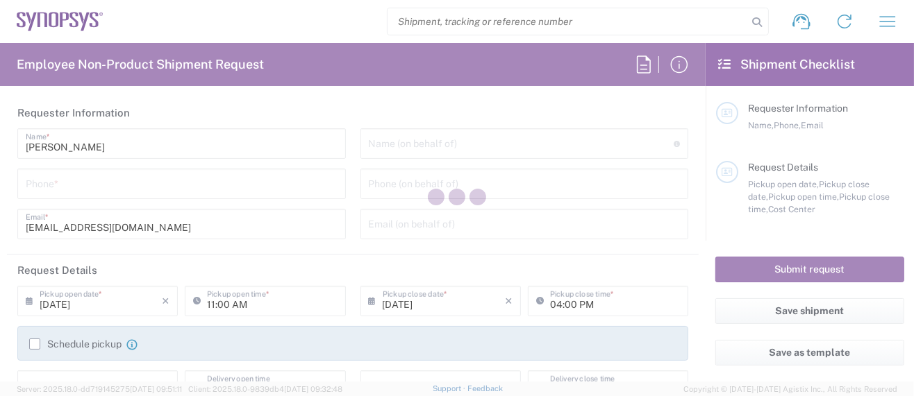
type input "5039399670"
type input "510464"
type textarea "Please expedite per [PERSON_NAME]."
type textarea "[EMAIL_ADDRESS][DOMAIN_NAME]"
type input "Hillsboro US03"
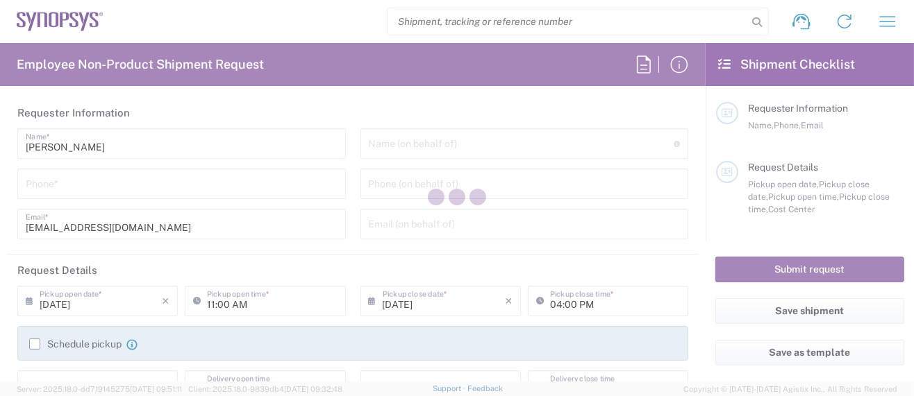
type input "Synopsys Inc"
type input "[STREET_ADDRESS][PERSON_NAME]"
type input "Suite 400"
type input "Hillsboro"
type input "[US_STATE]"
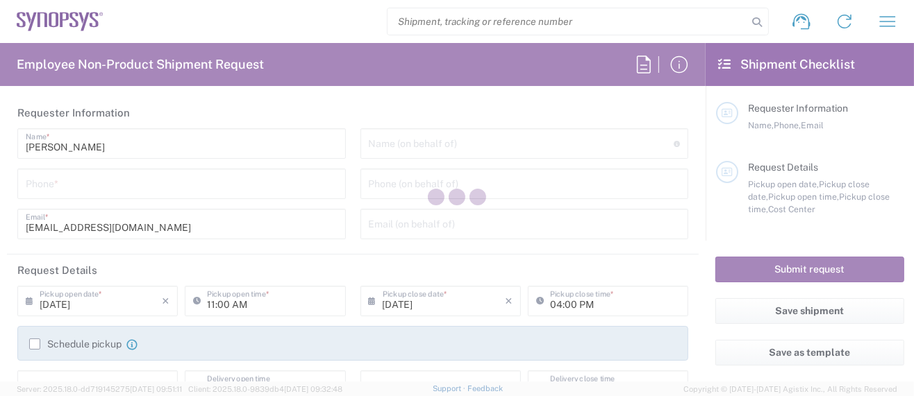
type input "97124"
type input "[PERSON_NAME]"
type input "[PHONE_NUMBER]"
type input "[EMAIL_ADDRESS][DOMAIN_NAME]"
type input "Lisbon PT01"
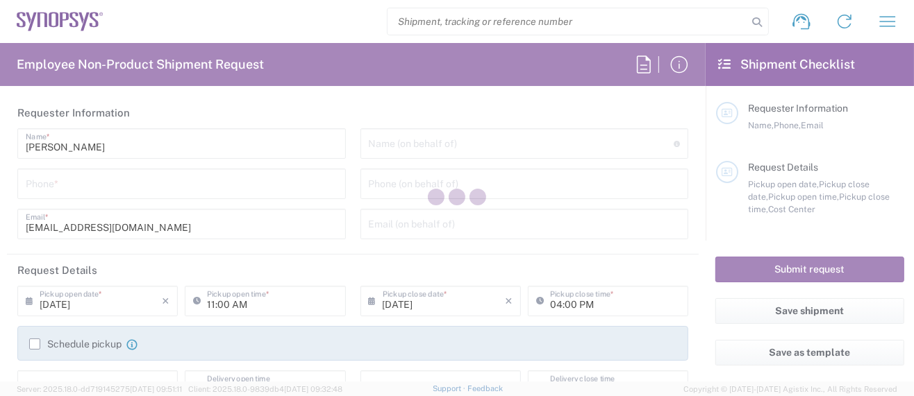
type input "SNPS, [GEOGRAPHIC_DATA] Unipessoal, Lda."
type input "[GEOGRAPHIC_DATA]"
type input "Piso 2"
type input "Porto Salvo"
type input "[GEOGRAPHIC_DATA]"
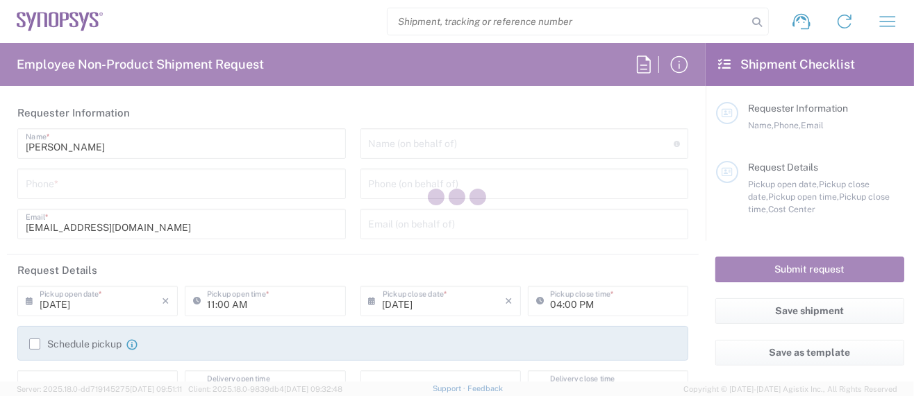
type input "2740-267"
type input "[PERSON_NAME]"
type input "[PHONE_NUMBER]"
type input "[EMAIL_ADDRESS][DOMAIN_NAME]"
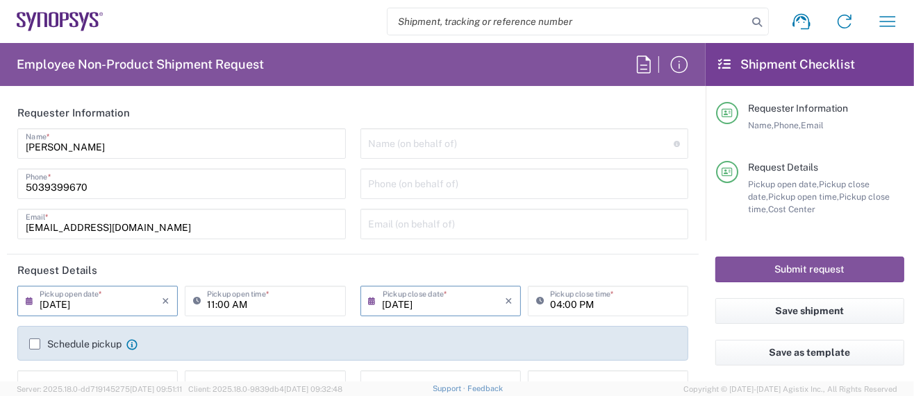
type input "US01, SG, MSIP2, R&D 510464"
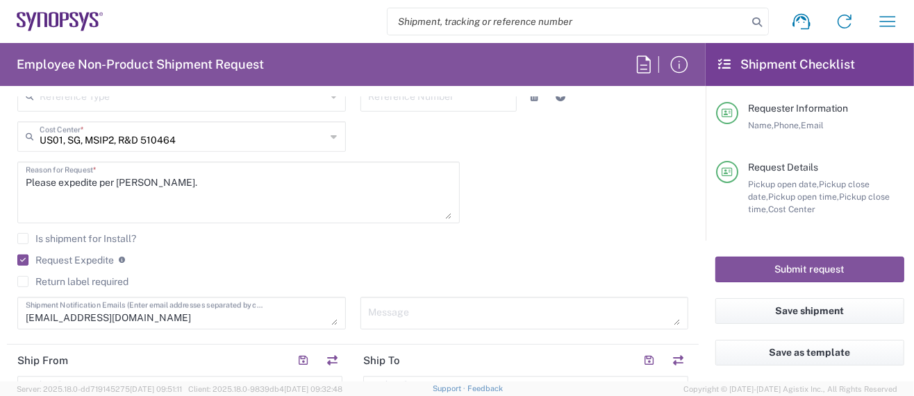
scroll to position [462, 0]
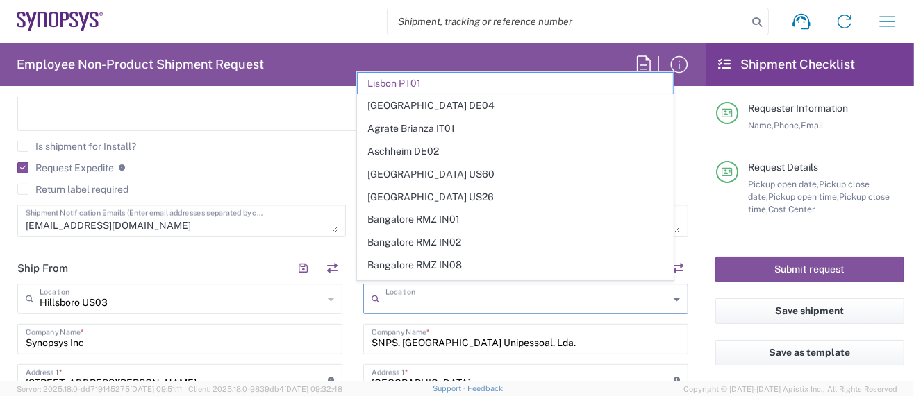
drag, startPoint x: 444, startPoint y: 298, endPoint x: 309, endPoint y: 285, distance: 135.3
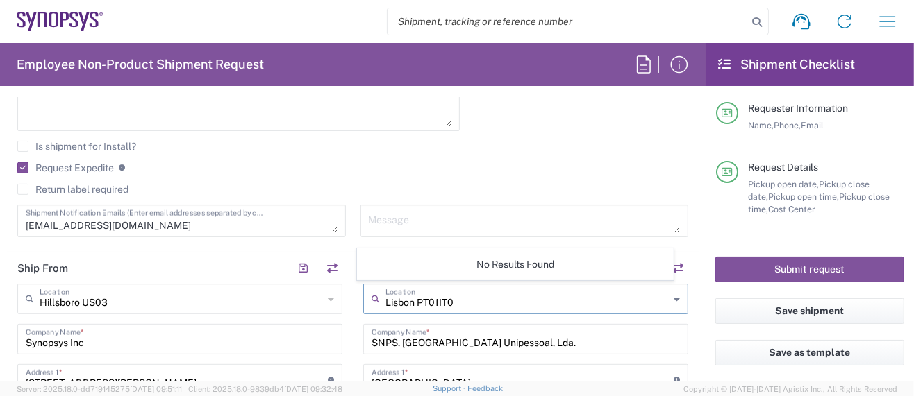
type input "Lisbon PT01IT02"
drag, startPoint x: 458, startPoint y: 297, endPoint x: 226, endPoint y: 273, distance: 233.8
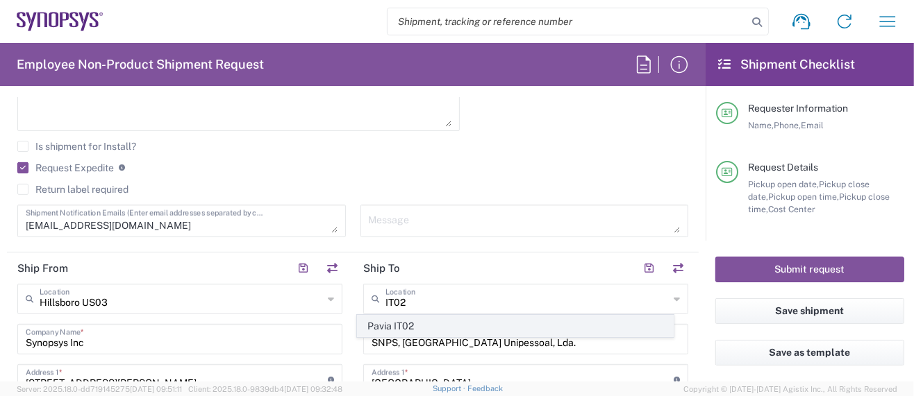
click at [381, 326] on span "Pavia IT02" at bounding box center [515, 327] width 315 height 22
type input "Pavia IT02"
type input "Synopsys SRL"
type input "[STREET_ADDRESS]"
type input "[GEOGRAPHIC_DATA]"
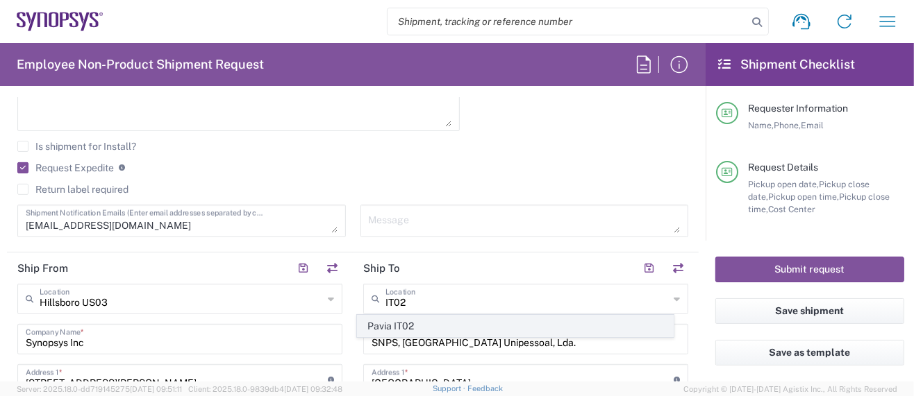
type input "[GEOGRAPHIC_DATA]"
type input "27100"
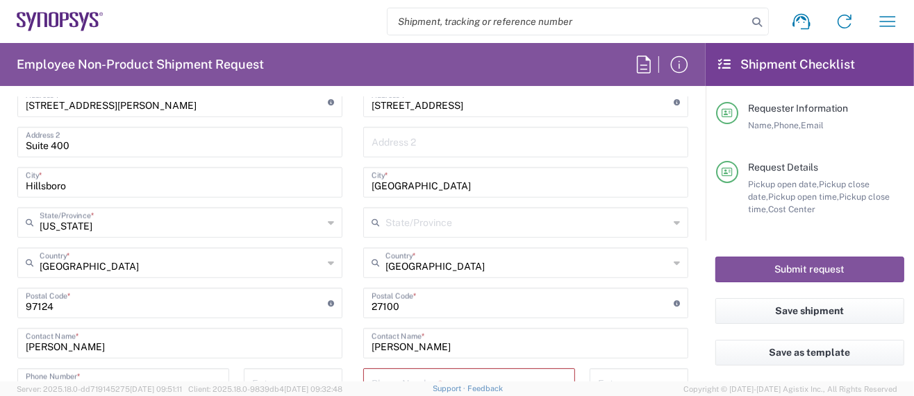
scroll to position [832, 0]
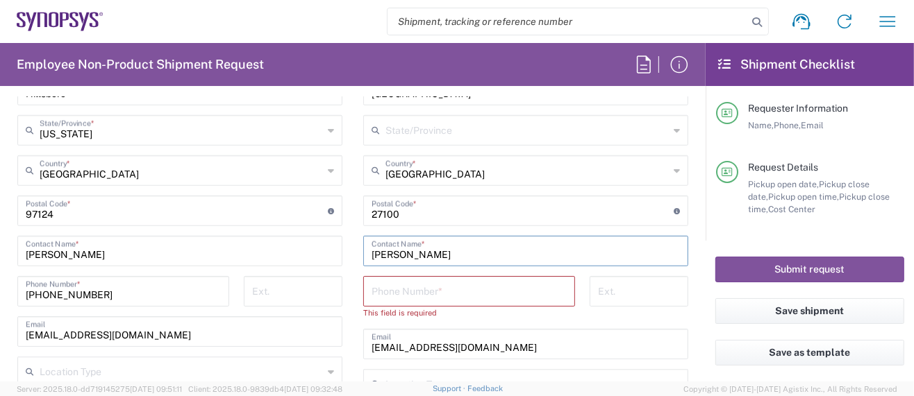
drag, startPoint x: 450, startPoint y: 255, endPoint x: 253, endPoint y: 249, distance: 196.6
click at [253, 249] on div "Ship From [GEOGRAPHIC_DATA] [GEOGRAPHIC_DATA] Location [GEOGRAPHIC_DATA] [GEOGR…" at bounding box center [352, 199] width 691 height 632
paste input "[PERSON_NAME]"
type input "[PERSON_NAME]"
drag, startPoint x: 476, startPoint y: 349, endPoint x: 248, endPoint y: 352, distance: 228.4
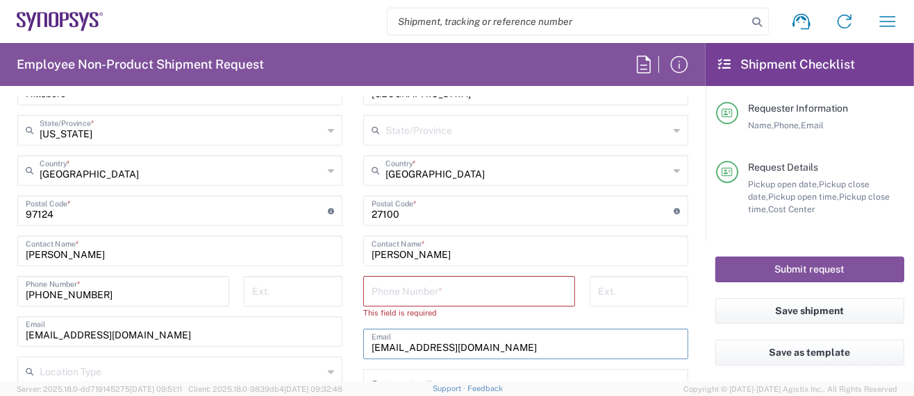
click at [249, 352] on div "Ship From [GEOGRAPHIC_DATA] [GEOGRAPHIC_DATA] Location [GEOGRAPHIC_DATA] [GEOGR…" at bounding box center [352, 199] width 691 height 632
paste input "ressia"
type input "[EMAIL_ADDRESS][DOMAIN_NAME]"
click at [434, 288] on input "tel" at bounding box center [468, 290] width 195 height 24
paste input "39.0382.1891650"
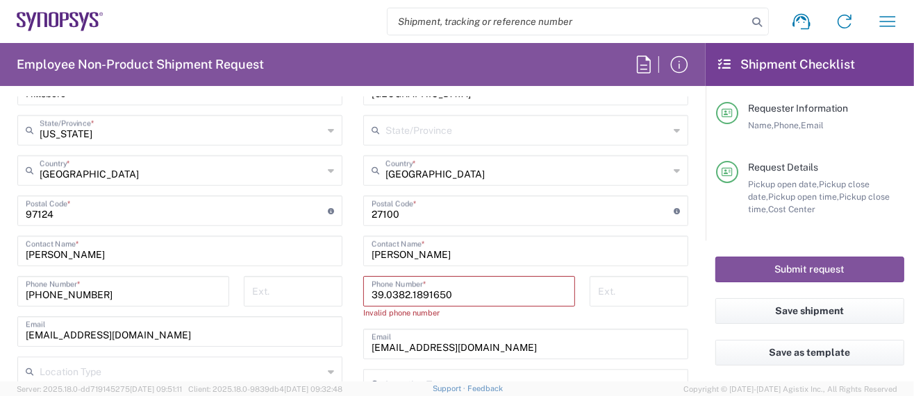
drag, startPoint x: 404, startPoint y: 292, endPoint x: 425, endPoint y: 289, distance: 21.0
click at [405, 292] on input "39.0382.1891650" at bounding box center [468, 290] width 195 height 24
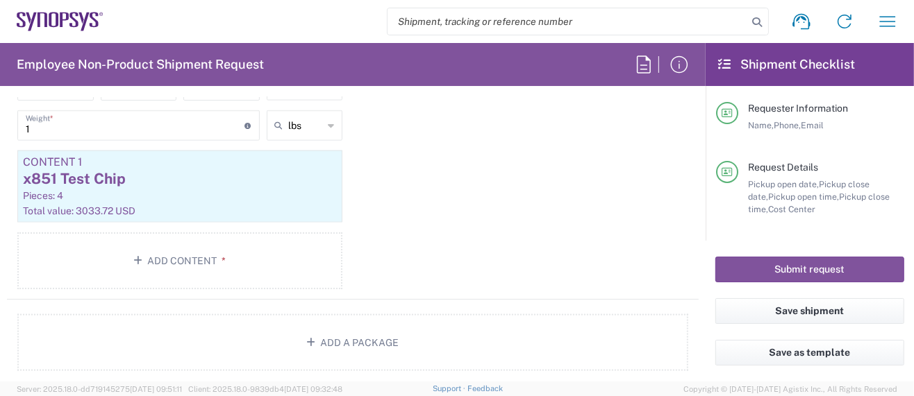
scroll to position [1481, 0]
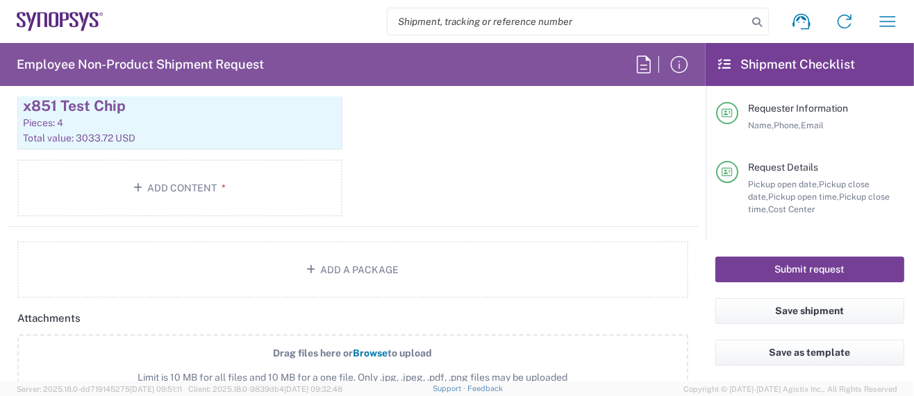
type input "3903821891650"
click at [823, 271] on button "Submit request" at bounding box center [809, 270] width 189 height 26
click at [795, 268] on button "Submit request" at bounding box center [809, 270] width 189 height 26
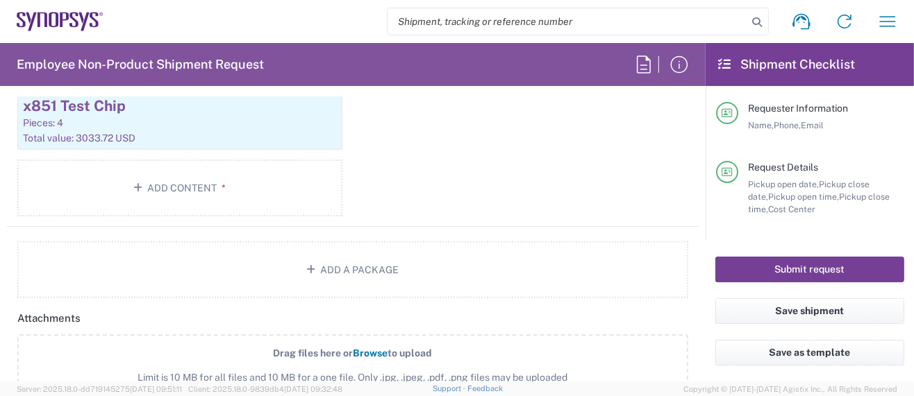
click at [795, 268] on button "Submit request" at bounding box center [809, 270] width 189 height 26
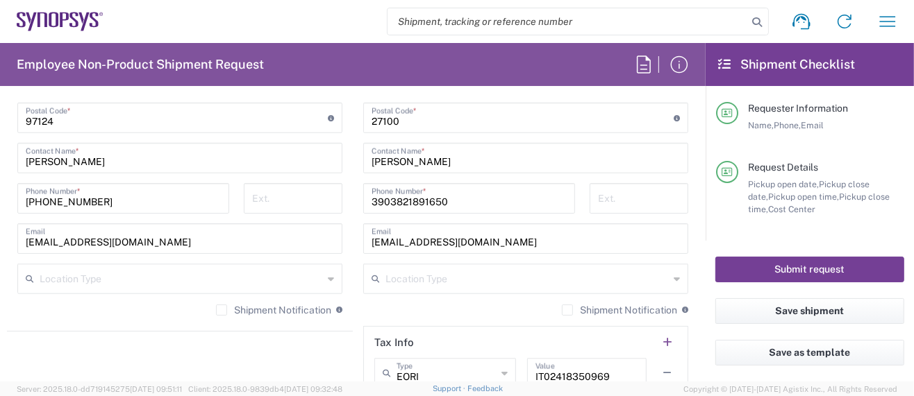
scroll to position [277, 0]
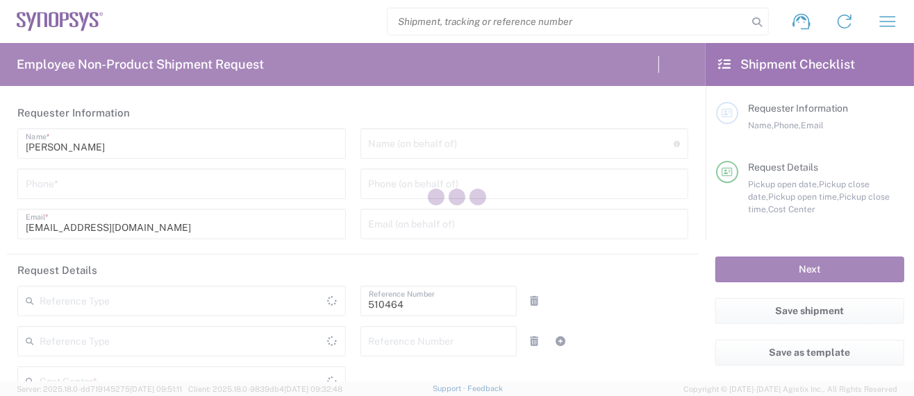
type input "[US_STATE]"
type input "US01, SG, MSIP2, R&D 510464"
type input "[GEOGRAPHIC_DATA]"
type input "Department"
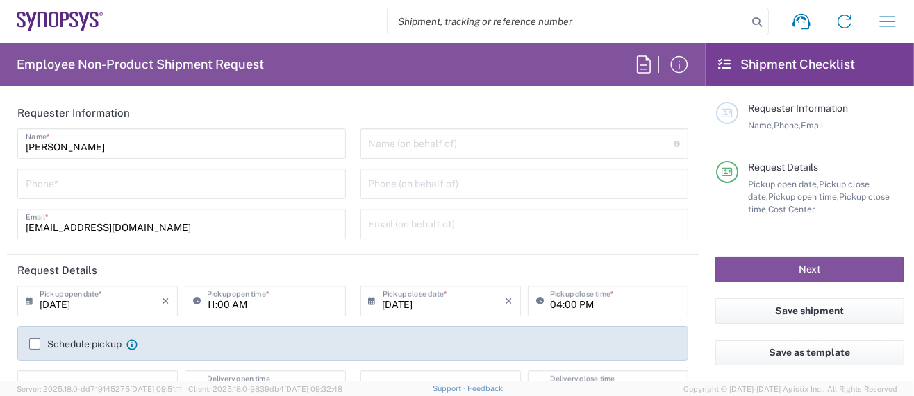
type input "Delivered at Place"
type input "[GEOGRAPHIC_DATA]"
type input "Hillsboro US03"
click at [169, 187] on input "tel" at bounding box center [182, 183] width 312 height 24
type input "5039399670"
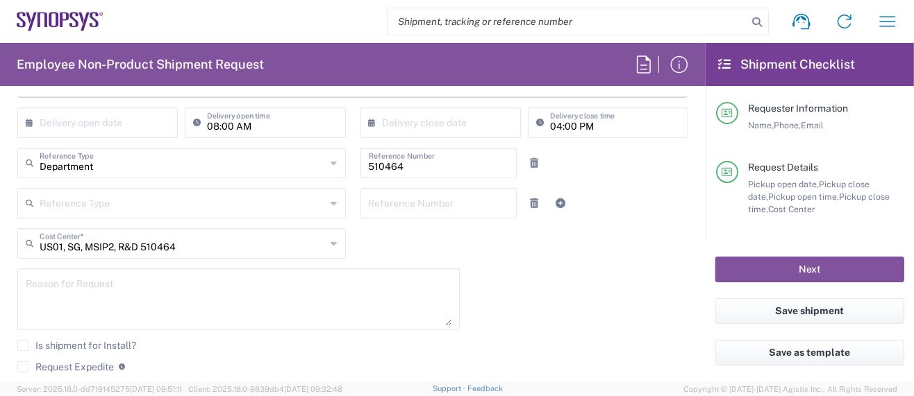
scroll to position [277, 0]
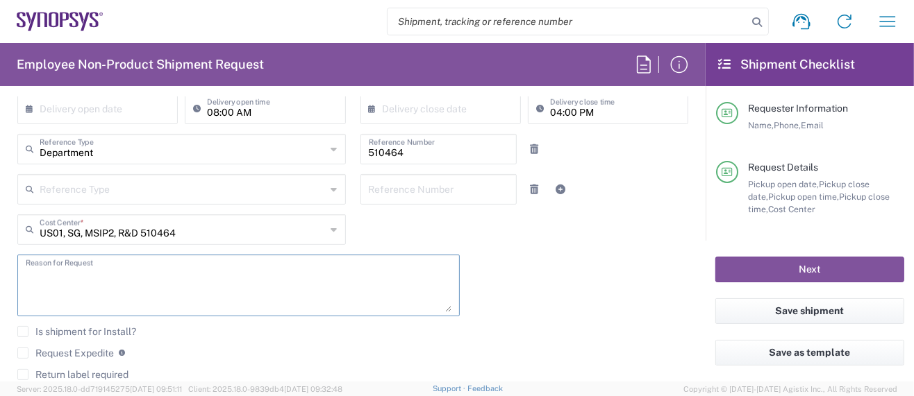
click at [99, 274] on textarea at bounding box center [239, 285] width 426 height 53
type textarea "Please expedite per [PERSON_NAME]."
click at [26, 348] on label "Request Expedite" at bounding box center [65, 353] width 96 height 11
click at [23, 353] on input "Request Expedite" at bounding box center [23, 353] width 0 height 0
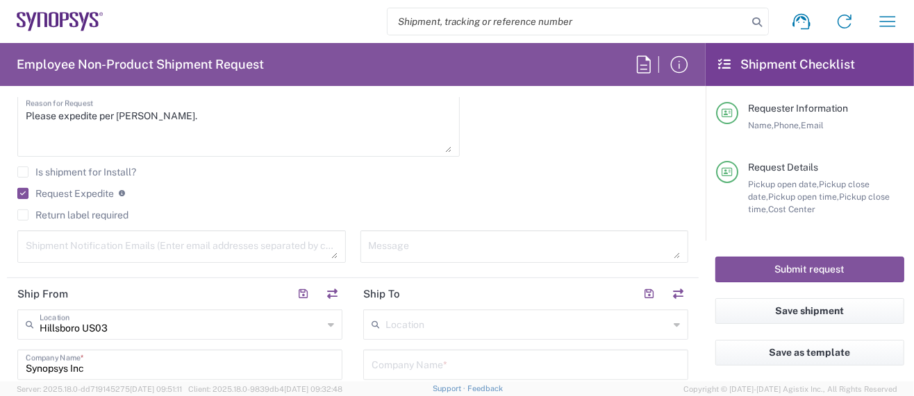
scroll to position [462, 0]
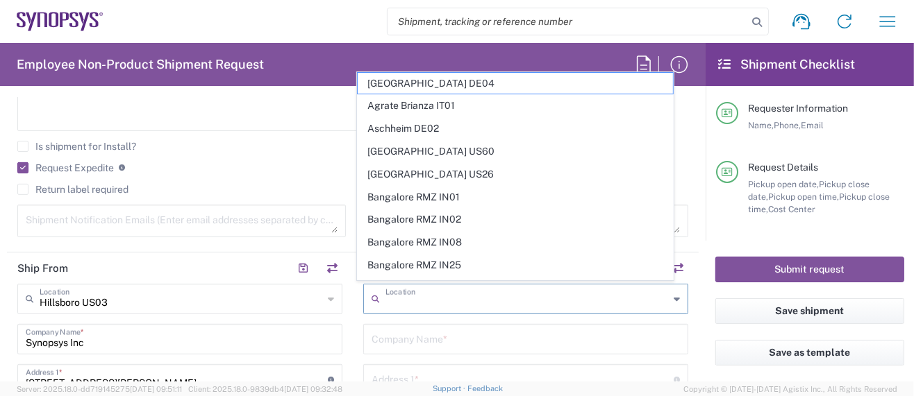
click at [410, 297] on input "text" at bounding box center [526, 298] width 283 height 24
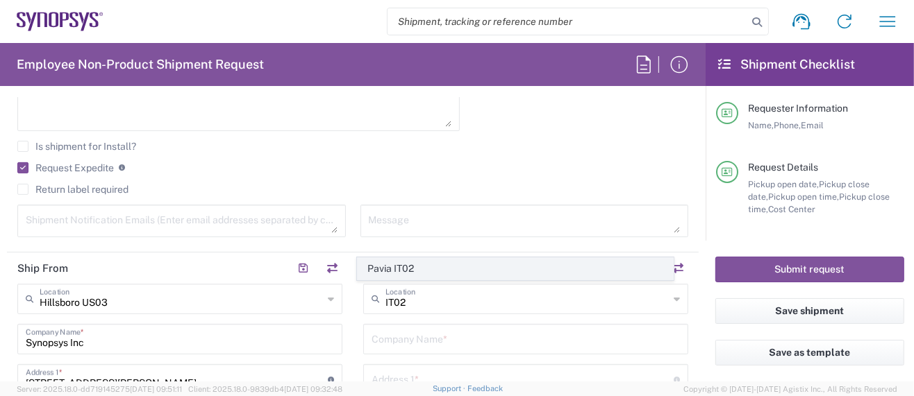
click at [406, 269] on span "Pavia IT02" at bounding box center [515, 269] width 315 height 22
type input "Pavia IT02"
type input "Synopsys SRL"
type input "[STREET_ADDRESS]"
type input "[GEOGRAPHIC_DATA]"
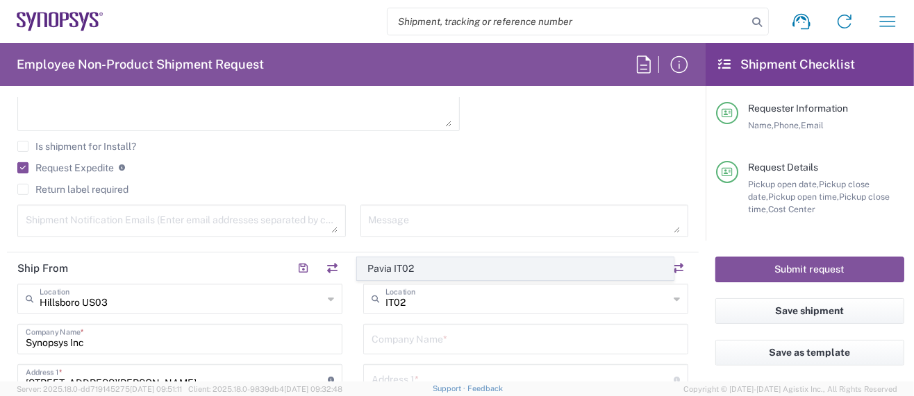
type input "[GEOGRAPHIC_DATA]"
type input "27100"
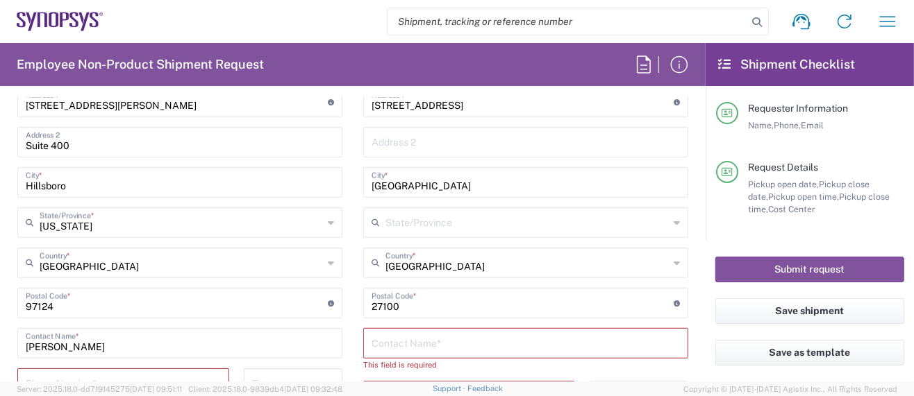
scroll to position [832, 0]
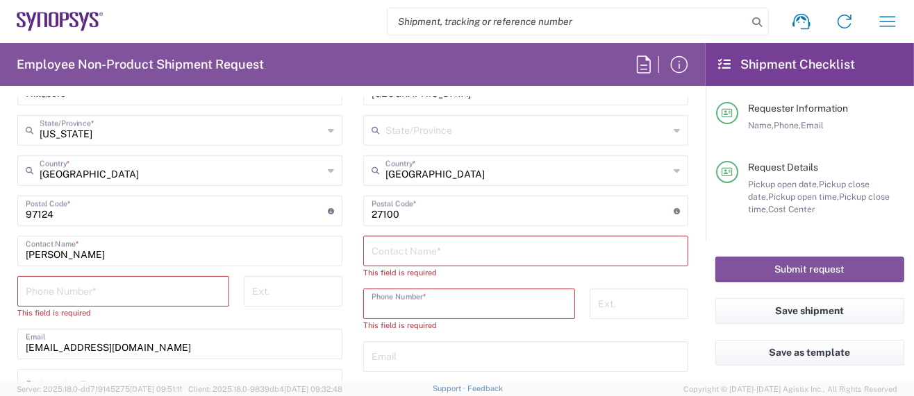
click at [394, 296] on input "tel" at bounding box center [468, 303] width 195 height 24
paste input "39.0382.1891650"
click at [405, 307] on input "39.0382.1891650" at bounding box center [468, 303] width 195 height 24
type input "3903821891650"
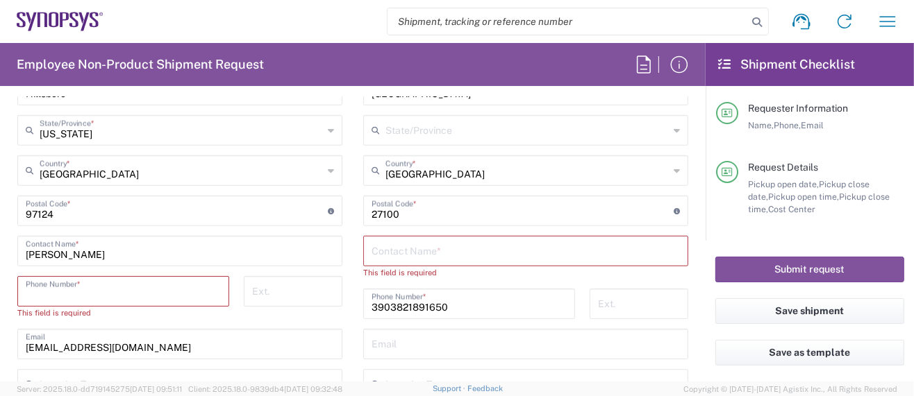
click at [151, 285] on input "tel" at bounding box center [123, 290] width 195 height 24
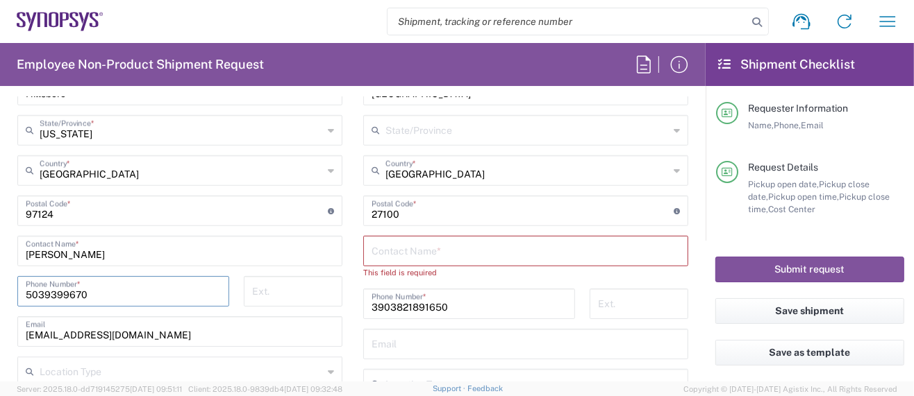
type input "5039399670"
click at [443, 249] on input "text" at bounding box center [525, 250] width 308 height 24
paste input "[PERSON_NAME]"
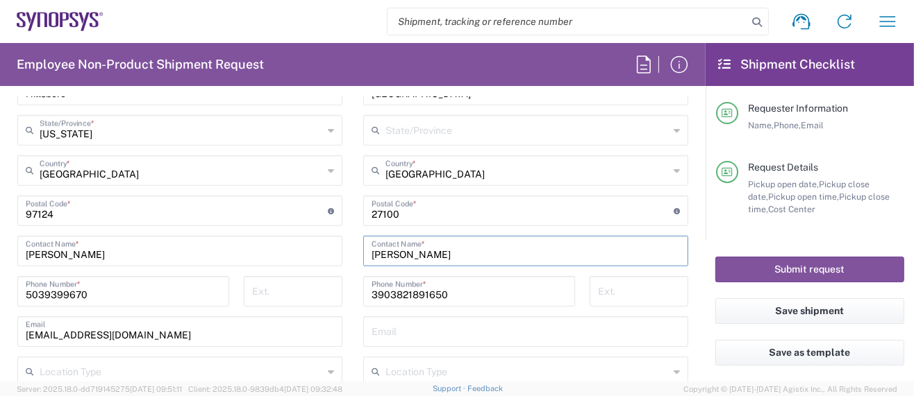
type input "[PERSON_NAME]"
click at [441, 333] on input "text" at bounding box center [525, 331] width 308 height 24
paste input "[EMAIL_ADDRESS][DOMAIN_NAME]"
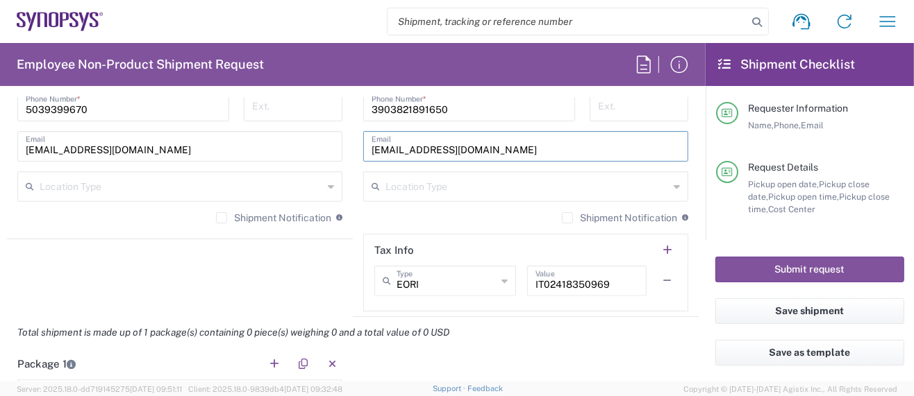
scroll to position [1111, 0]
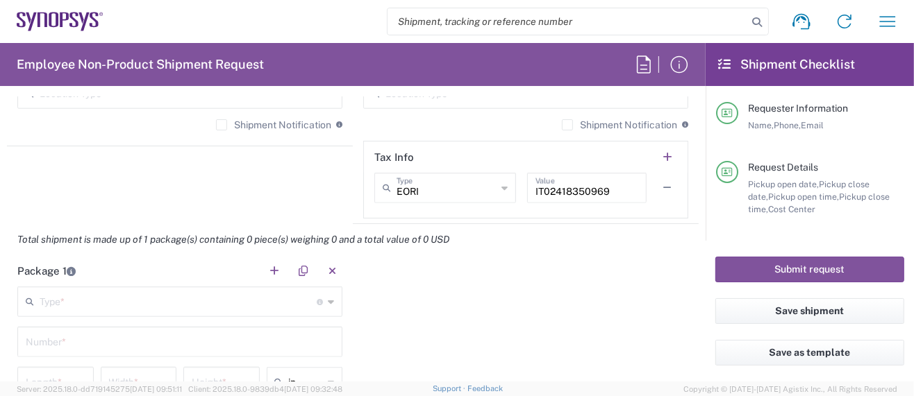
type input "[EMAIL_ADDRESS][DOMAIN_NAME]"
click at [65, 296] on input "text" at bounding box center [178, 301] width 277 height 24
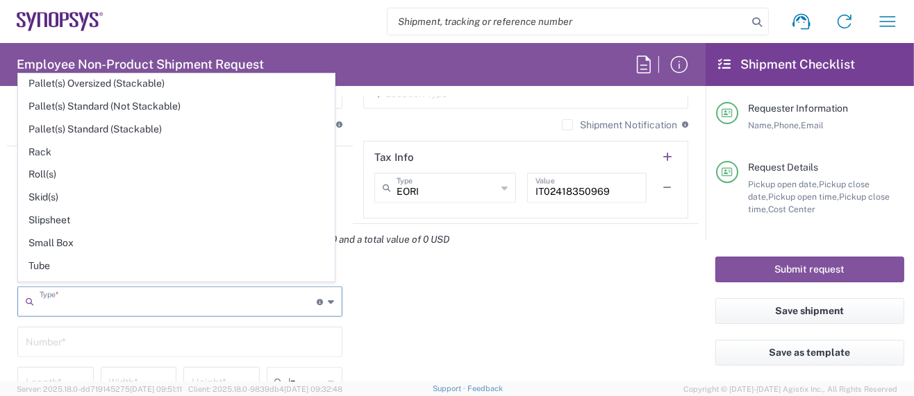
scroll to position [631, 0]
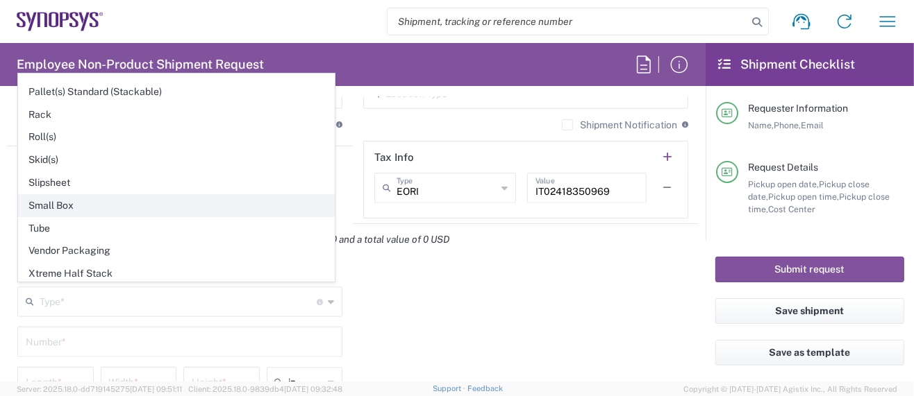
click at [73, 195] on span "Small Box" at bounding box center [176, 206] width 315 height 22
type input "Small Box"
type input "12.25"
type input "11"
type input "1.5"
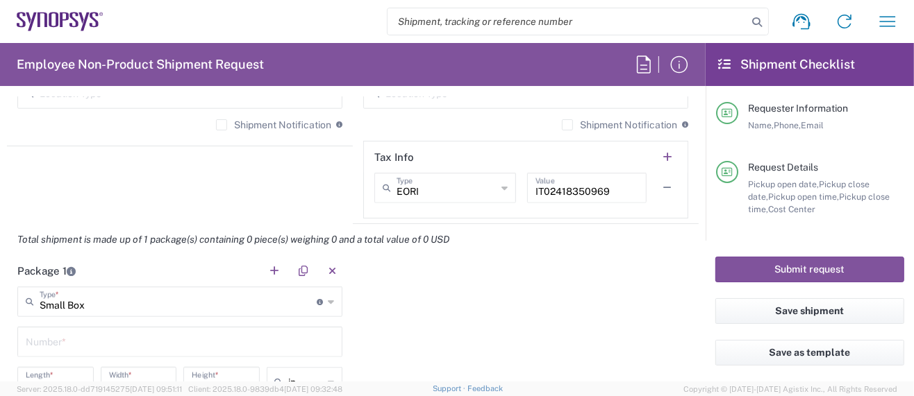
click at [62, 341] on input "text" at bounding box center [180, 341] width 308 height 24
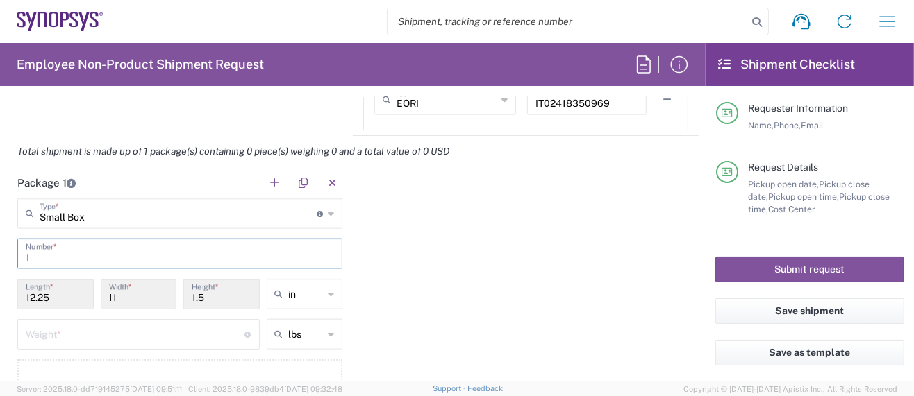
scroll to position [1295, 0]
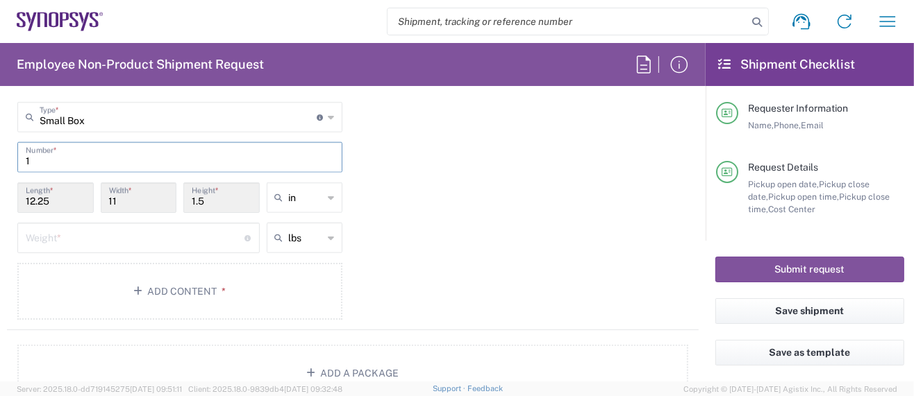
type input "1"
click at [79, 237] on input "number" at bounding box center [135, 237] width 219 height 24
type input "1.0"
click at [175, 287] on button "Add Content *" at bounding box center [179, 291] width 325 height 57
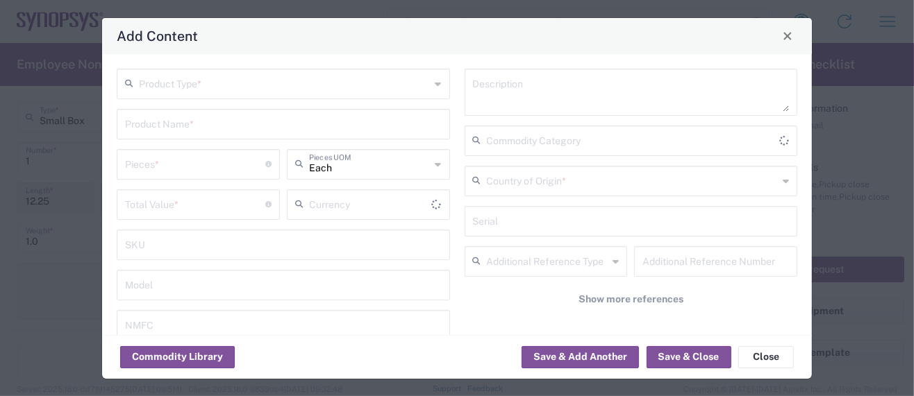
type input "US Dollar"
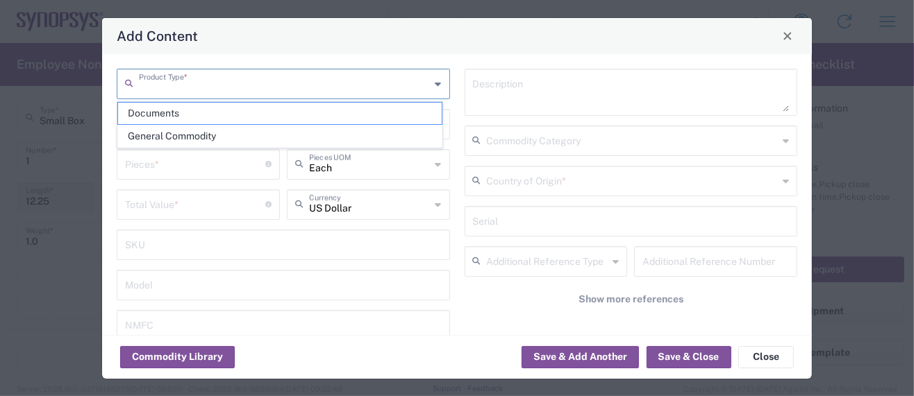
click at [183, 84] on input "text" at bounding box center [285, 83] width 292 height 24
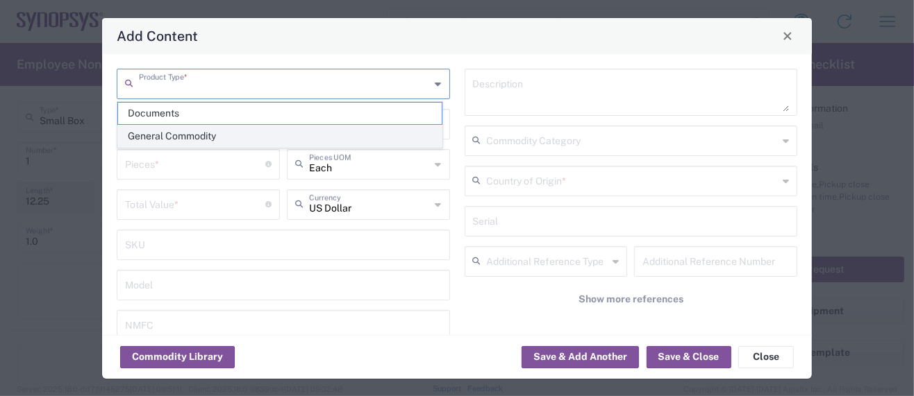
click at [182, 133] on span "General Commodity" at bounding box center [280, 137] width 324 height 22
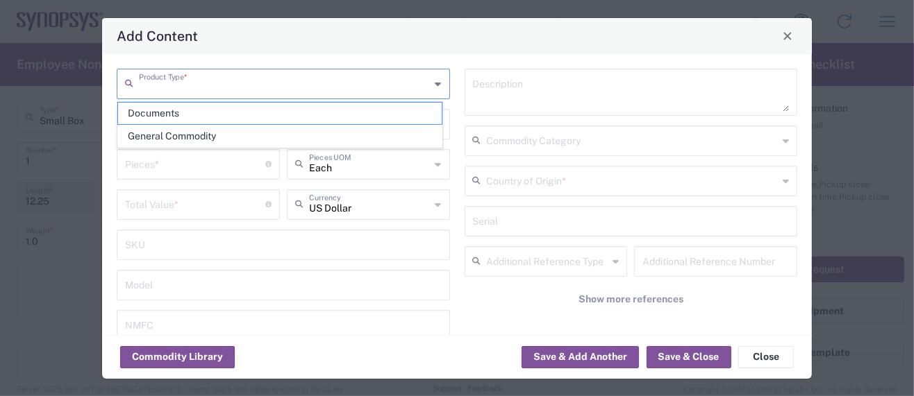
type input "General Commodity"
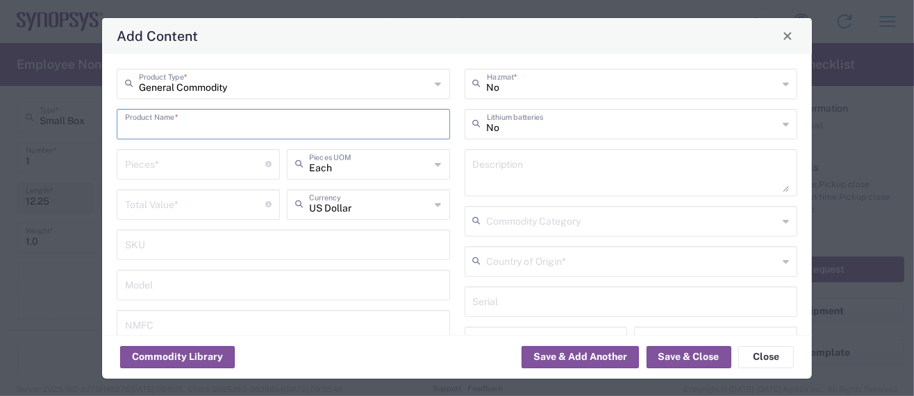
click at [182, 119] on input "text" at bounding box center [283, 123] width 317 height 24
drag, startPoint x: 189, startPoint y: 126, endPoint x: -37, endPoint y: 106, distance: 226.5
click at [0, 106] on html "Shipment request Shipment tracking Employee non-product shipment request My shi…" at bounding box center [457, 198] width 914 height 396
type input "x851 Test Chip"
click at [473, 178] on textarea at bounding box center [631, 172] width 317 height 39
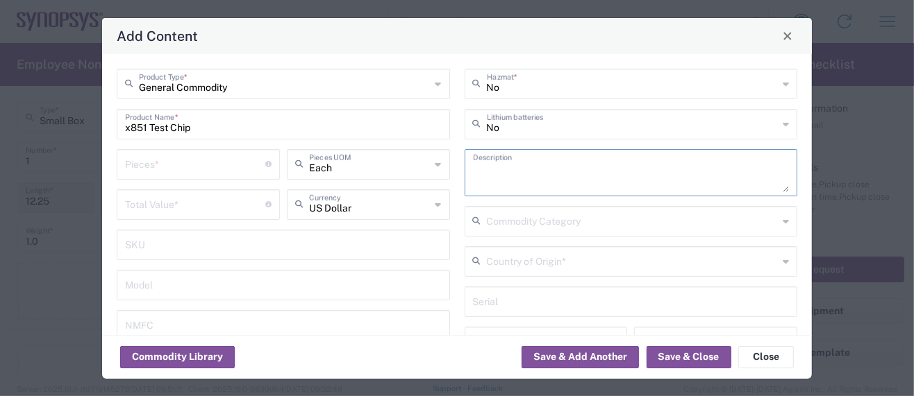
paste textarea "x851 Test Chip"
click at [563, 171] on textarea "x851 Test Chip -" at bounding box center [631, 172] width 317 height 39
paste textarea "This is an integrated circuit containing Synopsys IP"
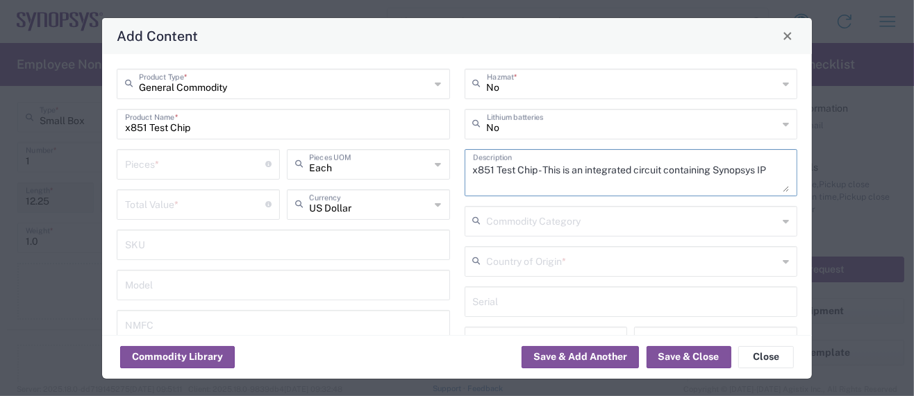
type textarea "x851 Test Chip - This is an integrated circuit containing Synopsys IP"
click at [175, 171] on input "number" at bounding box center [195, 163] width 140 height 24
type input "1"
click at [138, 204] on input "number" at bounding box center [195, 204] width 140 height 24
paste input "758.43"
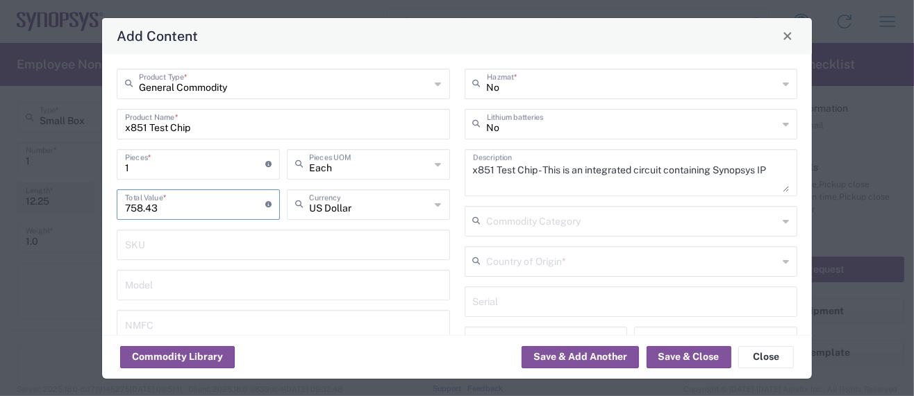
type input "758.43"
drag, startPoint x: 133, startPoint y: 167, endPoint x: 32, endPoint y: 172, distance: 101.5
click at [32, 171] on div "Add Content General Commodity Product Type * x851 Test Chip Product Name * 1 Pi…" at bounding box center [457, 198] width 914 height 396
type input "4"
type input "3033.72"
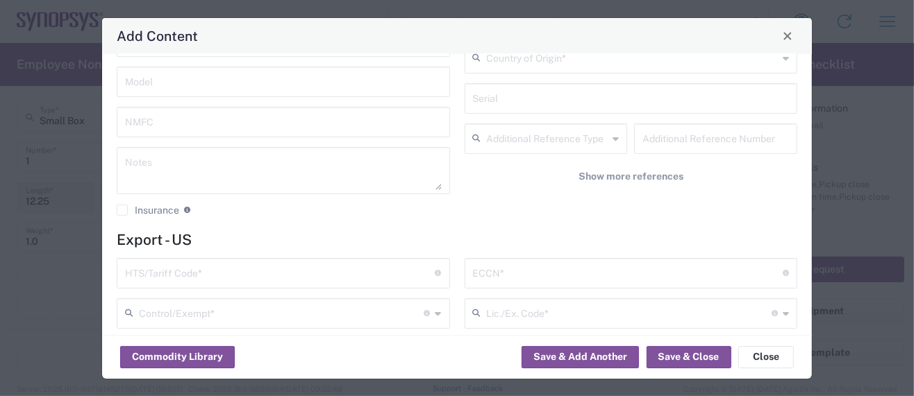
scroll to position [277, 0]
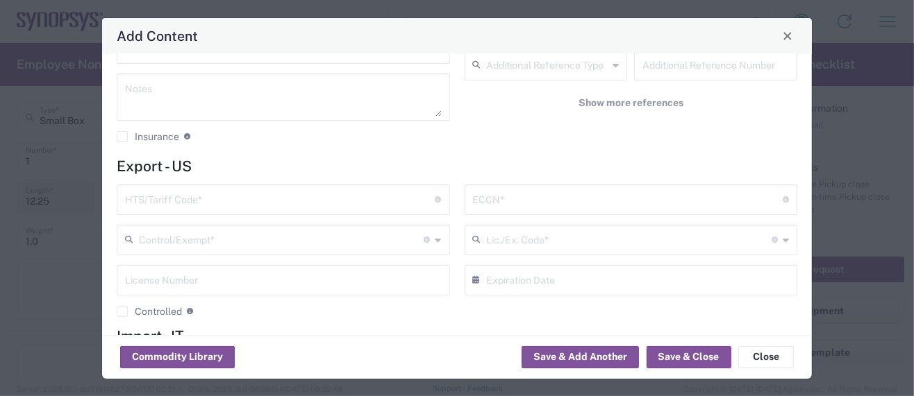
type input "4"
click at [158, 197] on input "text" at bounding box center [280, 199] width 310 height 24
paste input "8542.31.0030 3A991/NLR"
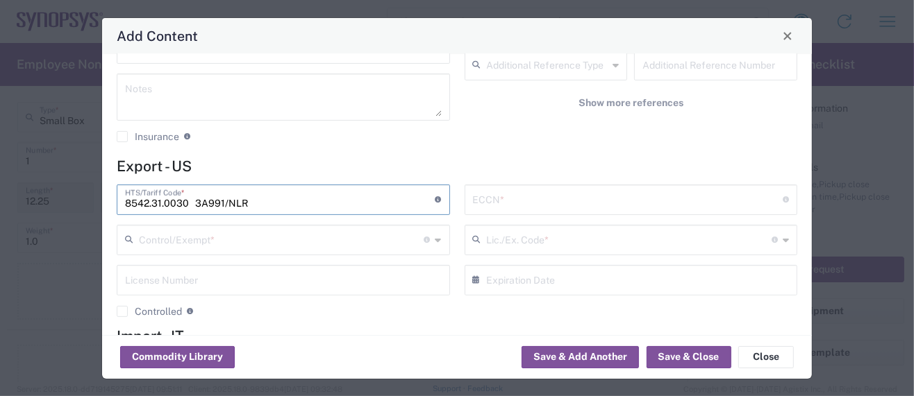
drag, startPoint x: 195, startPoint y: 203, endPoint x: 243, endPoint y: 203, distance: 47.9
click at [243, 203] on input "8542.31.0030 3A991/NLR" at bounding box center [280, 199] width 310 height 24
type input "8542.31.0030"
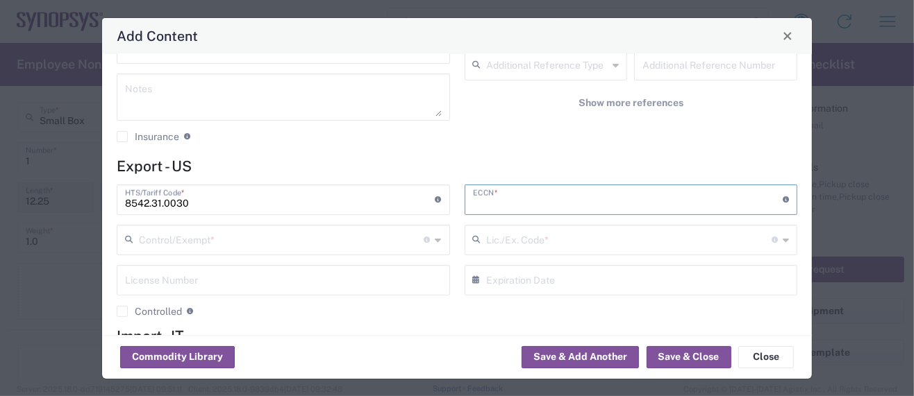
click at [473, 197] on input "text" at bounding box center [628, 199] width 310 height 24
paste input "3A991/NLR"
type input "3A991/NLR"
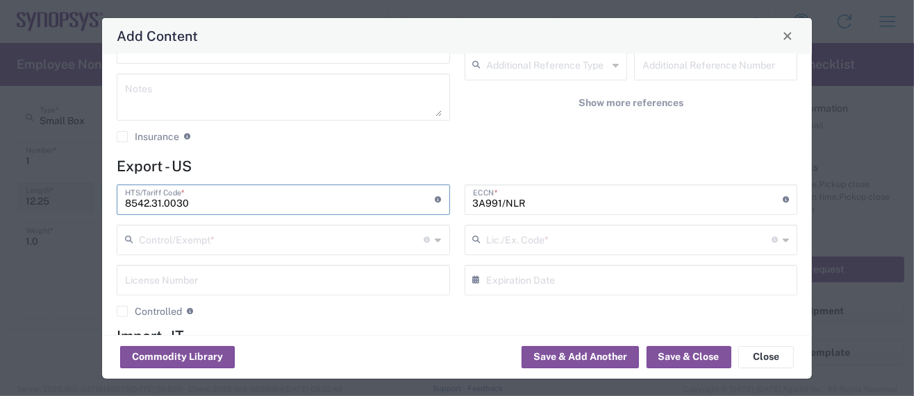
click at [212, 205] on input "8542.31.0030" at bounding box center [280, 199] width 310 height 24
type input "8542.31.0030"
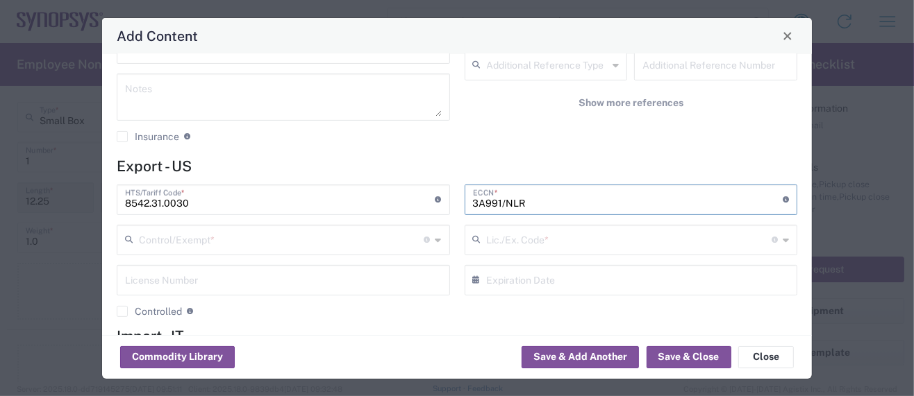
click at [539, 201] on input "3A991/NLR" at bounding box center [628, 199] width 310 height 24
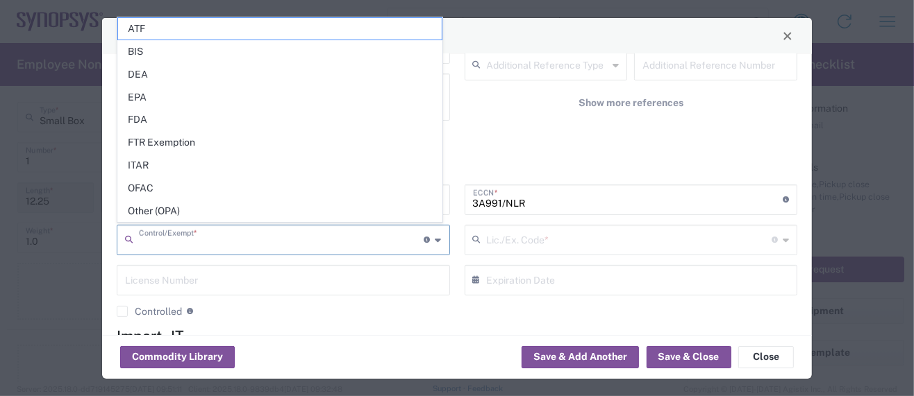
click at [205, 248] on input "text" at bounding box center [281, 239] width 285 height 24
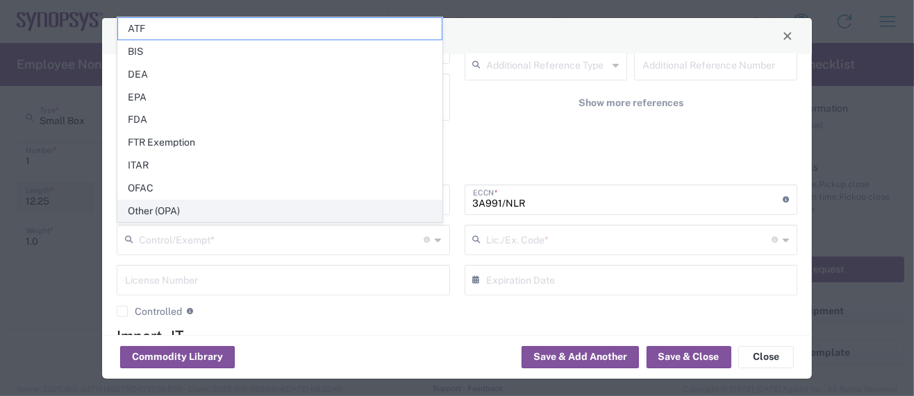
click at [161, 215] on span "Other (OPA)" at bounding box center [280, 212] width 324 height 22
type input "Other (OPA)"
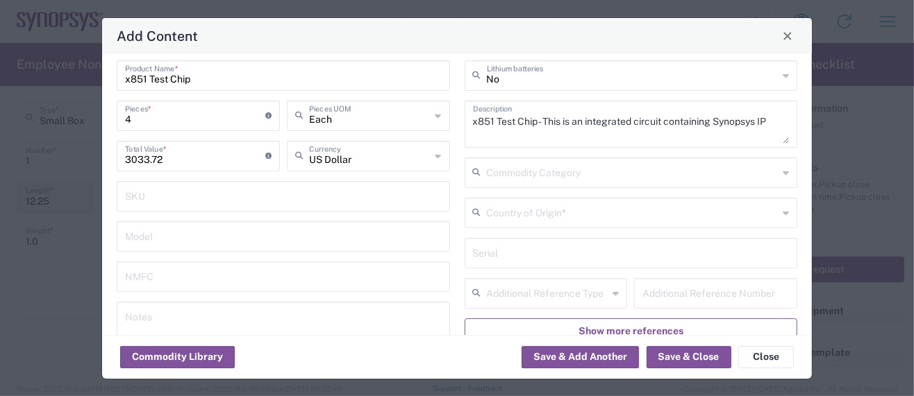
scroll to position [0, 0]
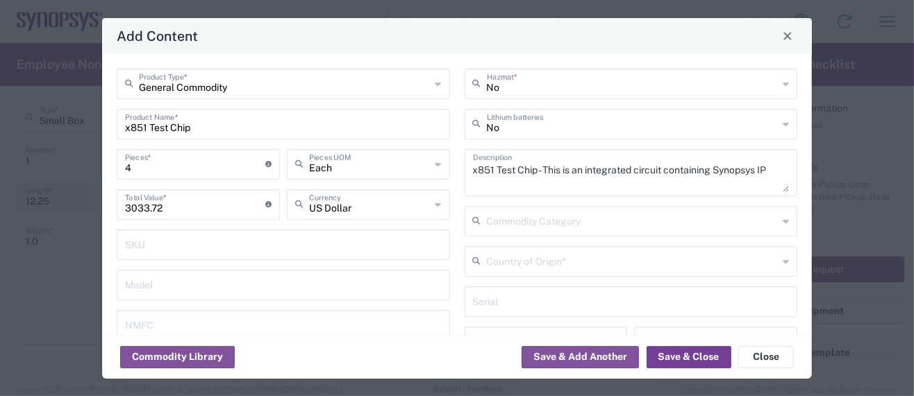
click at [682, 357] on button "Save & Close" at bounding box center [688, 357] width 85 height 22
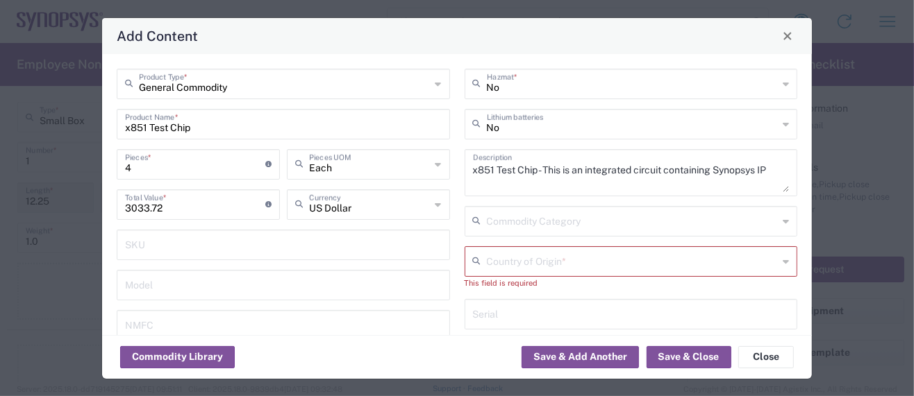
click at [523, 258] on input "text" at bounding box center [633, 261] width 292 height 24
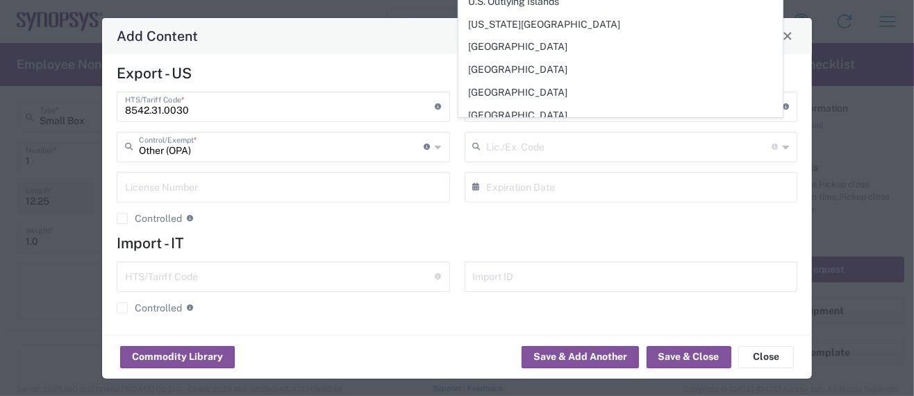
scroll to position [5109, 0]
click at [526, 196] on span "[GEOGRAPHIC_DATA]" at bounding box center [621, 207] width 324 height 22
type input "[GEOGRAPHIC_DATA]"
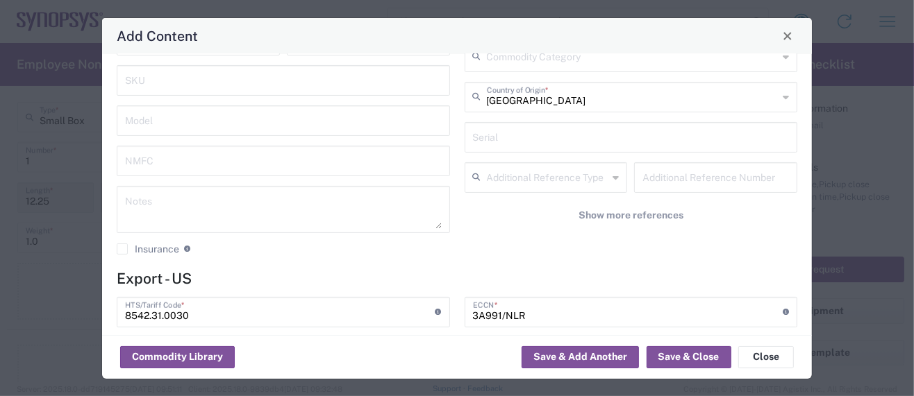
scroll to position [92, 0]
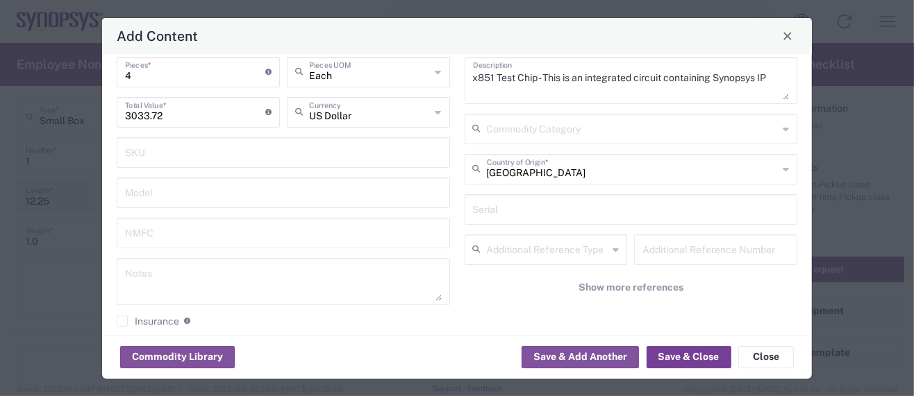
click at [691, 358] on button "Save & Close" at bounding box center [688, 357] width 85 height 22
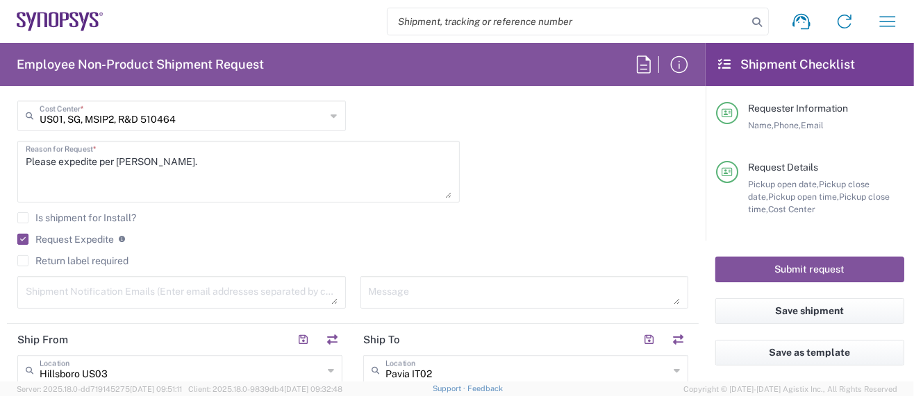
scroll to position [277, 0]
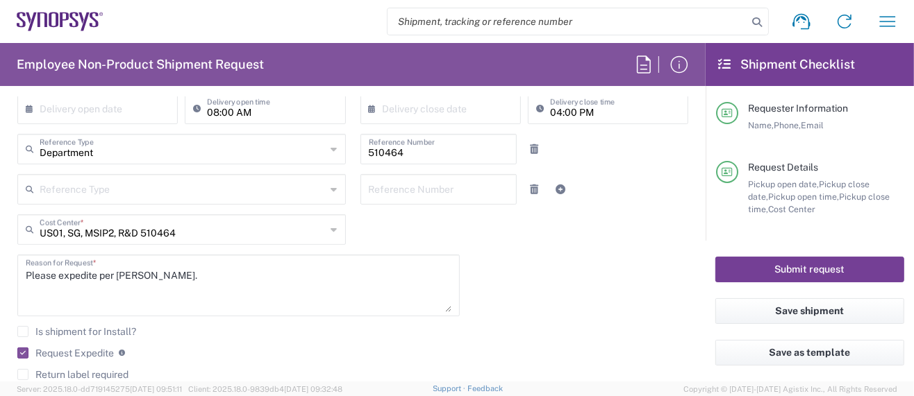
click at [728, 265] on button "Submit request" at bounding box center [809, 270] width 189 height 26
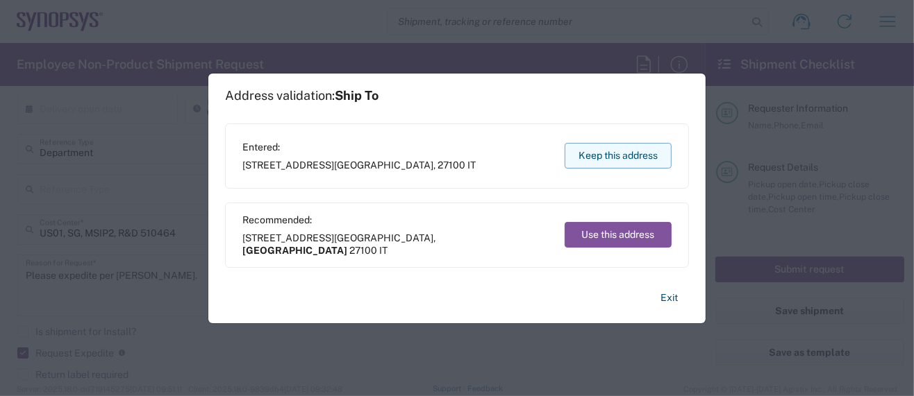
click at [610, 156] on button "Keep this address" at bounding box center [617, 156] width 107 height 26
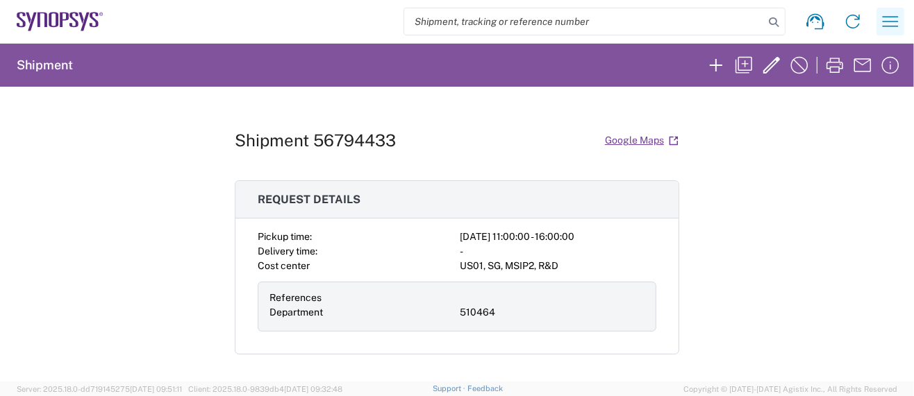
click at [890, 20] on icon "button" at bounding box center [890, 21] width 22 height 22
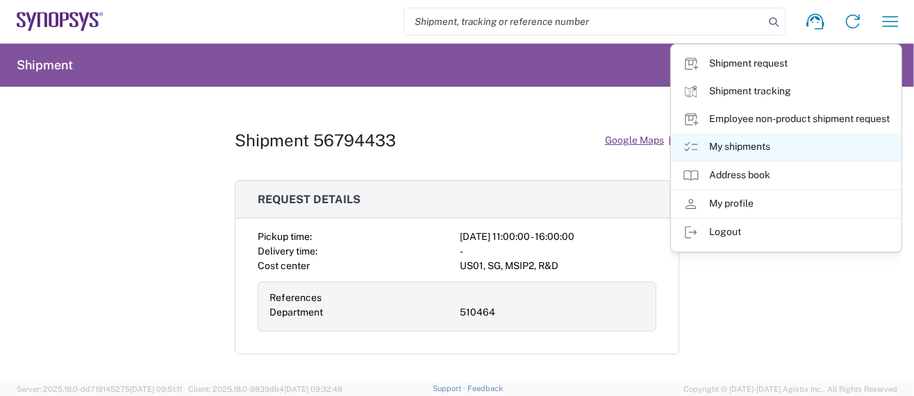
click at [762, 146] on link "My shipments" at bounding box center [785, 147] width 229 height 28
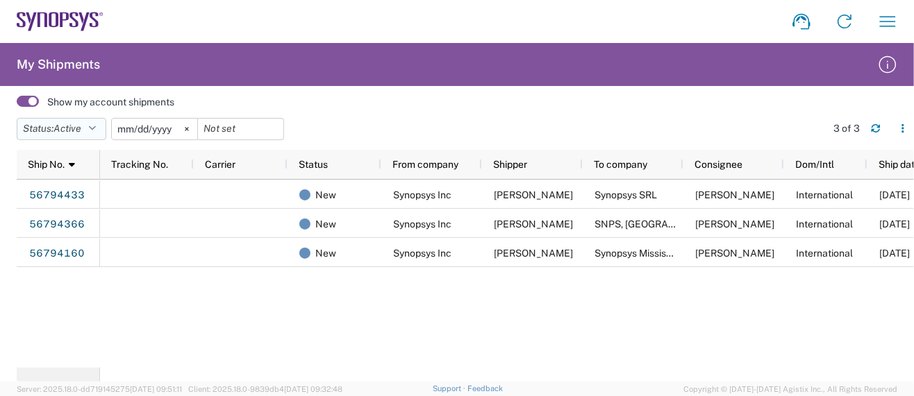
click at [94, 127] on icon "button" at bounding box center [92, 129] width 8 height 10
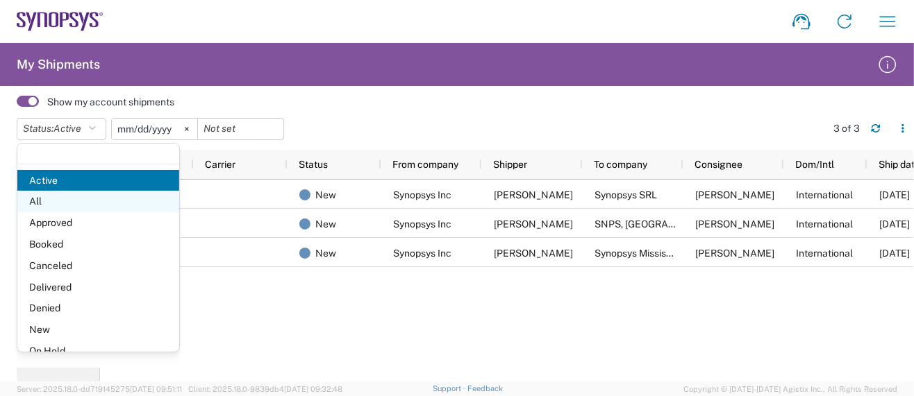
click at [62, 192] on span "All" at bounding box center [98, 202] width 162 height 22
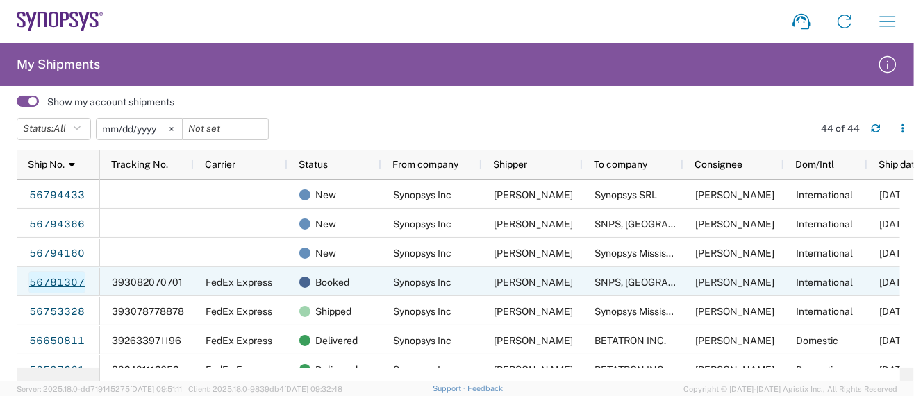
click at [41, 283] on link "56781307" at bounding box center [56, 282] width 57 height 22
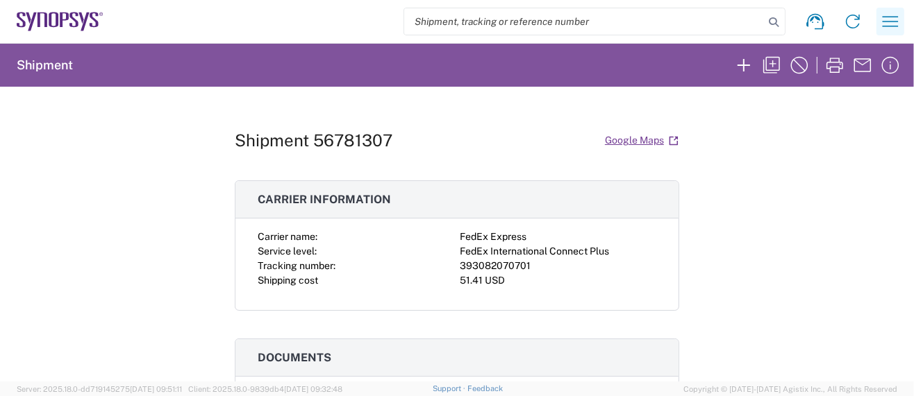
click at [887, 22] on icon "button" at bounding box center [890, 21] width 22 height 22
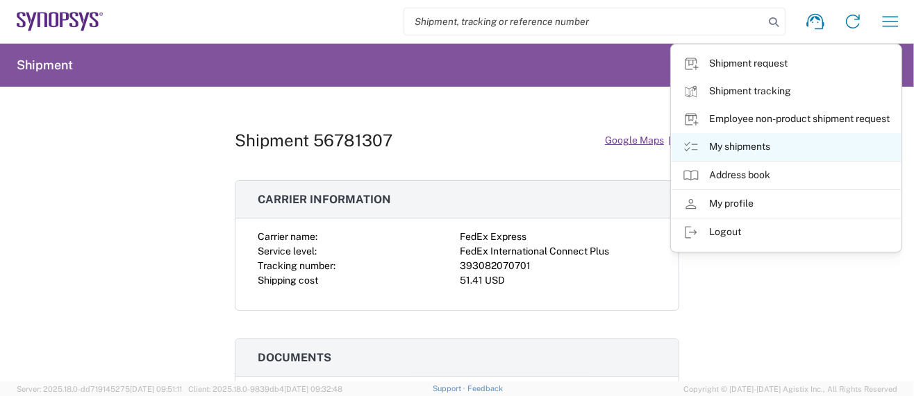
click at [755, 146] on link "My shipments" at bounding box center [785, 147] width 229 height 28
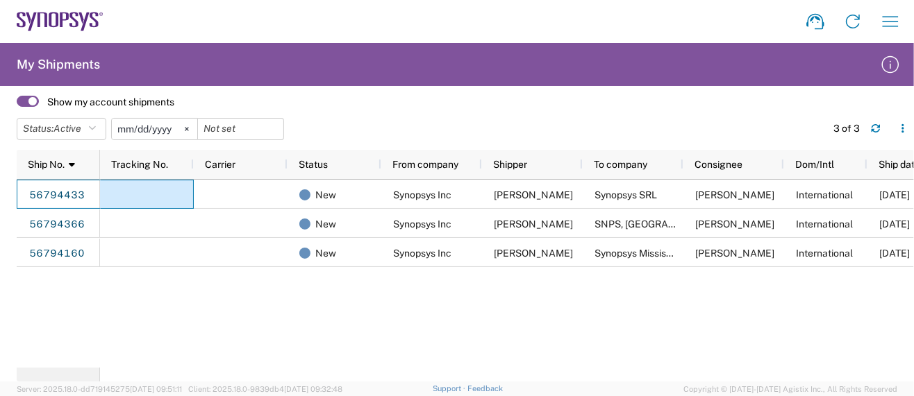
drag, startPoint x: 26, startPoint y: 193, endPoint x: 130, endPoint y: 202, distance: 103.8
click at [140, 202] on div "56794433 56794366 56794160 New Synopsys Inc Sarah Wing Synopsys SRL Alberto Res…" at bounding box center [465, 274] width 897 height 188
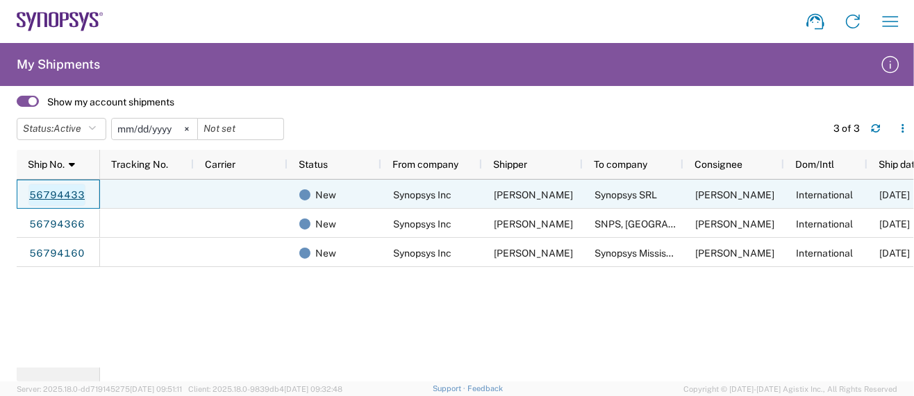
click at [57, 194] on link "56794433" at bounding box center [56, 195] width 57 height 22
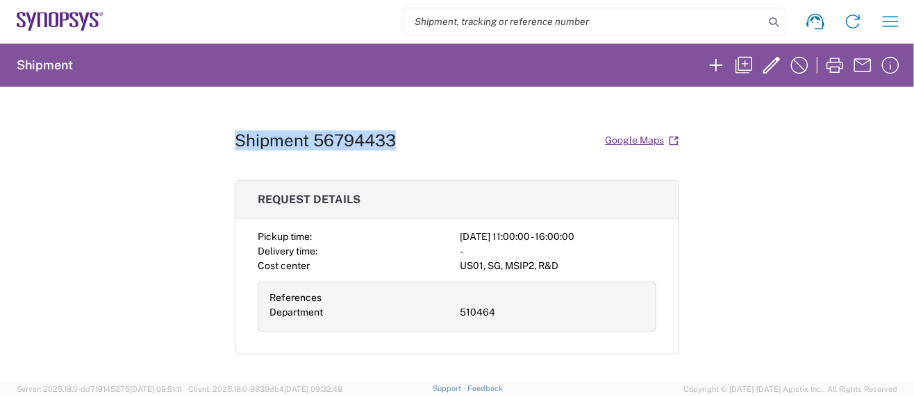
drag, startPoint x: 228, startPoint y: 137, endPoint x: 412, endPoint y: 138, distance: 183.3
click at [412, 137] on div "Shipment 56794433 Google Maps" at bounding box center [457, 140] width 444 height 24
copy h1 "Shipment 56794433"
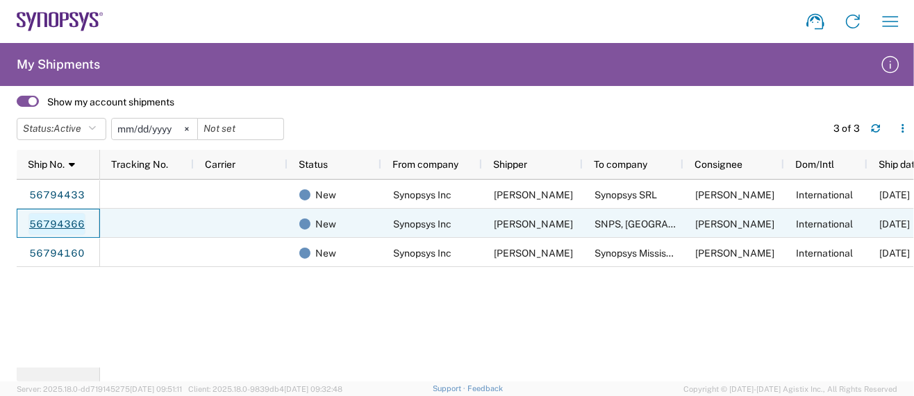
click at [65, 224] on link "56794366" at bounding box center [56, 224] width 57 height 22
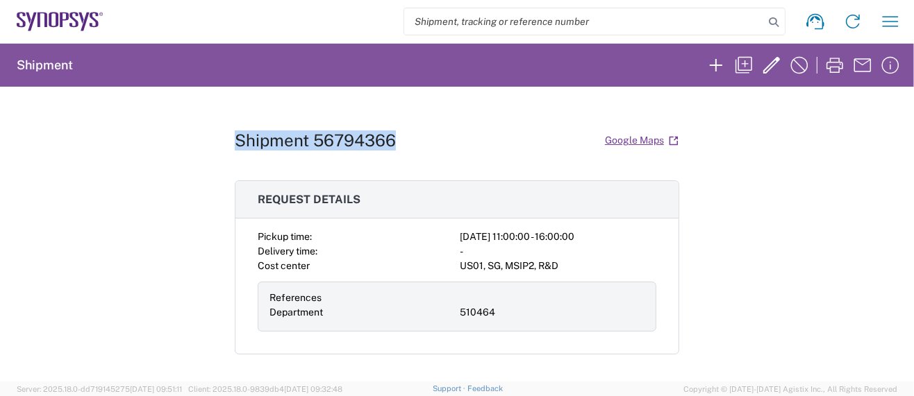
drag, startPoint x: 228, startPoint y: 137, endPoint x: 423, endPoint y: 138, distance: 195.1
click at [423, 138] on div "Shipment 56794366 Google Maps" at bounding box center [457, 140] width 444 height 24
copy h1 "Shipment 56794366"
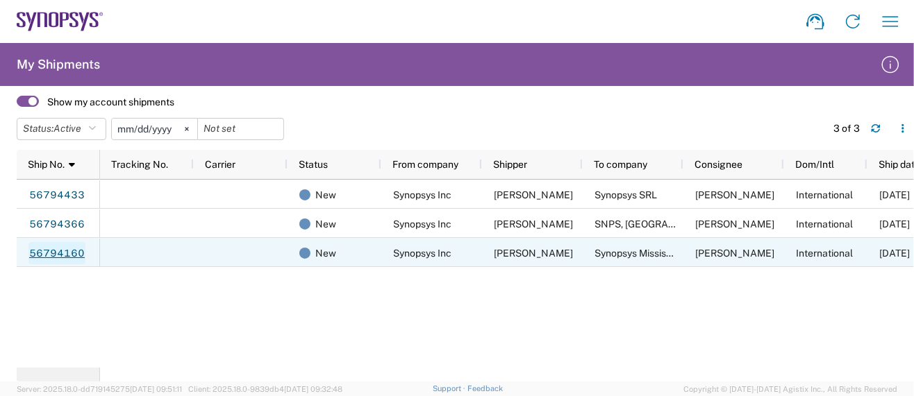
click at [56, 255] on link "56794160" at bounding box center [56, 253] width 57 height 22
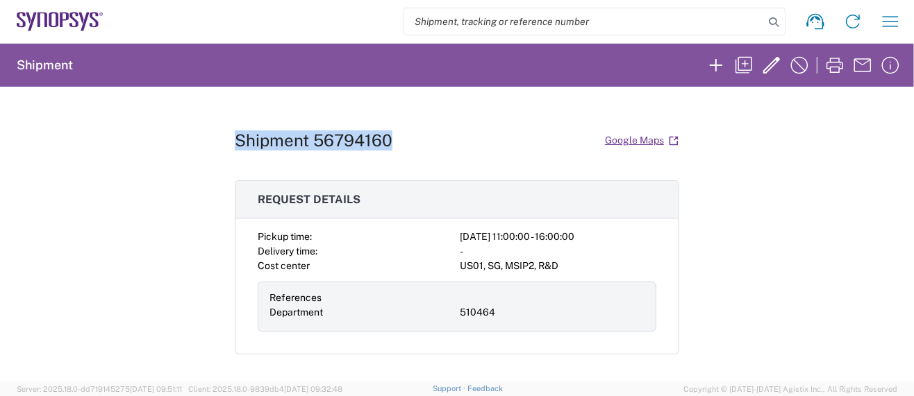
drag, startPoint x: 228, startPoint y: 138, endPoint x: 428, endPoint y: 138, distance: 199.9
click at [428, 138] on div "Shipment 56794160 Google Maps" at bounding box center [457, 140] width 444 height 24
copy h1 "Shipment 56794160"
